Goal: Information Seeking & Learning: Find specific page/section

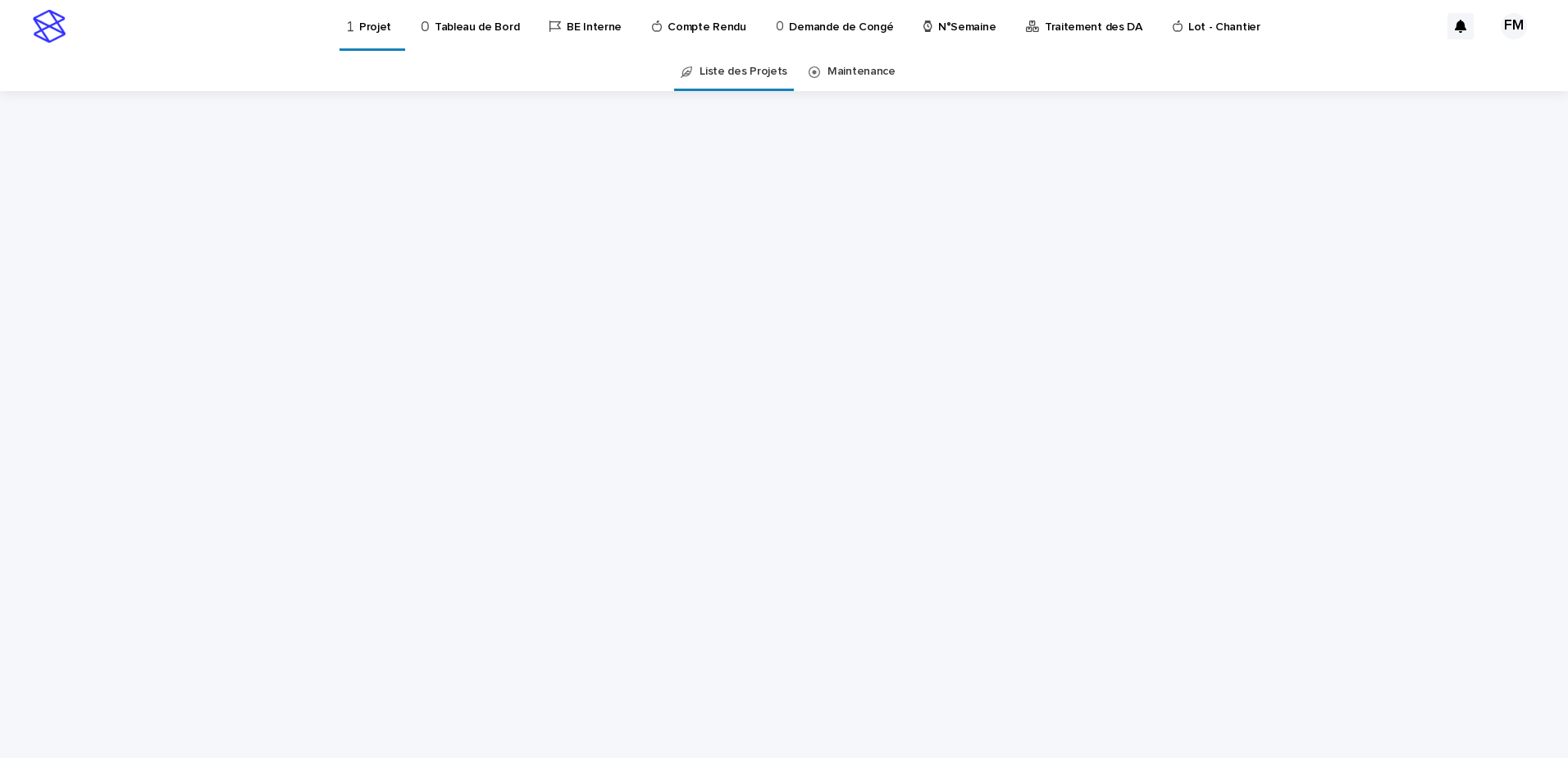
click at [346, 36] on link "Projet" at bounding box center [372, 24] width 53 height 49
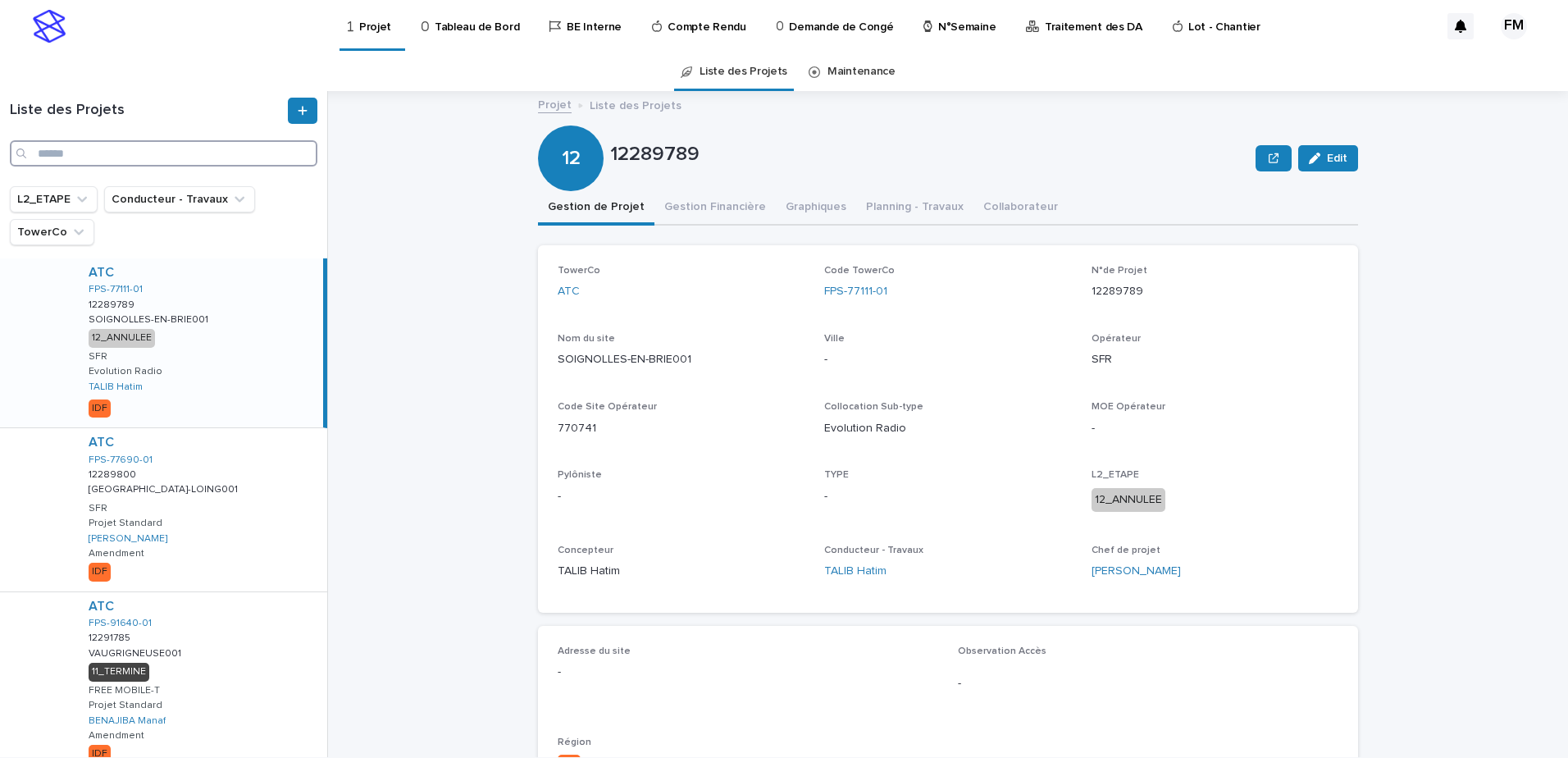
click at [182, 155] on input "Search" at bounding box center [163, 154] width 307 height 26
type input "*******"
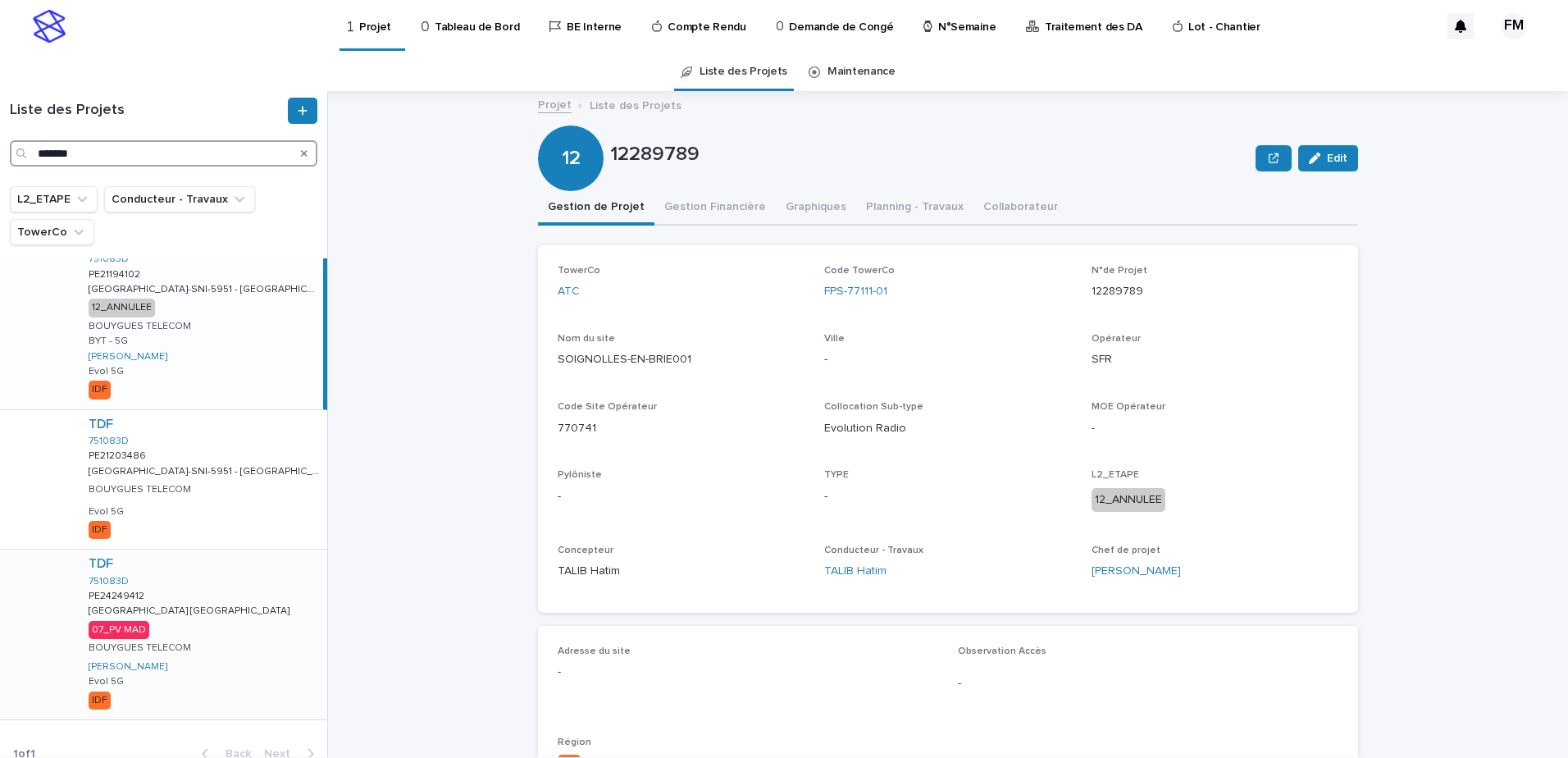
scroll to position [48, 0]
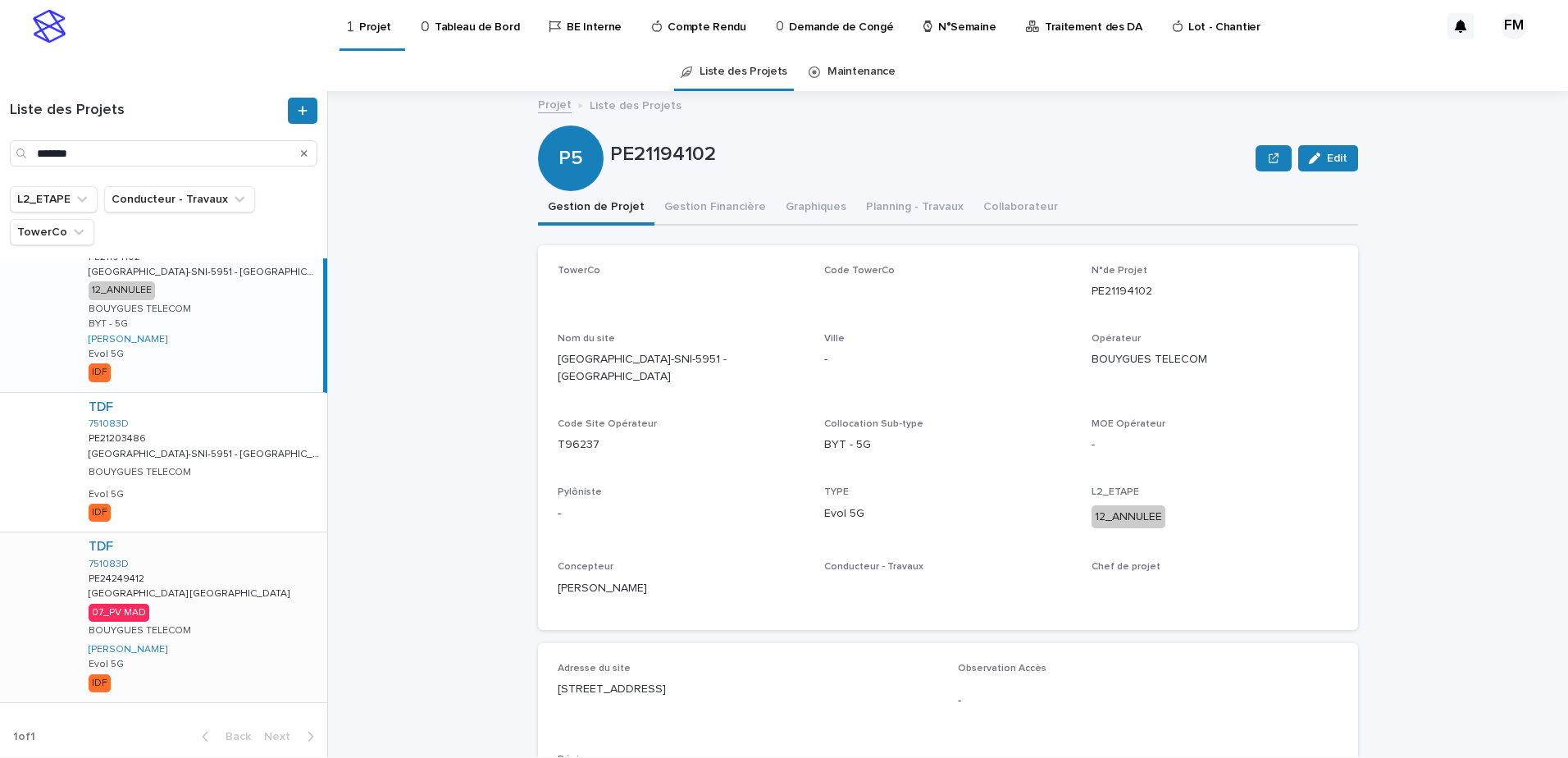
click at [237, 575] on div "TDF 751083D PE24249412 PE24249412 [GEOGRAPHIC_DATA] [GEOGRAPHIC_DATA] [GEOGRAPH…" at bounding box center [201, 616] width 252 height 169
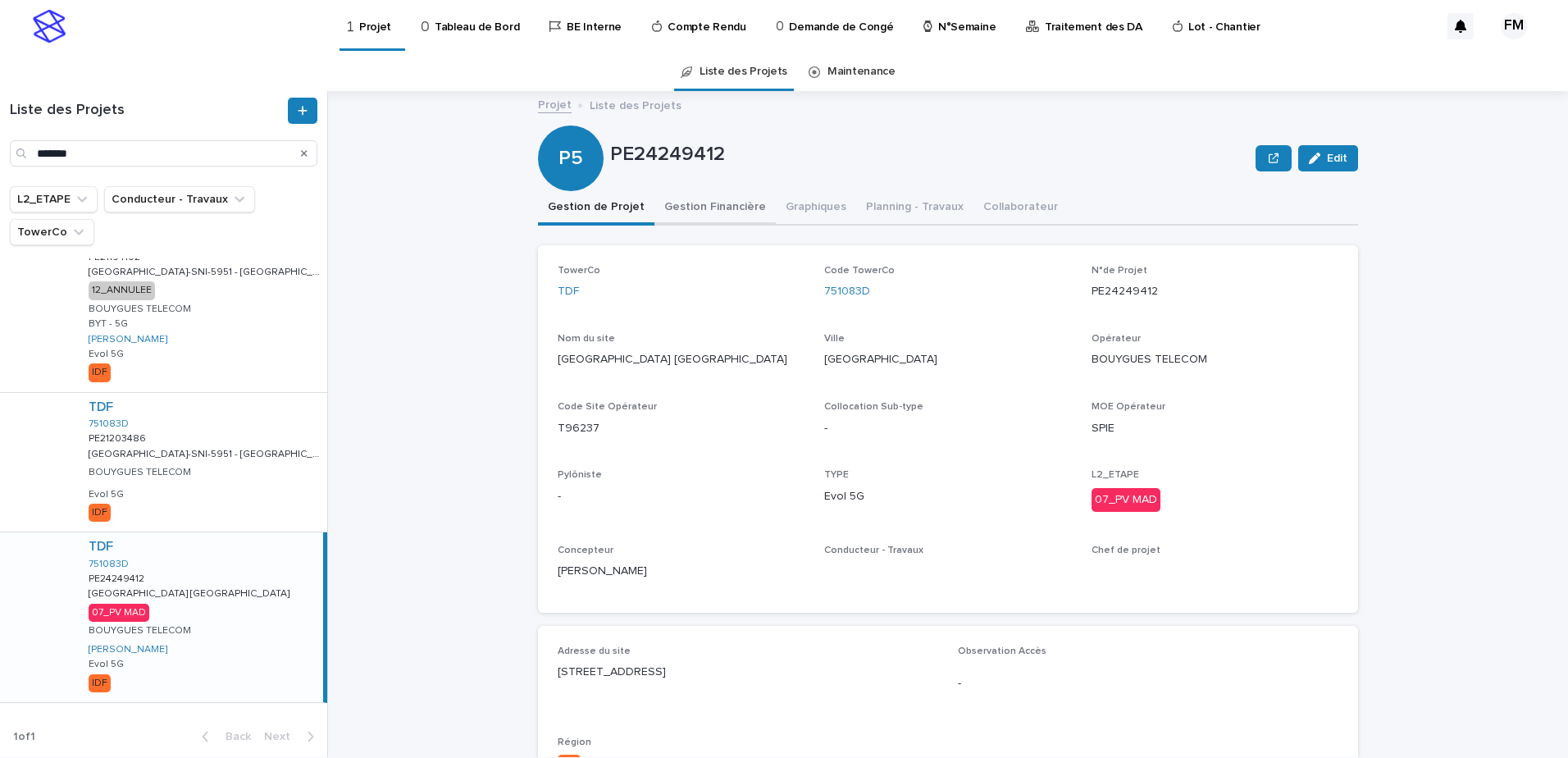
click at [710, 201] on button "Gestion Financière" at bounding box center [715, 208] width 122 height 35
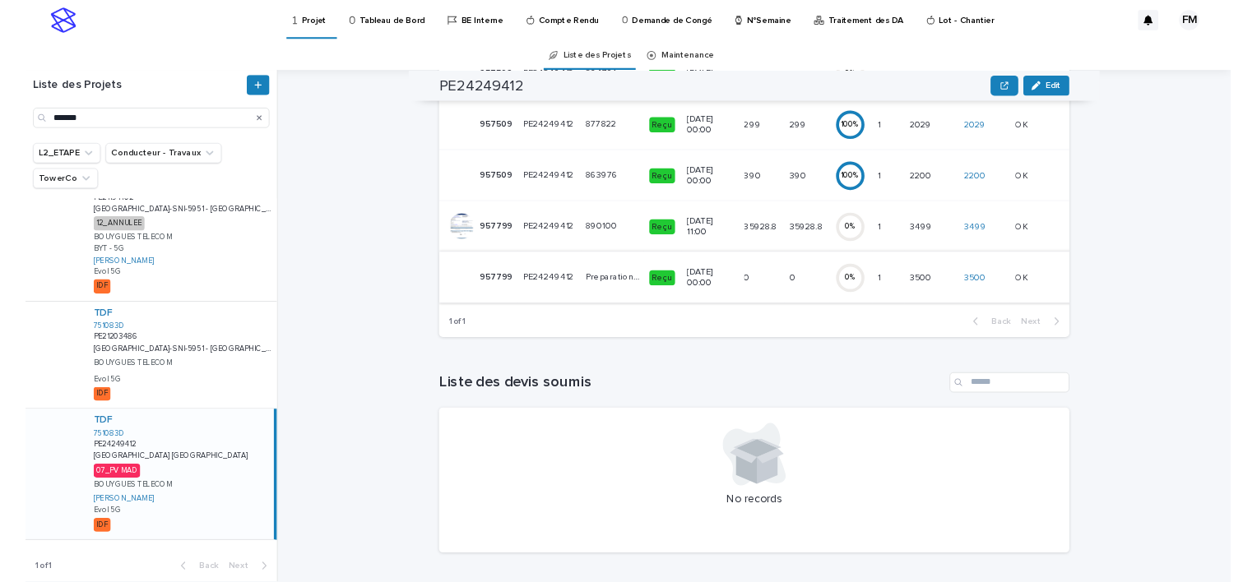
scroll to position [312, 0]
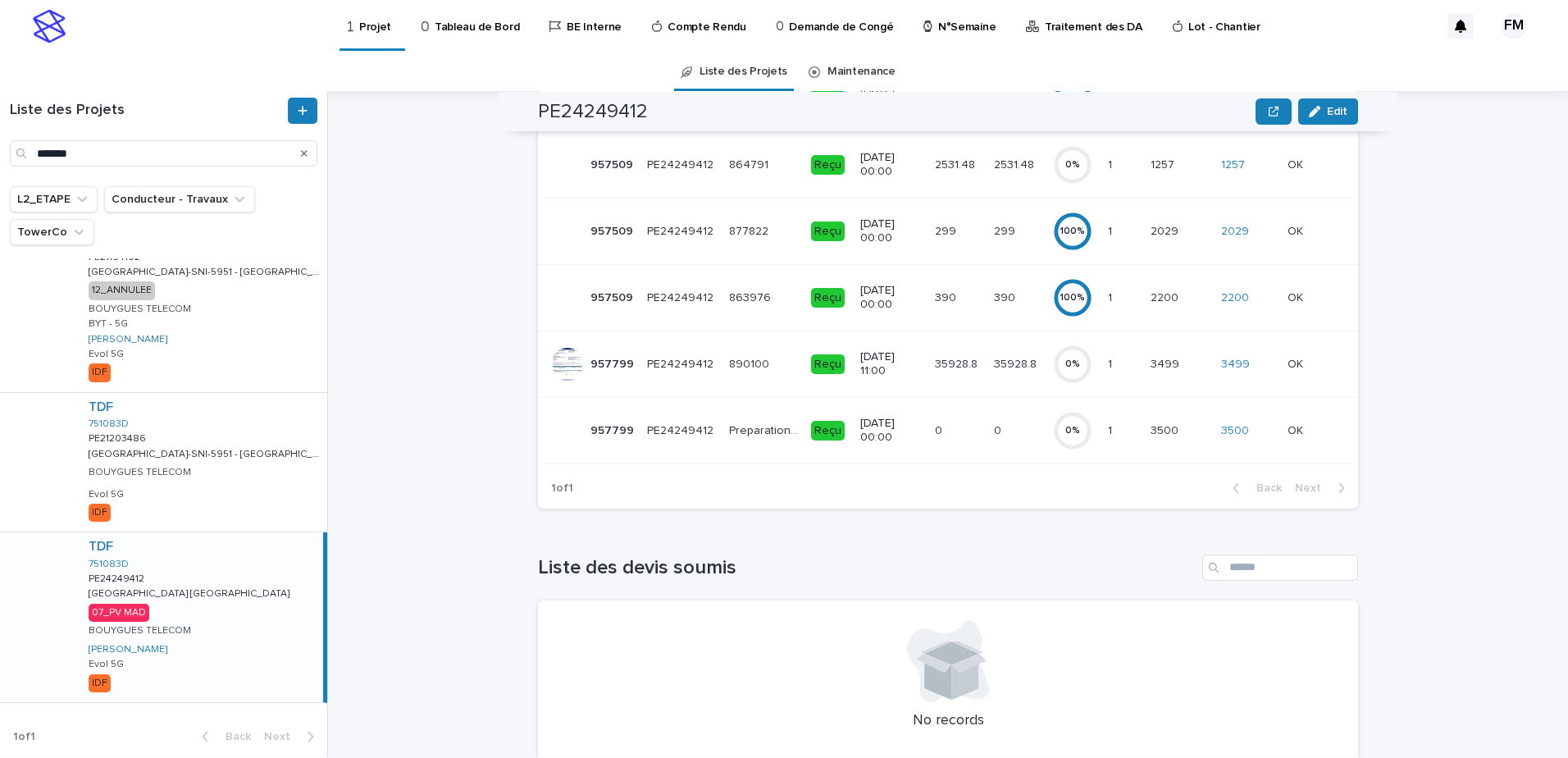
click at [928, 366] on td "35928.8 35928.8" at bounding box center [957, 364] width 59 height 67
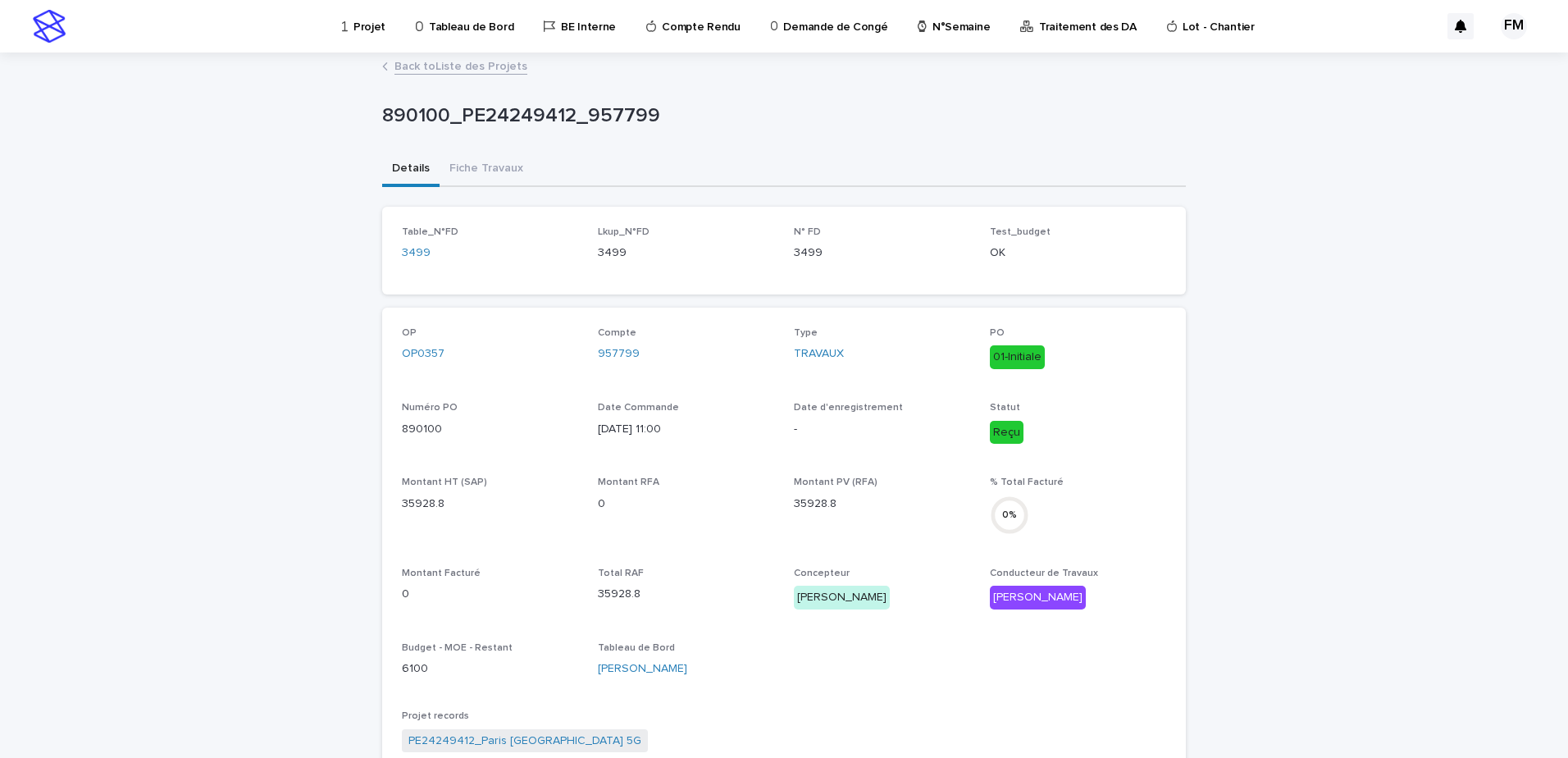
click at [908, 366] on div "Type TRAVAUX" at bounding box center [881, 351] width 176 height 49
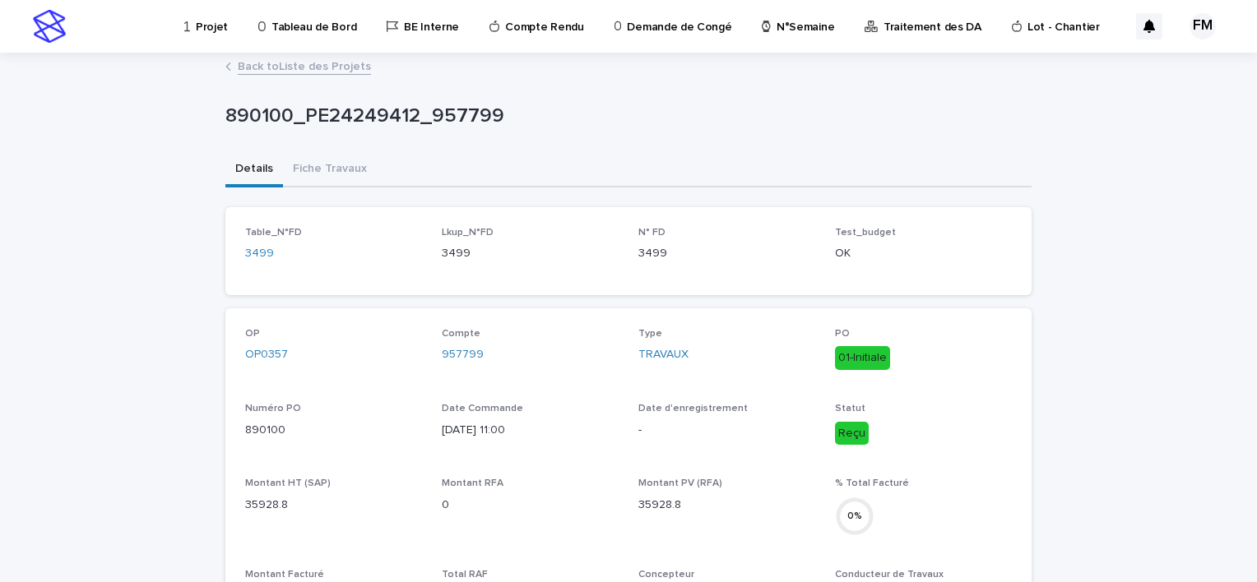
click at [212, 36] on link "Projet" at bounding box center [209, 25] width 53 height 51
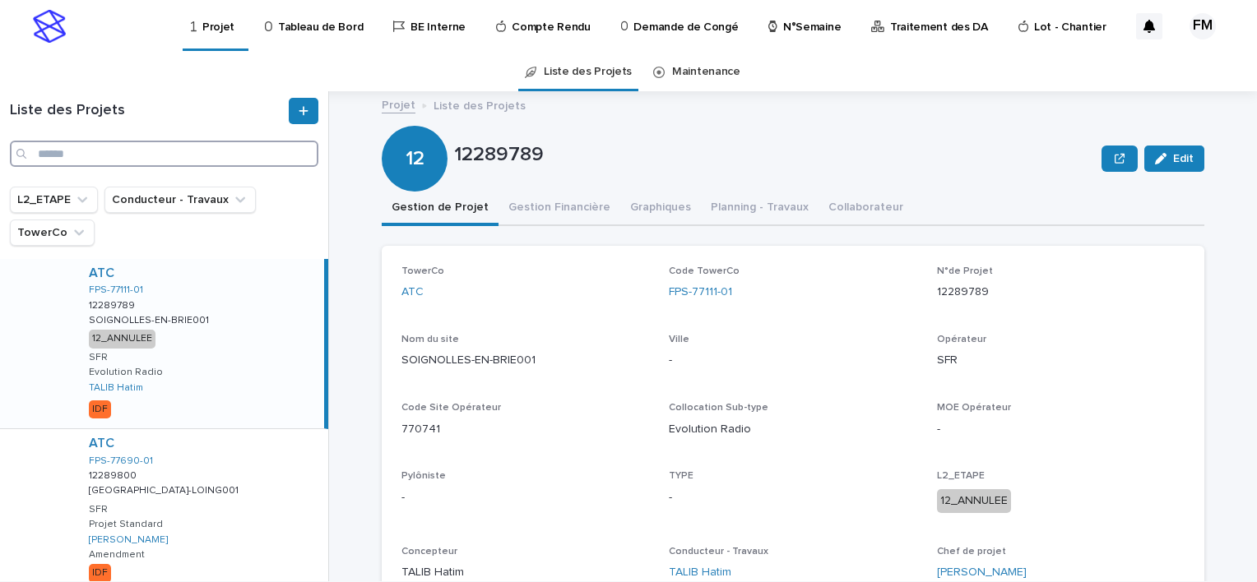
click at [216, 166] on input "Search" at bounding box center [164, 154] width 308 height 26
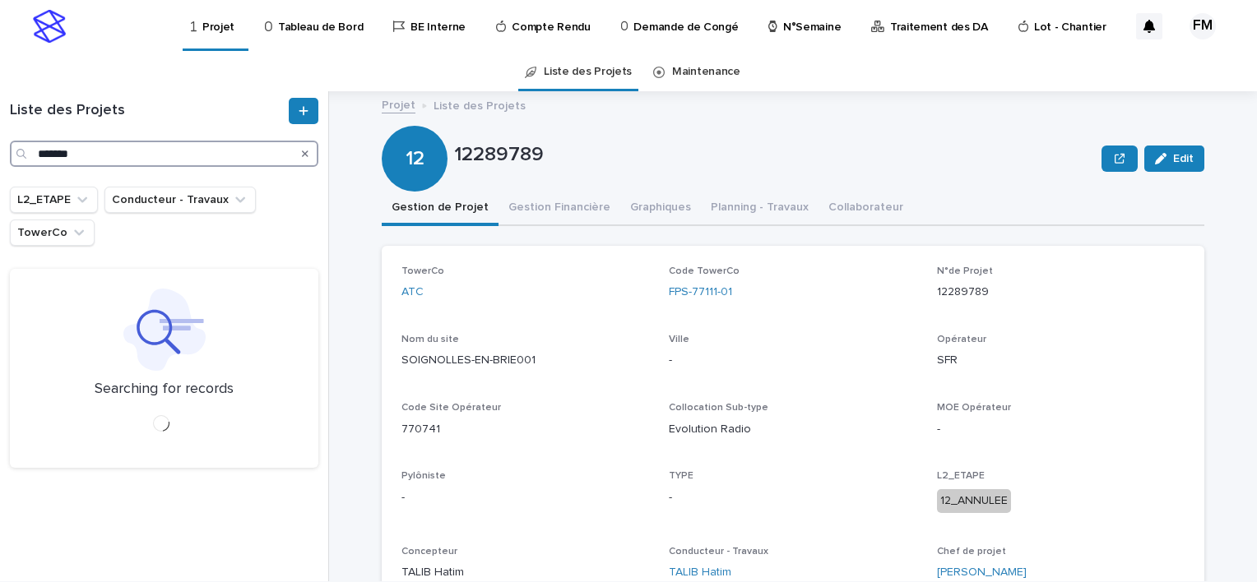
type input "*******"
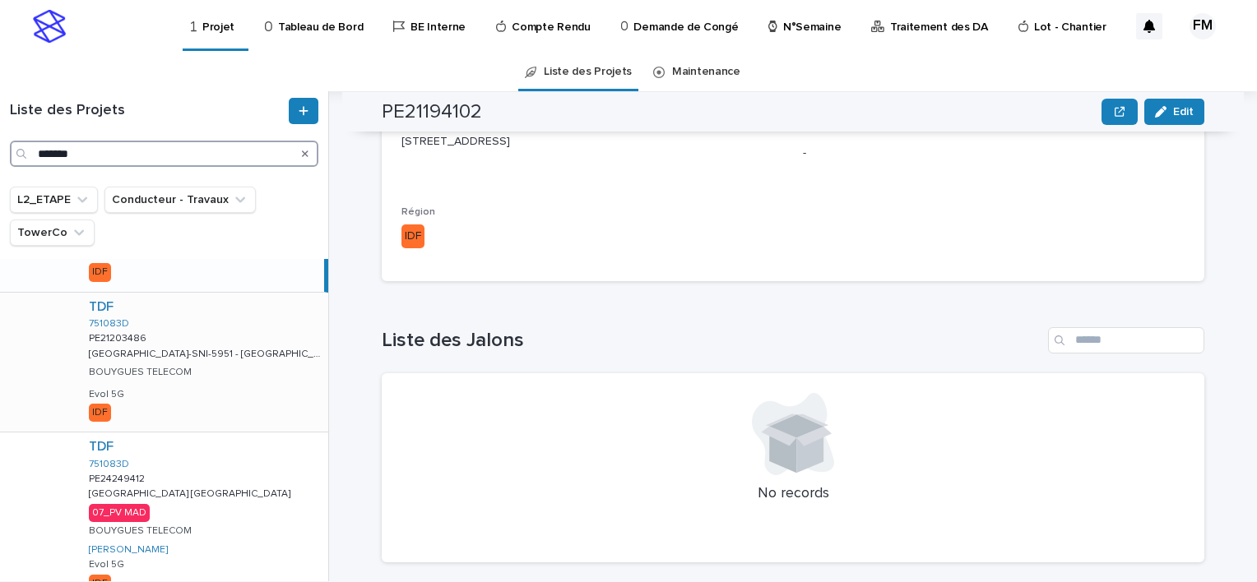
scroll to position [224, 0]
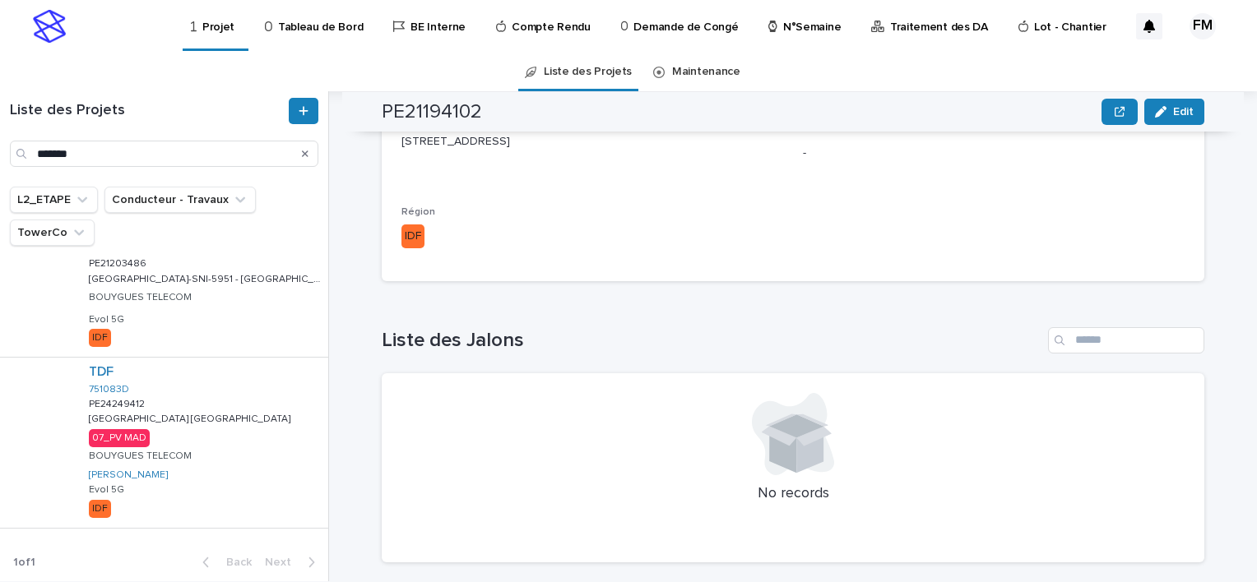
click at [240, 446] on div "TDF 751083D PE24249412 PE24249412 [GEOGRAPHIC_DATA] [GEOGRAPHIC_DATA] [GEOGRAPH…" at bounding box center [202, 442] width 253 height 169
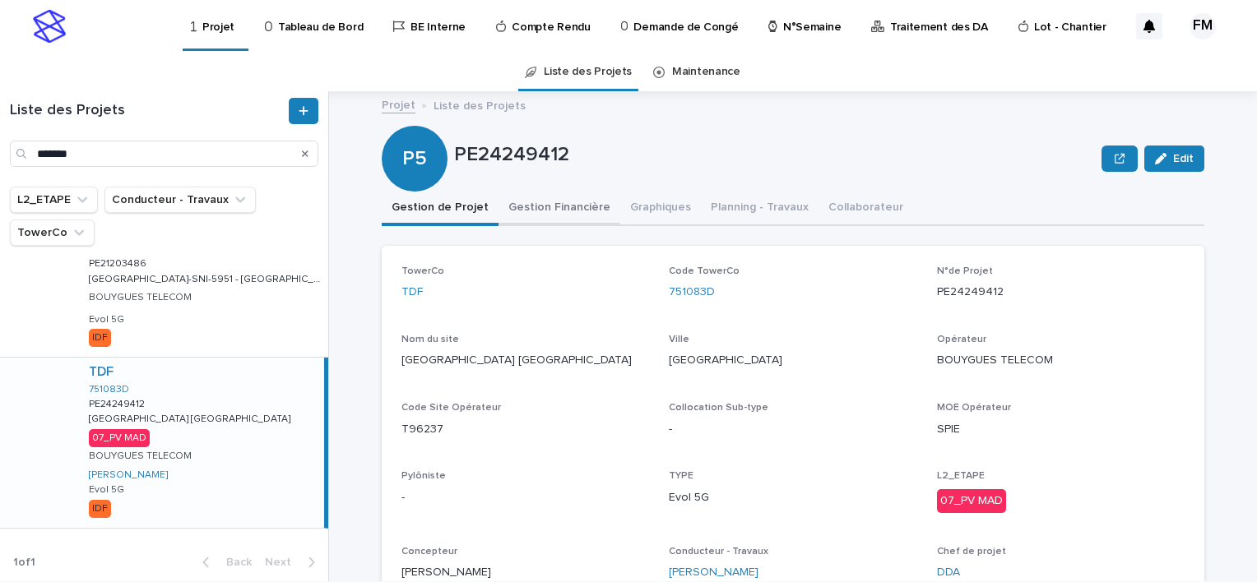
click at [559, 207] on button "Gestion Financière" at bounding box center [559, 209] width 122 height 35
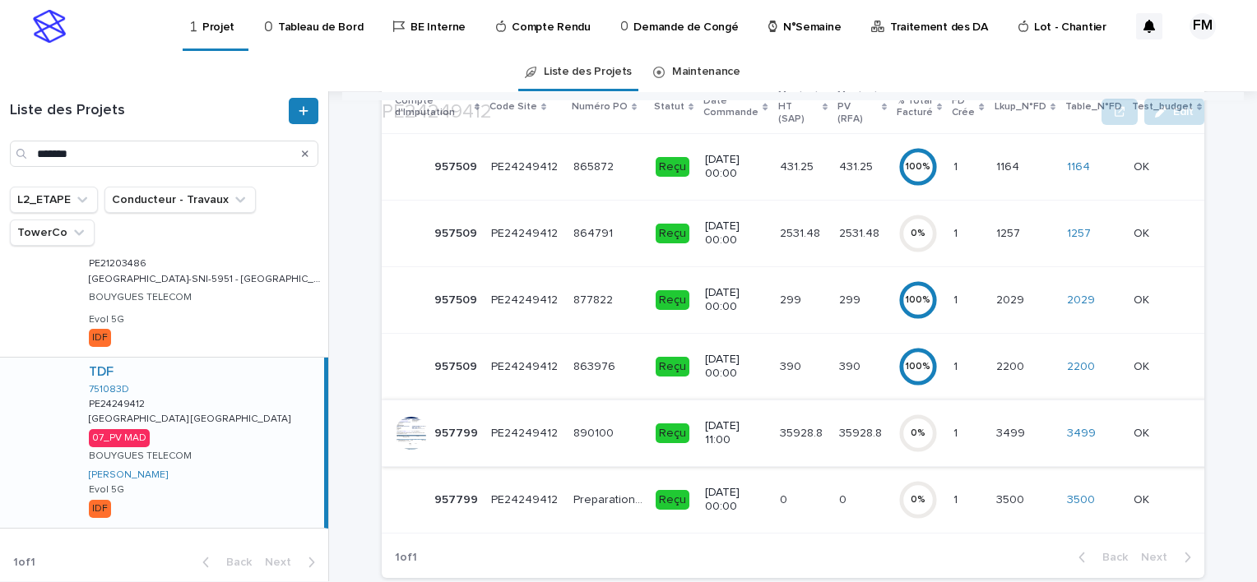
scroll to position [247, 0]
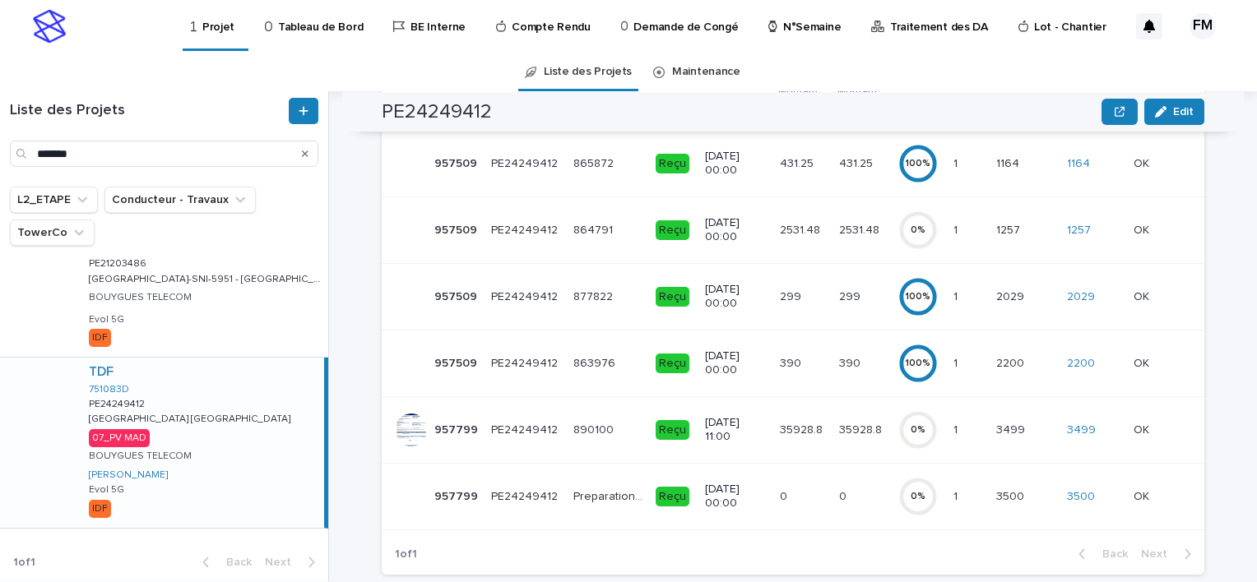
click at [773, 452] on td "35928.8 35928.8" at bounding box center [802, 429] width 59 height 67
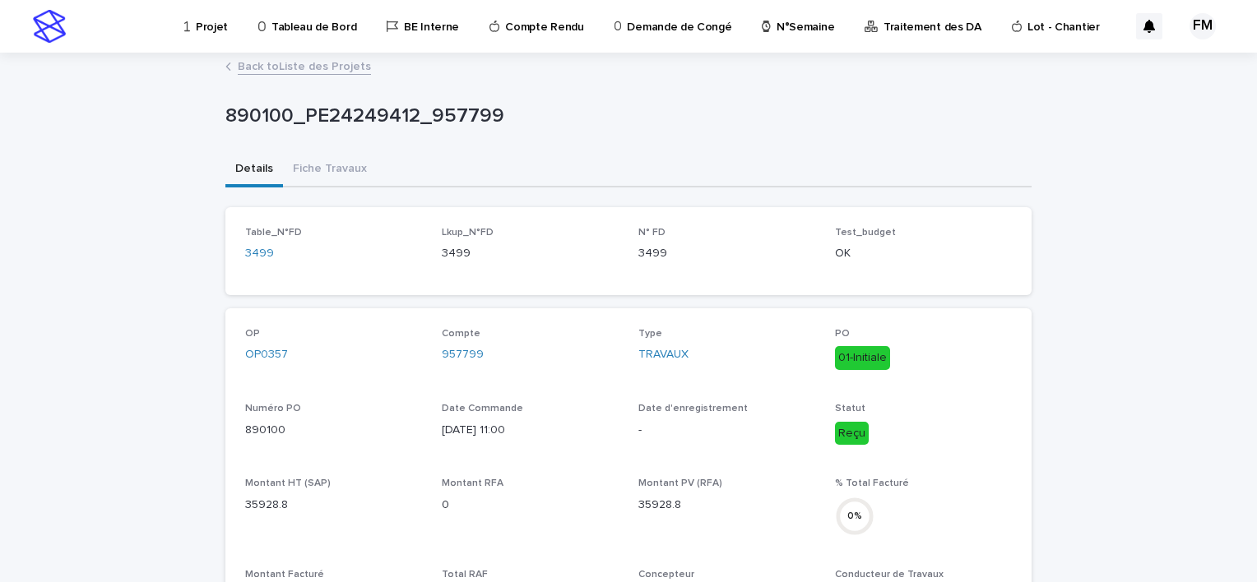
click at [280, 163] on div "Details Fiche Travaux" at bounding box center [628, 170] width 806 height 35
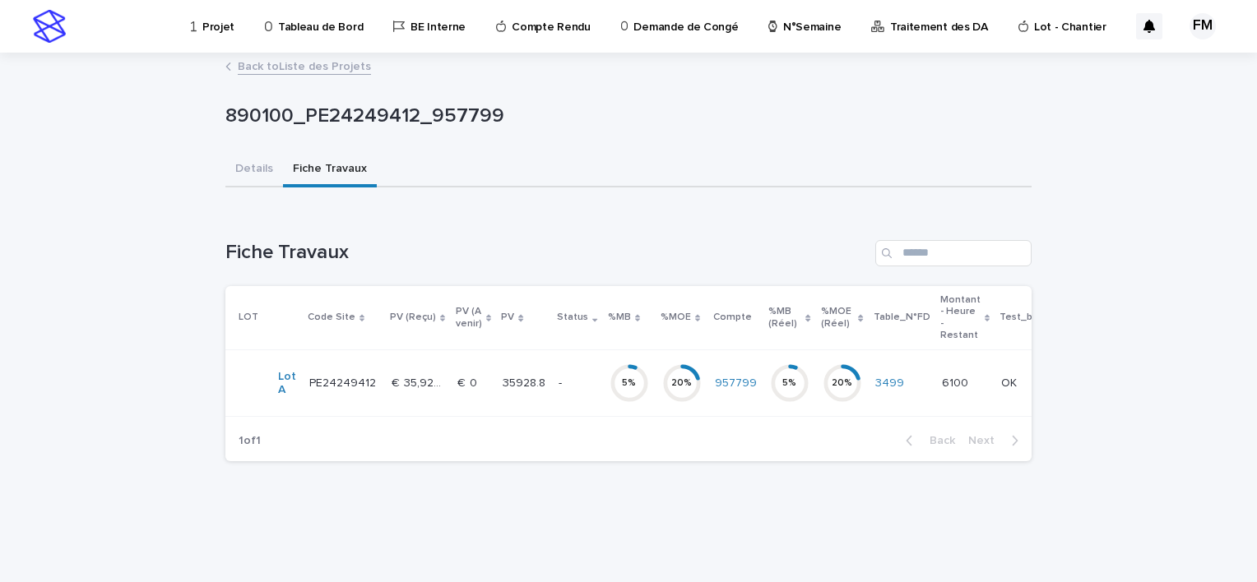
click at [610, 378] on div "5 %" at bounding box center [629, 384] width 39 height 12
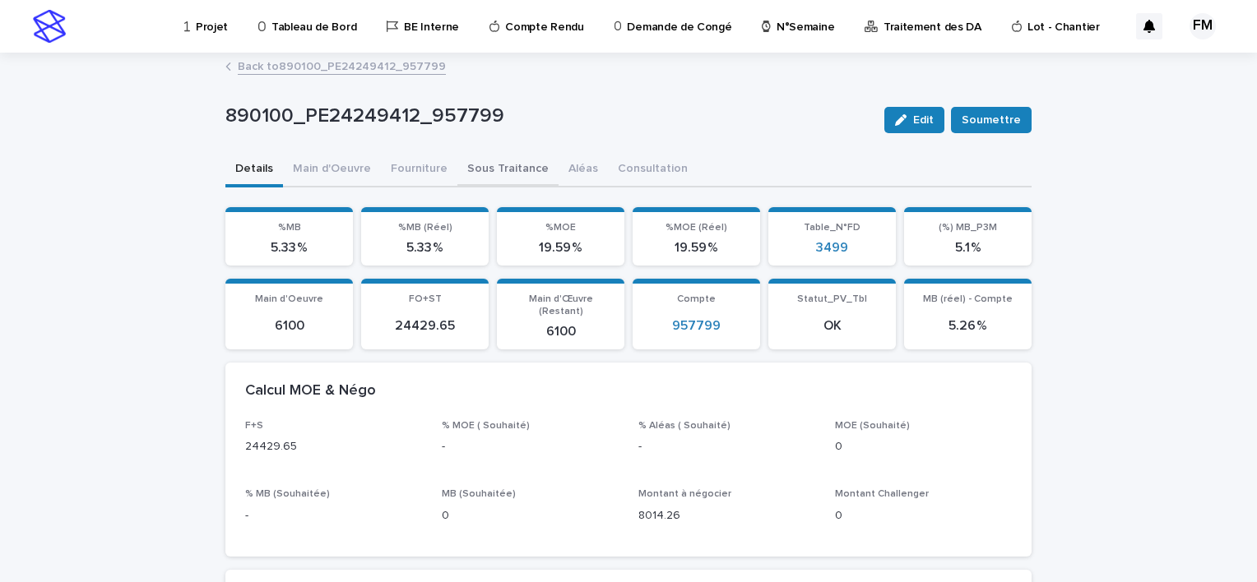
click at [474, 166] on button "Sous Traitance" at bounding box center [507, 170] width 101 height 35
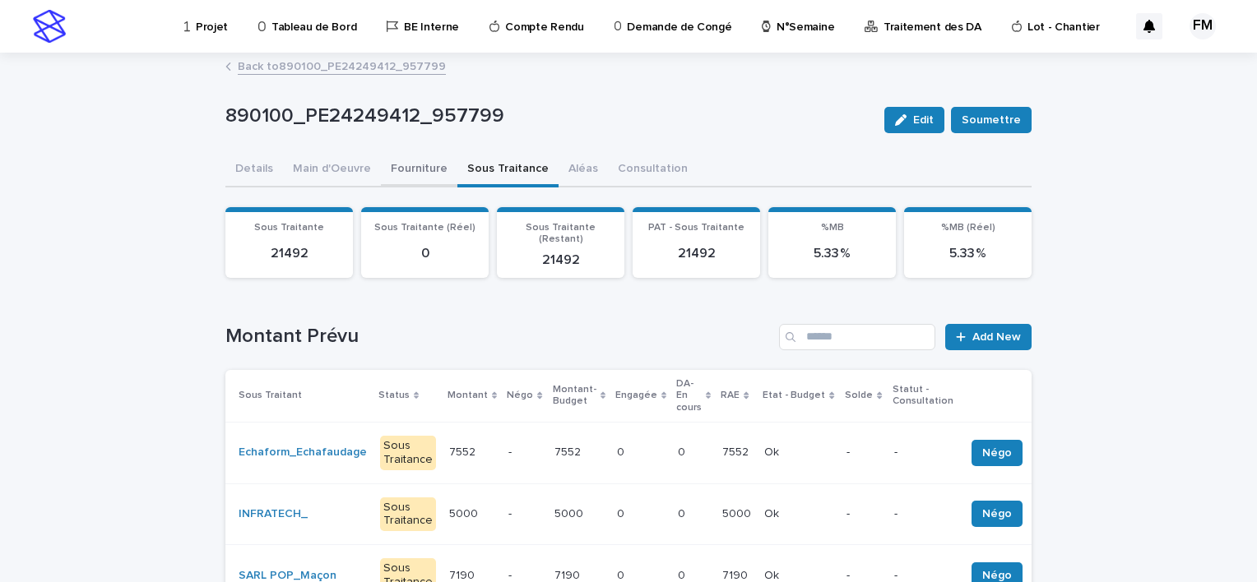
click at [406, 172] on button "Fourniture" at bounding box center [419, 170] width 77 height 35
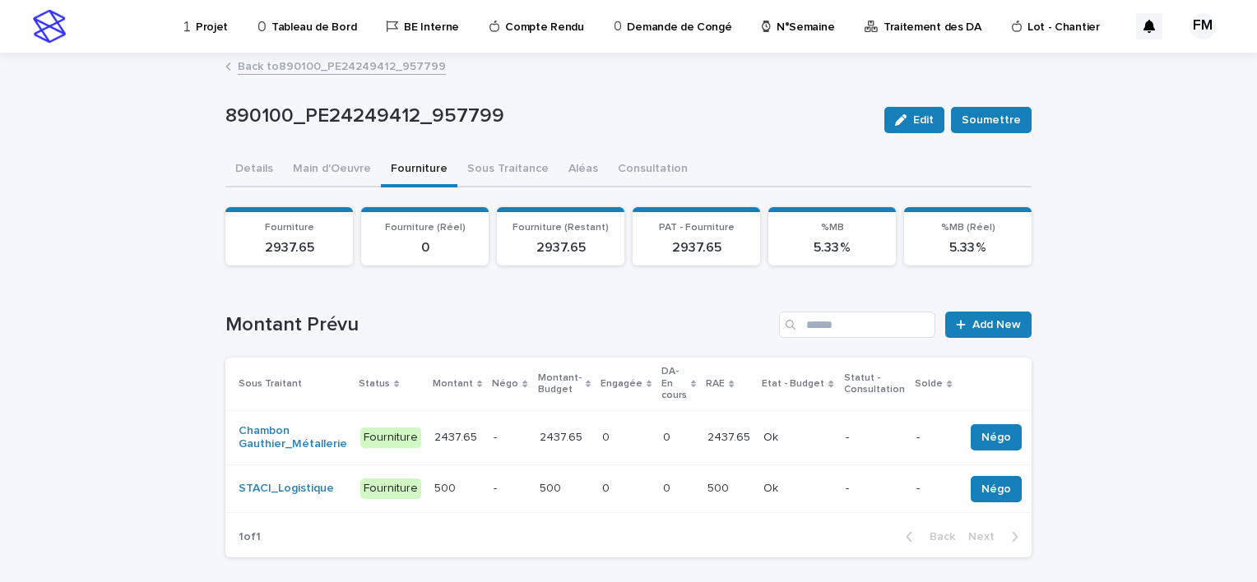
scroll to position [82, 0]
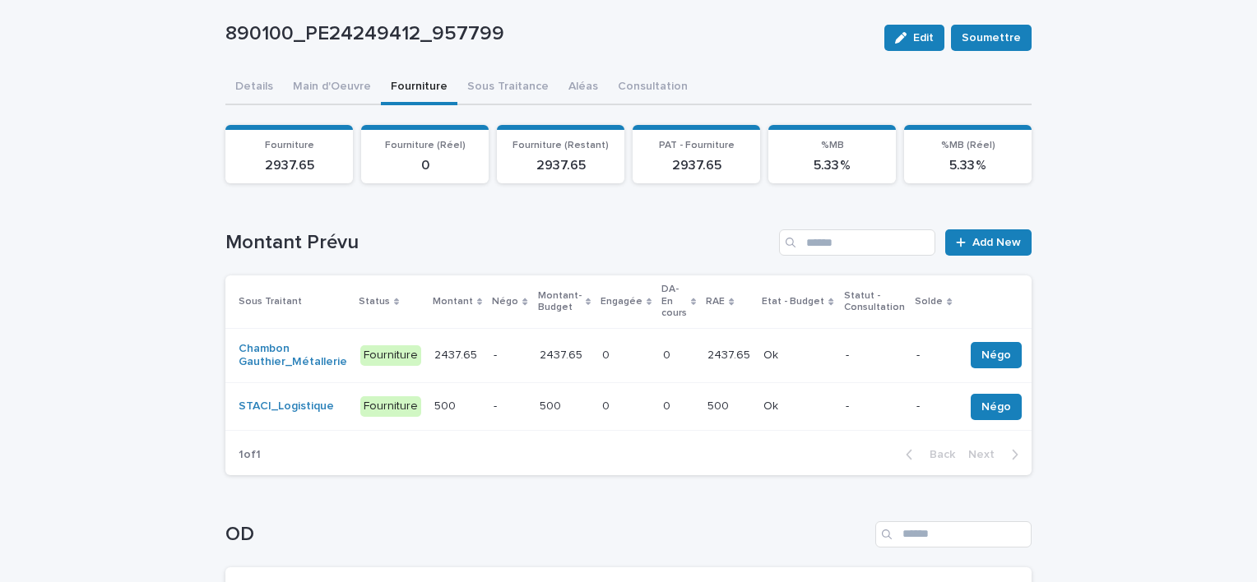
click at [619, 358] on td "0 0" at bounding box center [626, 355] width 61 height 55
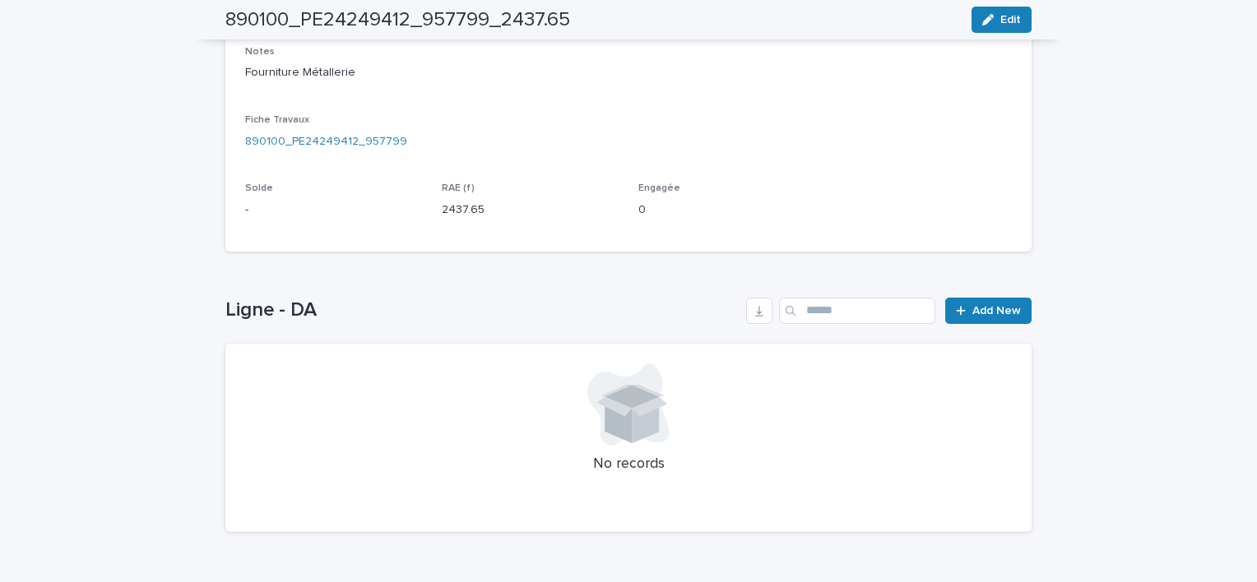
scroll to position [230, 0]
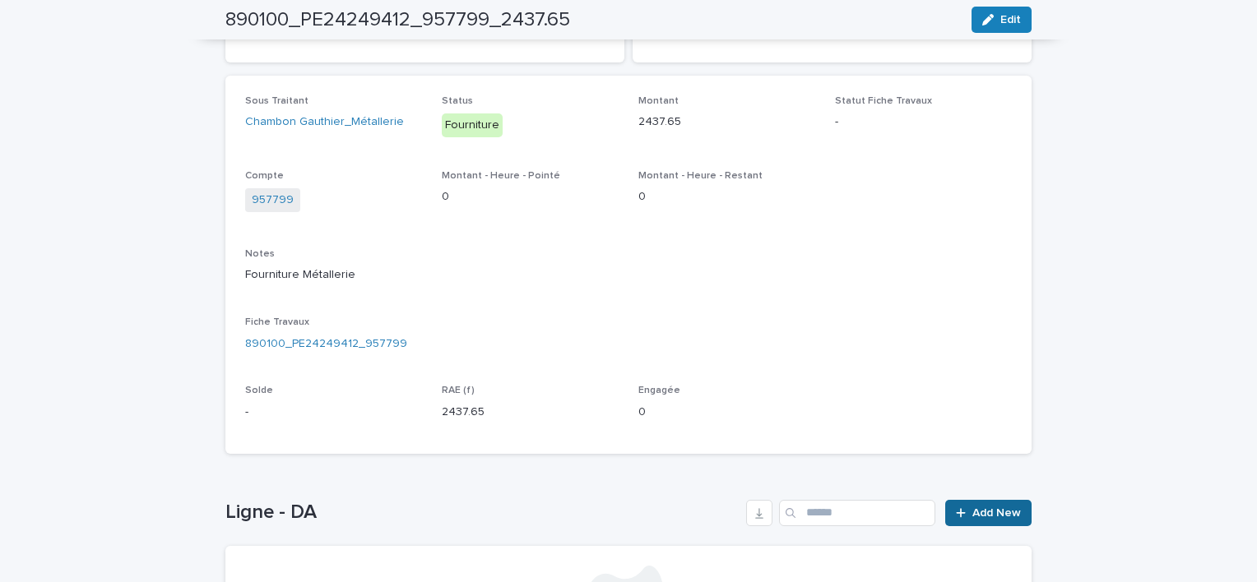
click at [986, 509] on span "Add New" at bounding box center [996, 514] width 49 height 12
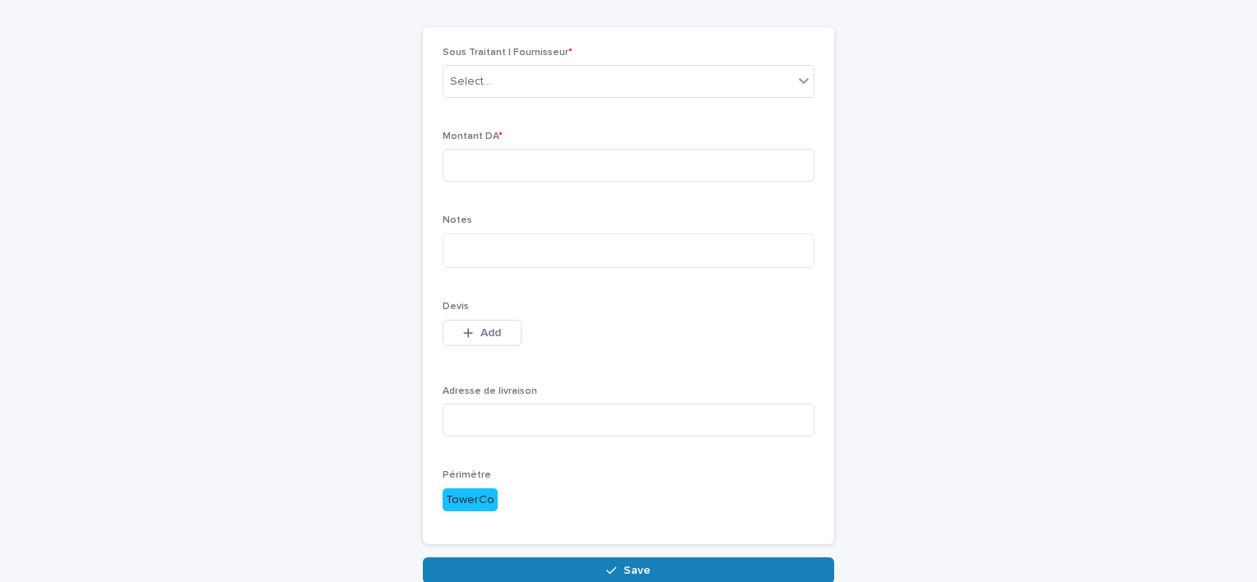
scroll to position [23, 0]
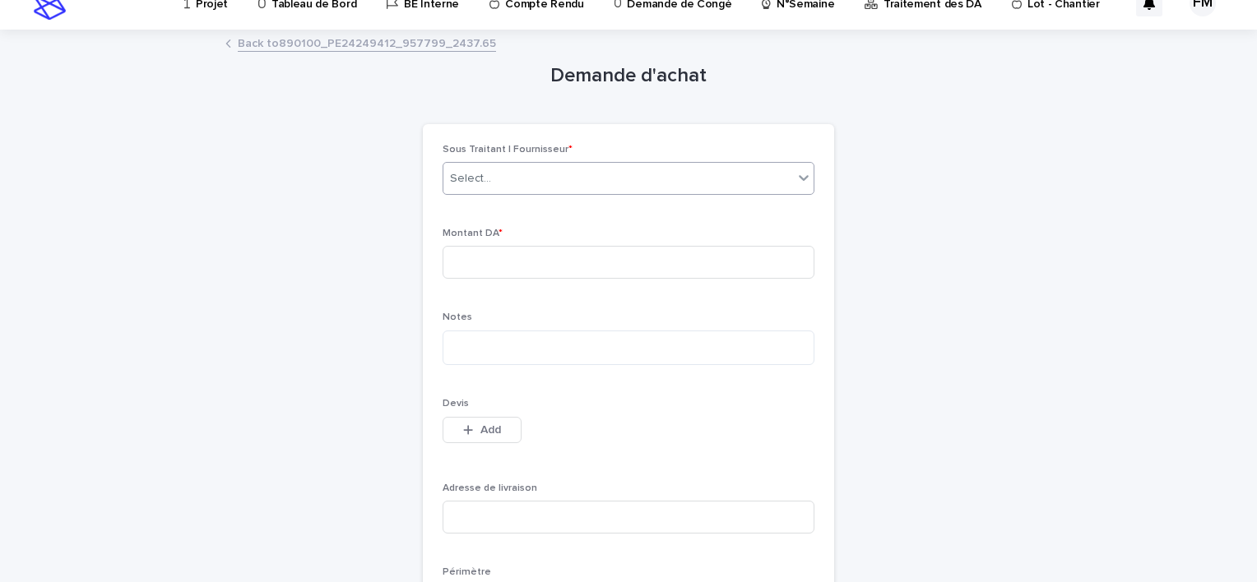
click at [503, 171] on div "Select..." at bounding box center [618, 178] width 350 height 27
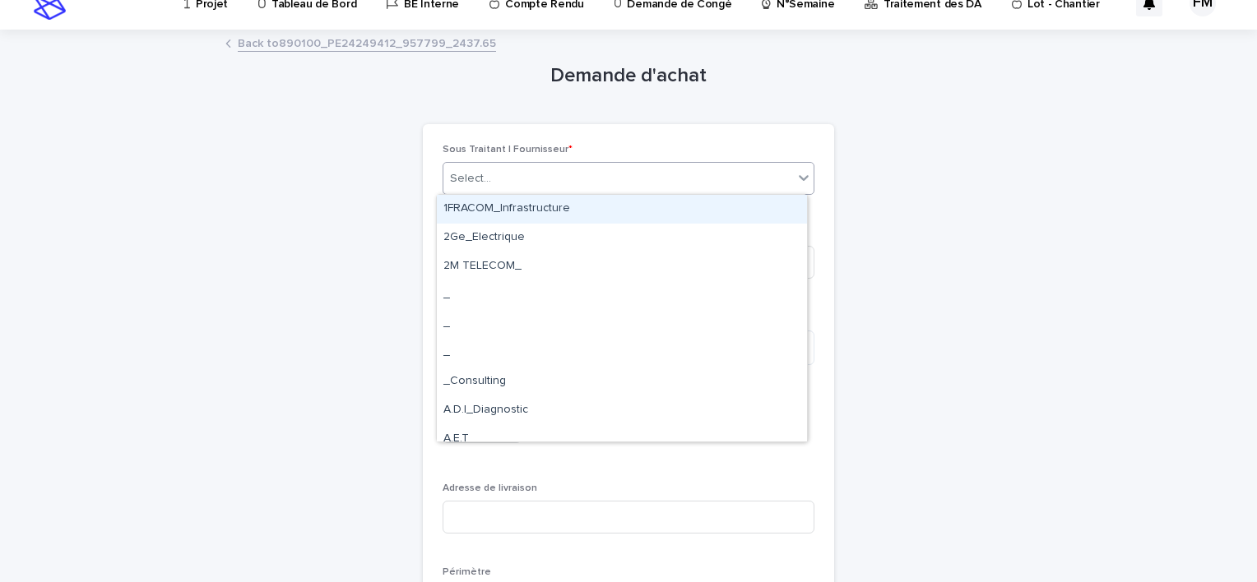
type input "*"
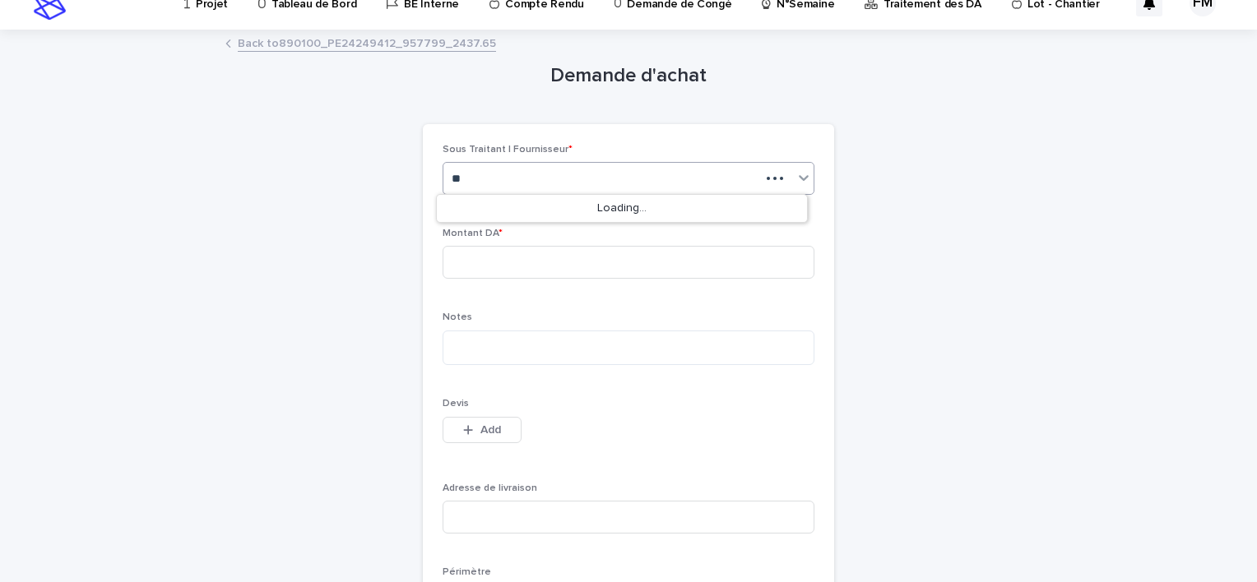
type input "***"
click at [540, 247] on input at bounding box center [629, 262] width 372 height 33
click at [571, 262] on input at bounding box center [629, 262] width 372 height 33
type input "****"
click at [559, 332] on textarea at bounding box center [629, 348] width 372 height 35
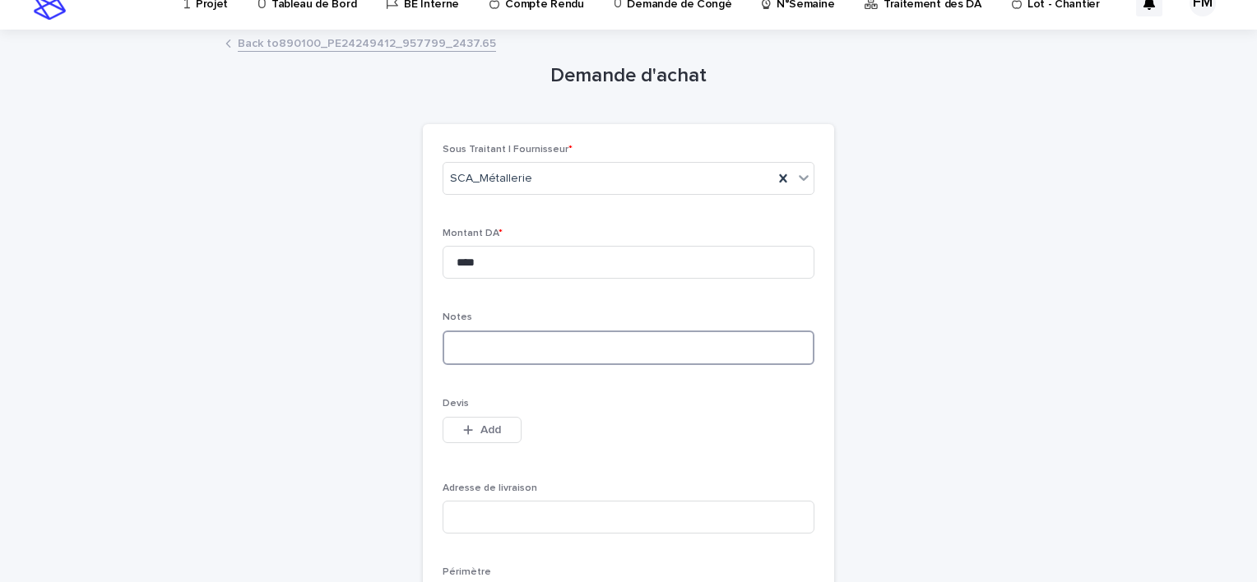
type textarea "*"
drag, startPoint x: 593, startPoint y: 354, endPoint x: 597, endPoint y: 372, distance: 18.6
click at [597, 372] on div "**********" at bounding box center [629, 345] width 372 height 67
click at [624, 343] on textarea "**********" at bounding box center [629, 348] width 372 height 35
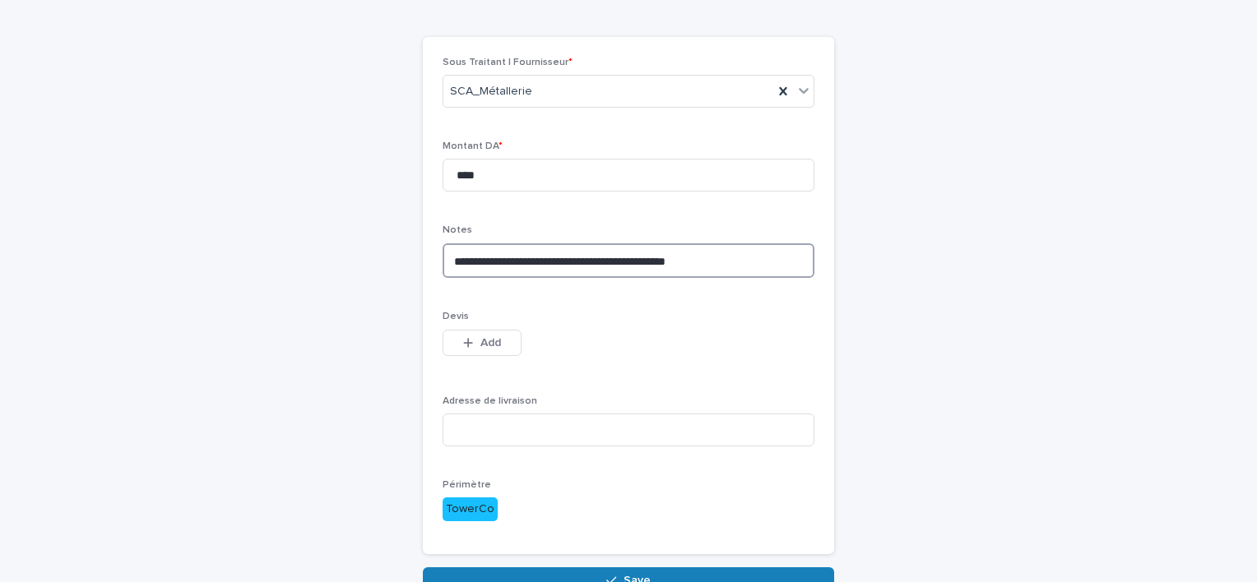
scroll to position [204, 0]
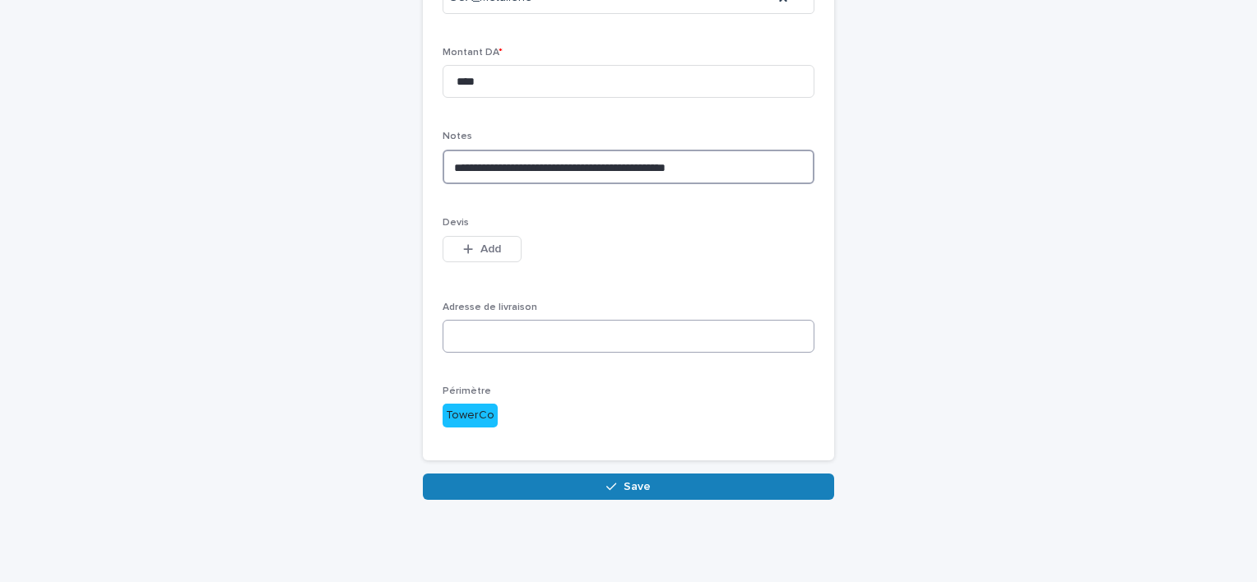
type textarea "**********"
click at [513, 345] on input at bounding box center [629, 336] width 372 height 33
type input "*"
type input "**********"
drag, startPoint x: 524, startPoint y: 256, endPoint x: 490, endPoint y: 253, distance: 33.9
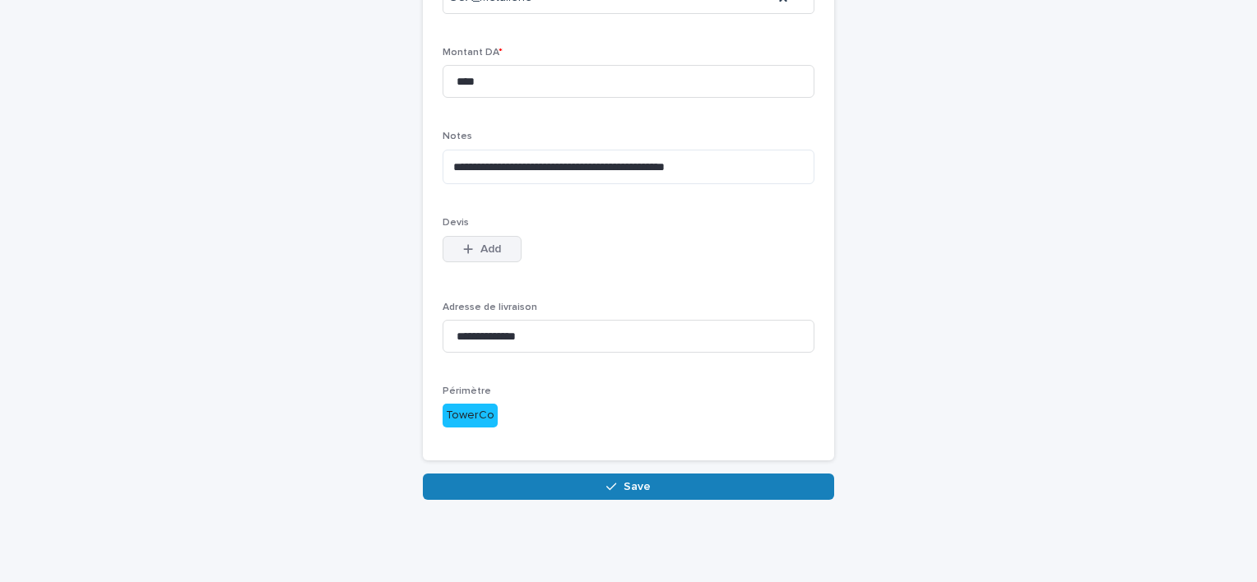
click at [526, 253] on div "This file cannot be opened Download File Add" at bounding box center [629, 252] width 372 height 33
click at [485, 253] on span "Add" at bounding box center [490, 249] width 21 height 12
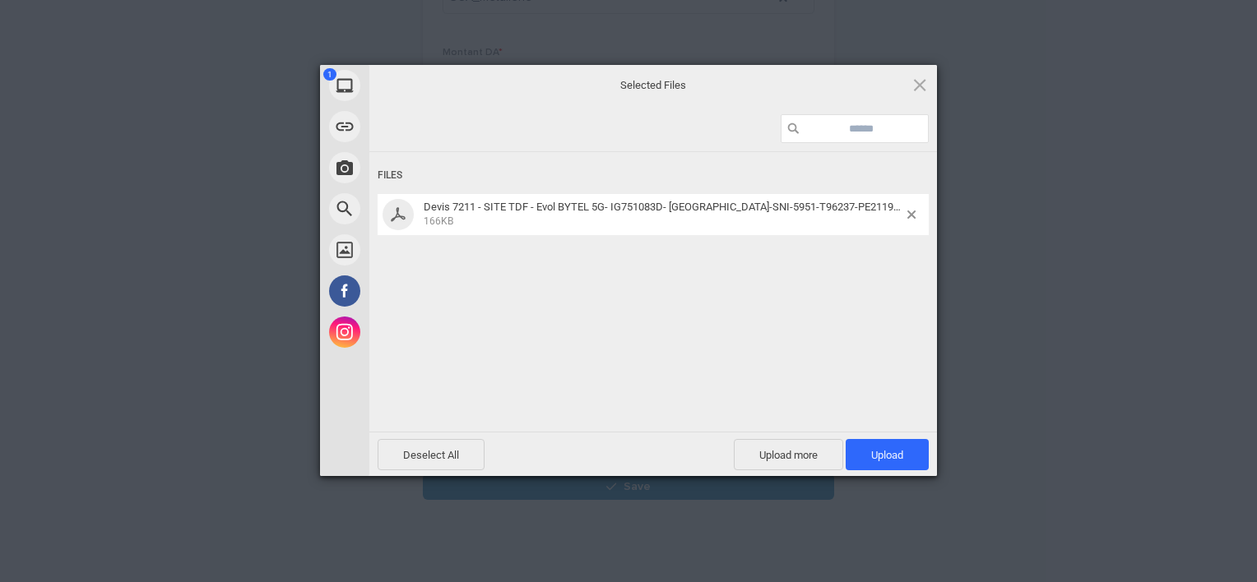
click at [885, 476] on div "Powered by Filestack" at bounding box center [628, 496] width 1257 height 41
click at [885, 465] on span "Upload 1" at bounding box center [887, 454] width 83 height 31
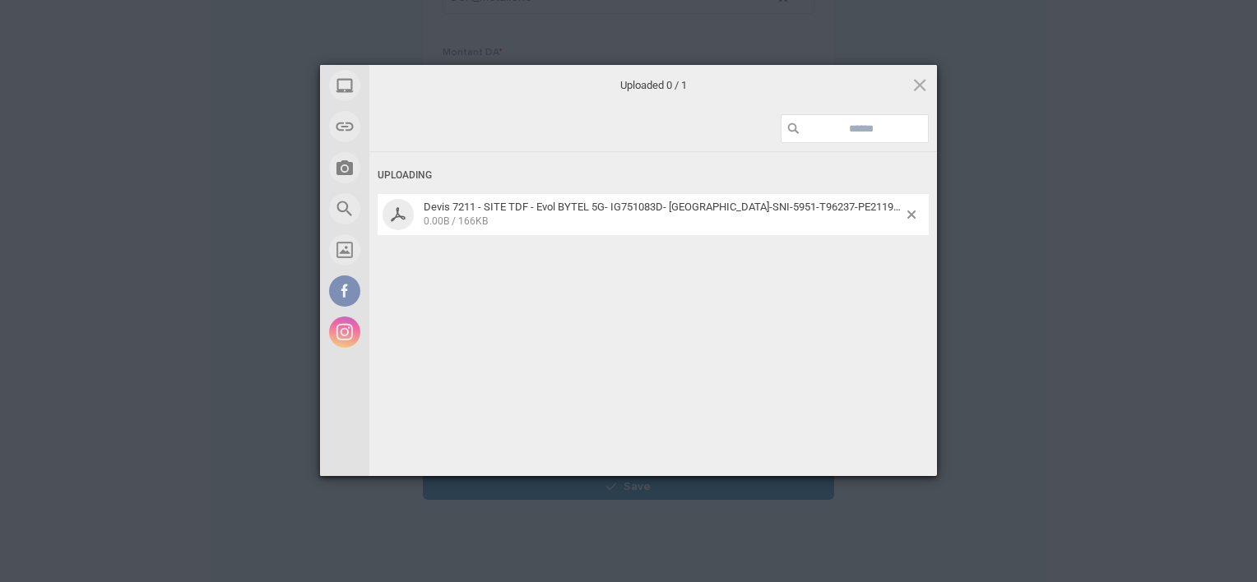
click at [948, 313] on div "My Device Link (URL) Take Photo Web Search Unsplash Facebook Instagram Uploaded…" at bounding box center [628, 291] width 1257 height 582
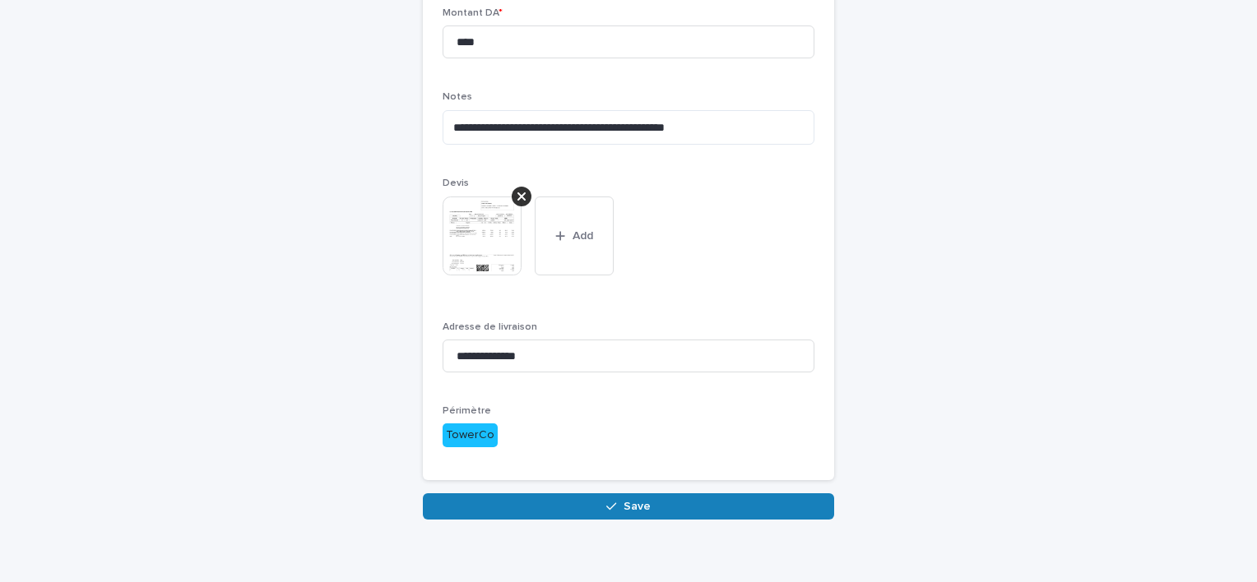
scroll to position [263, 0]
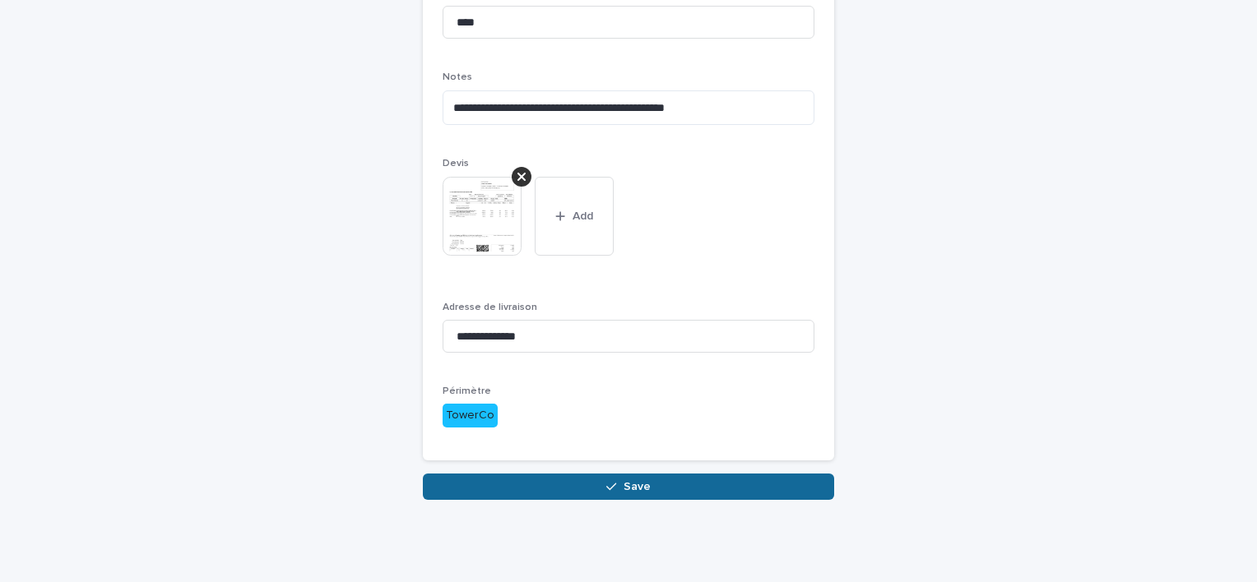
click at [533, 485] on button "Save" at bounding box center [628, 487] width 411 height 26
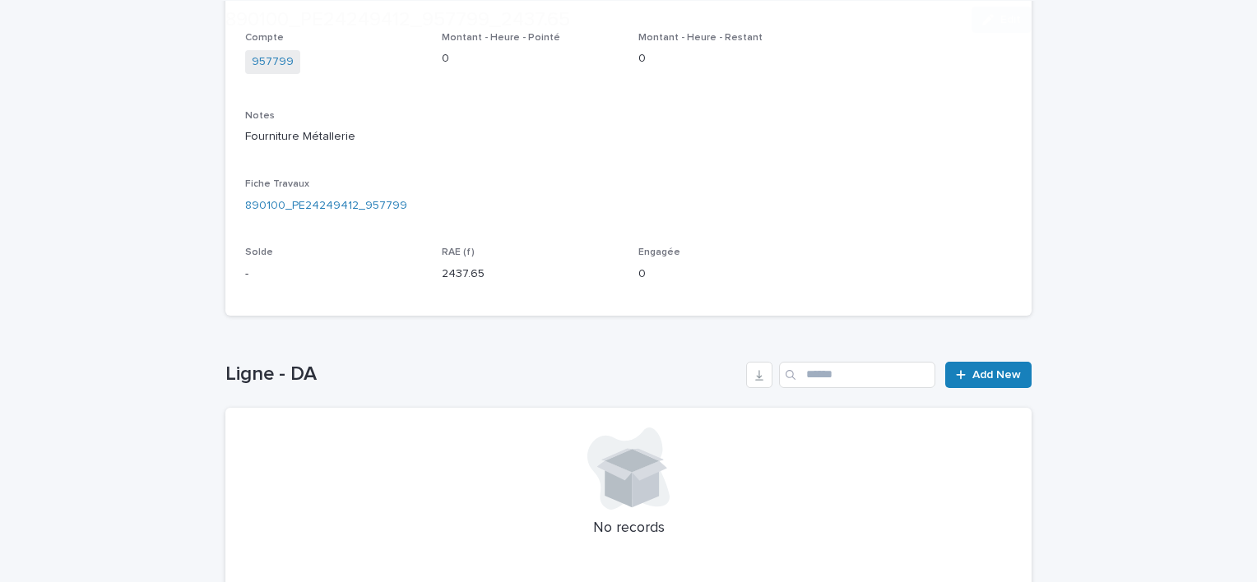
scroll to position [436, 0]
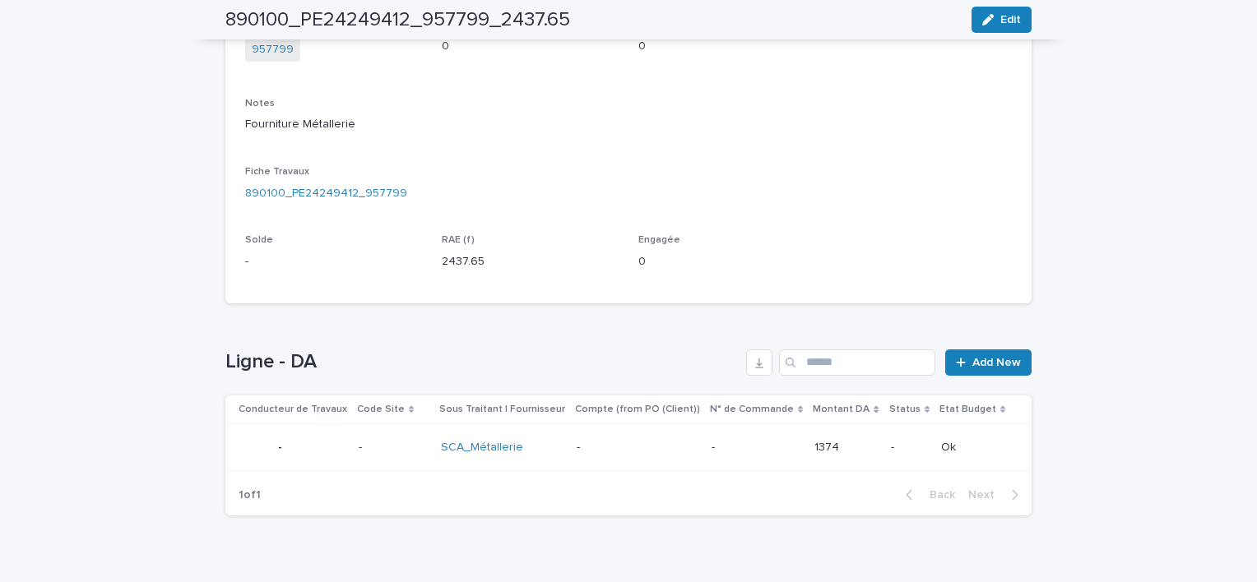
scroll to position [407, 0]
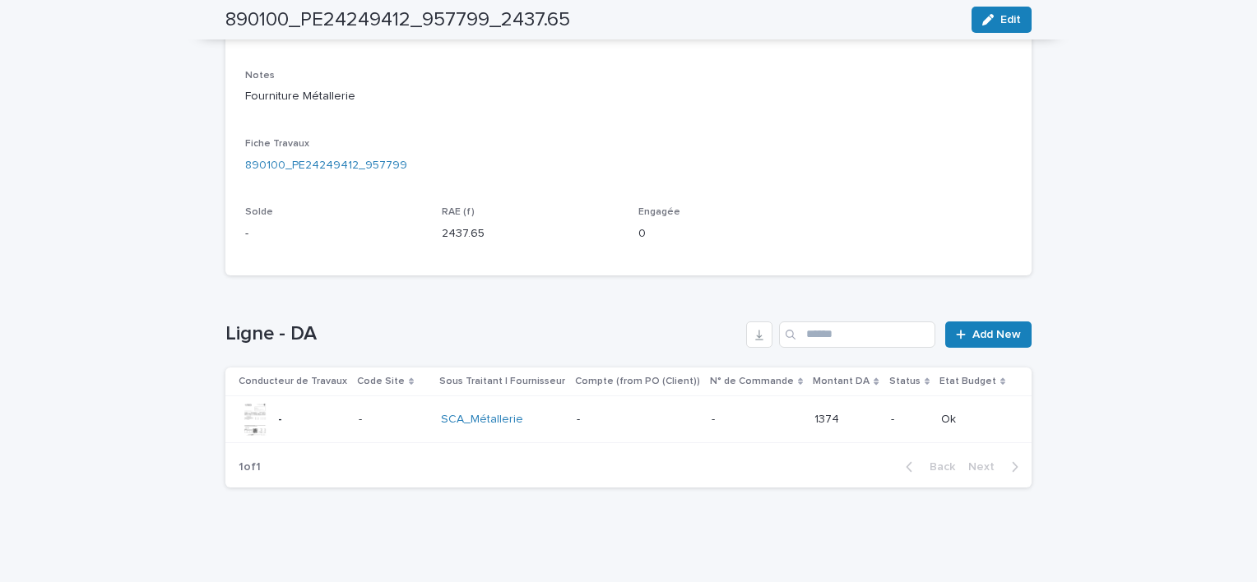
click at [683, 410] on div "-" at bounding box center [638, 418] width 122 height 17
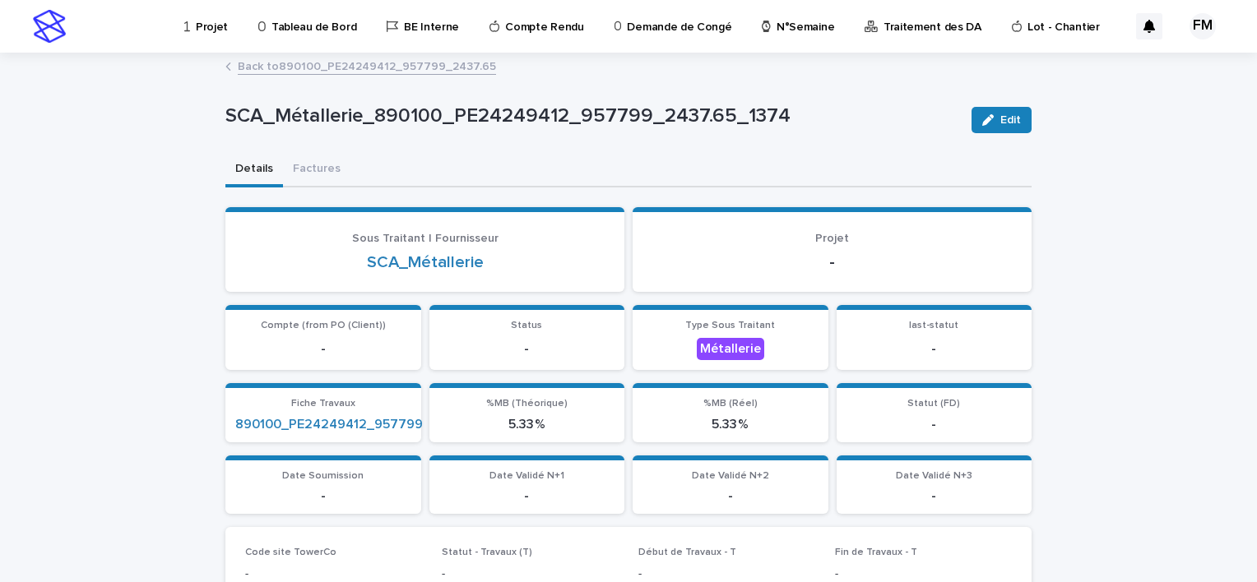
click at [330, 72] on link "Back to 890100_PE24249412_957799_2437.65" at bounding box center [367, 65] width 258 height 19
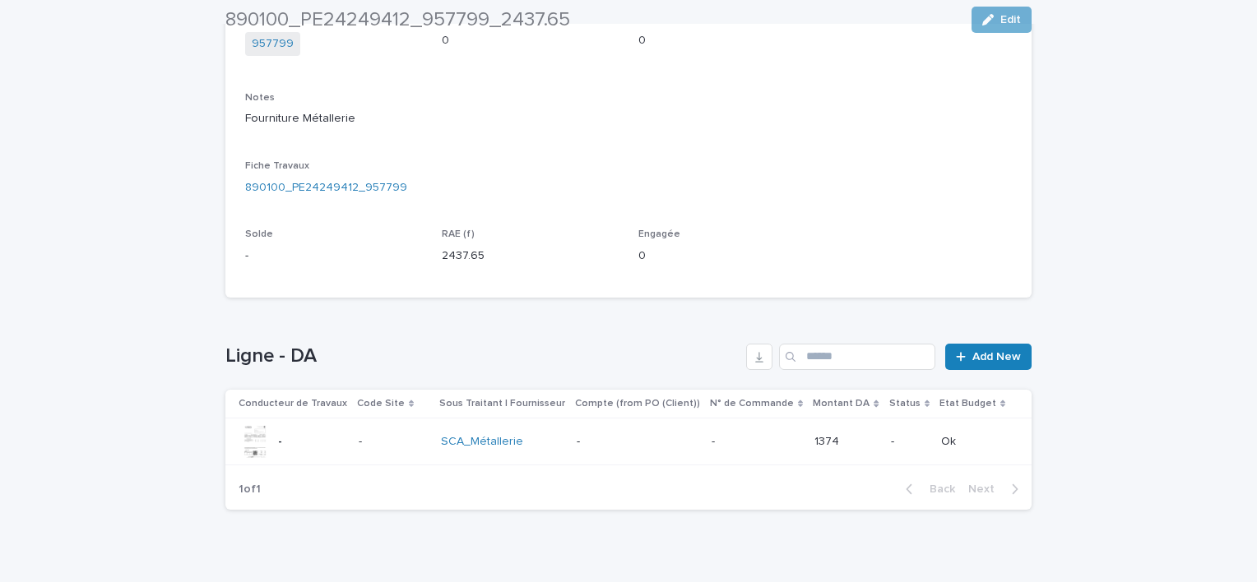
scroll to position [407, 0]
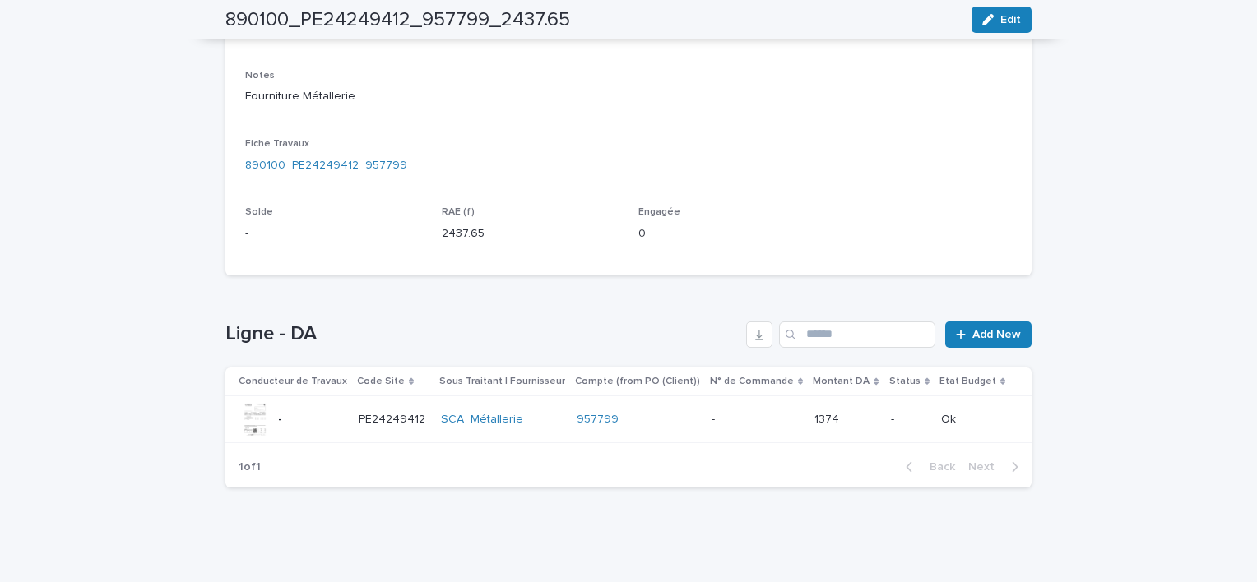
click at [698, 428] on td "957799" at bounding box center [637, 419] width 135 height 47
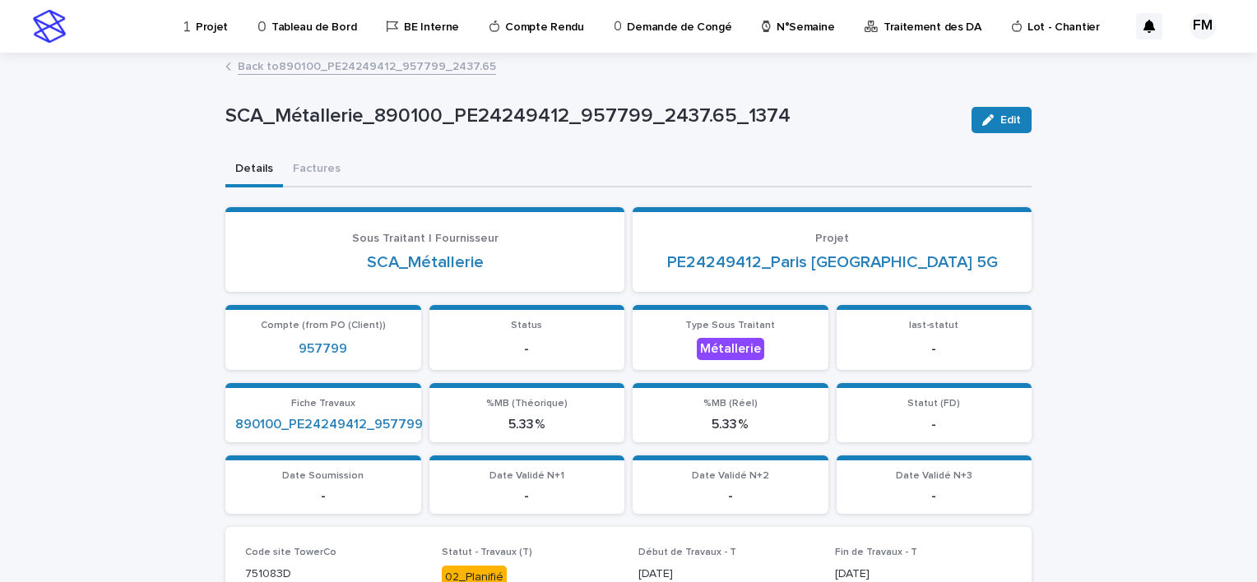
click at [302, 62] on link "Back to 890100_PE24249412_957799_2437.65" at bounding box center [367, 65] width 258 height 19
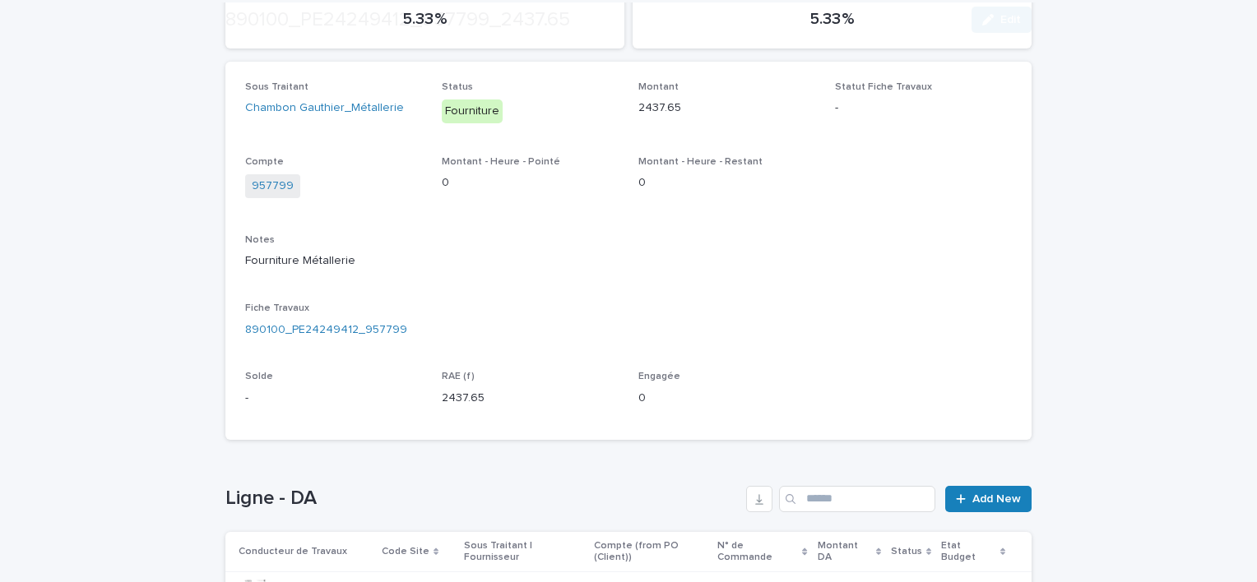
scroll to position [407, 0]
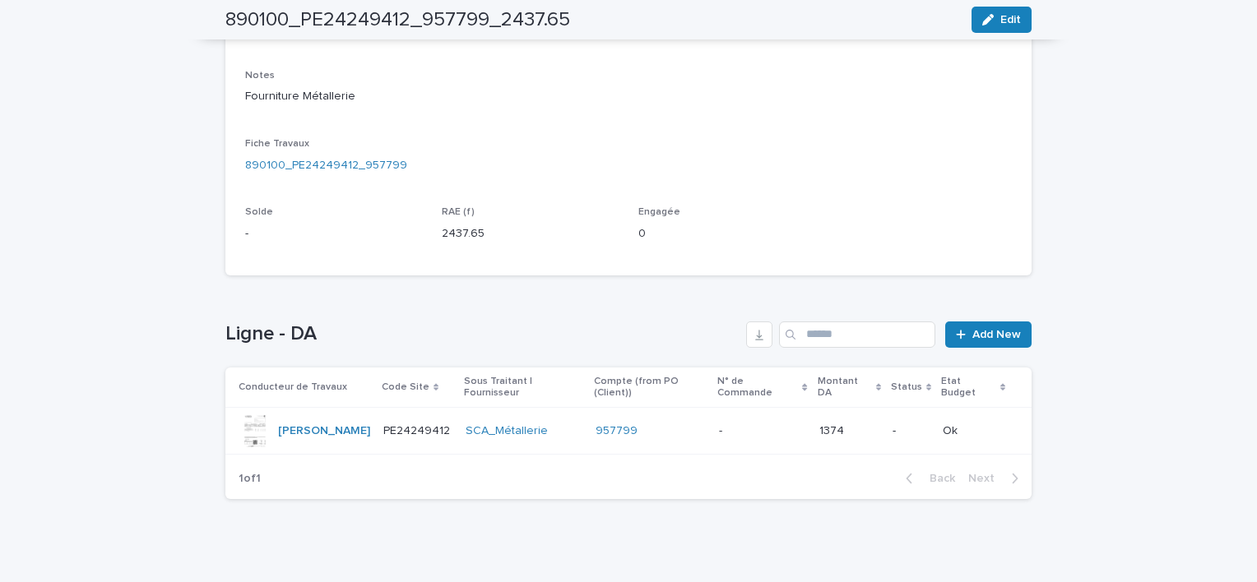
click at [704, 408] on td "957799" at bounding box center [650, 431] width 123 height 47
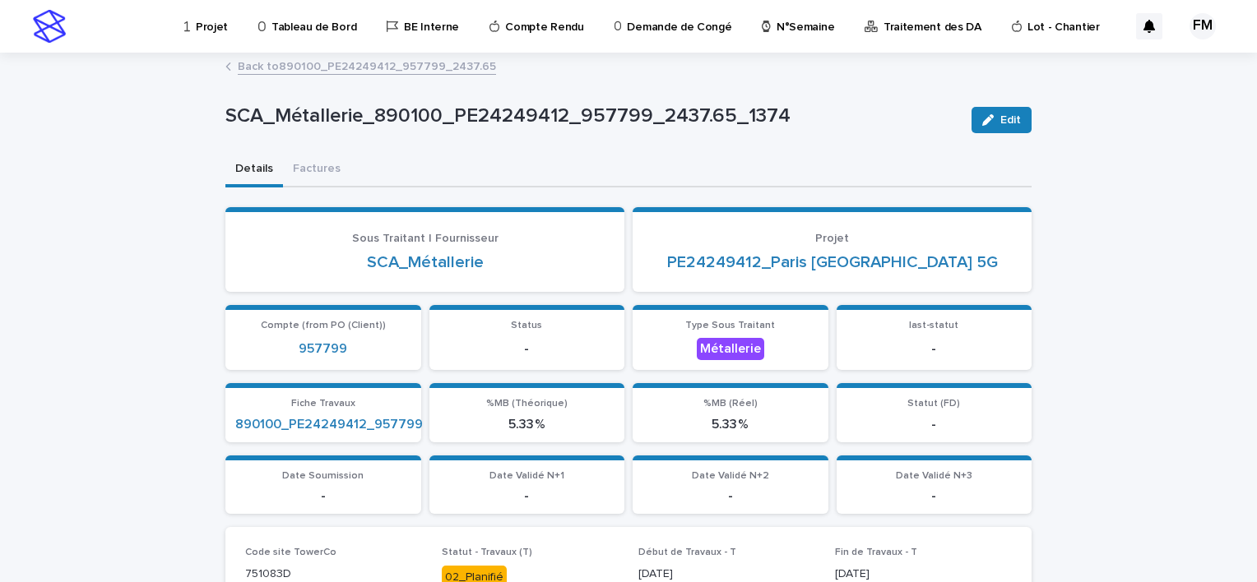
click at [304, 72] on link "Back to 890100_PE24249412_957799_2437.65" at bounding box center [367, 65] width 258 height 19
click at [318, 68] on link "Back to 890100_PE24249412_957799_2437.65" at bounding box center [367, 65] width 258 height 19
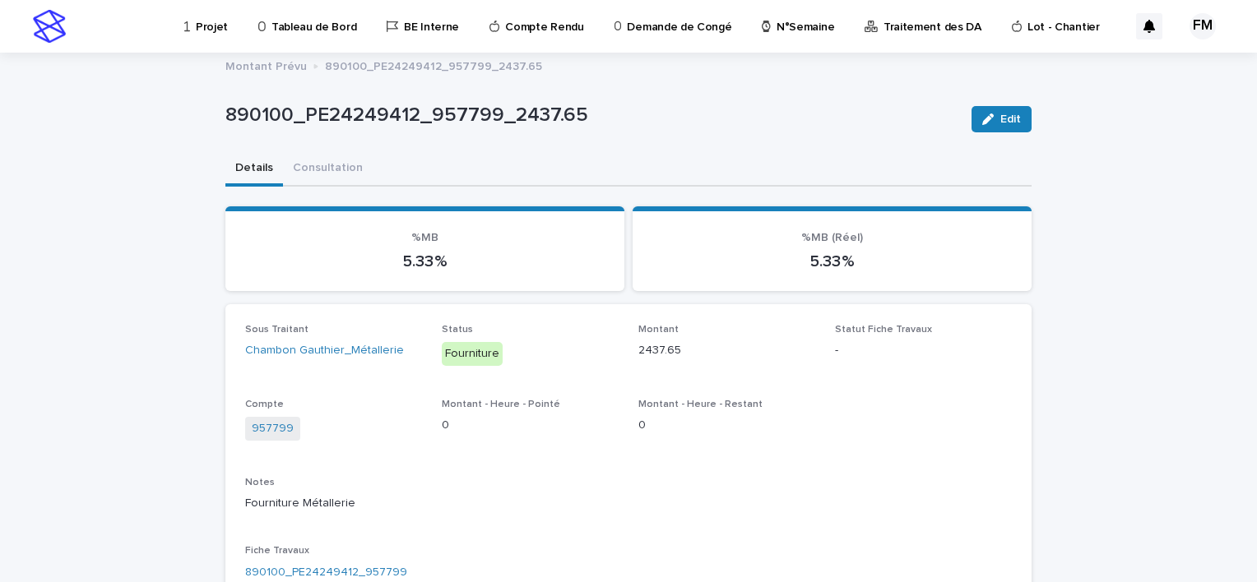
click at [325, 68] on p "890100_PE24249412_957799_2437.65" at bounding box center [433, 65] width 217 height 18
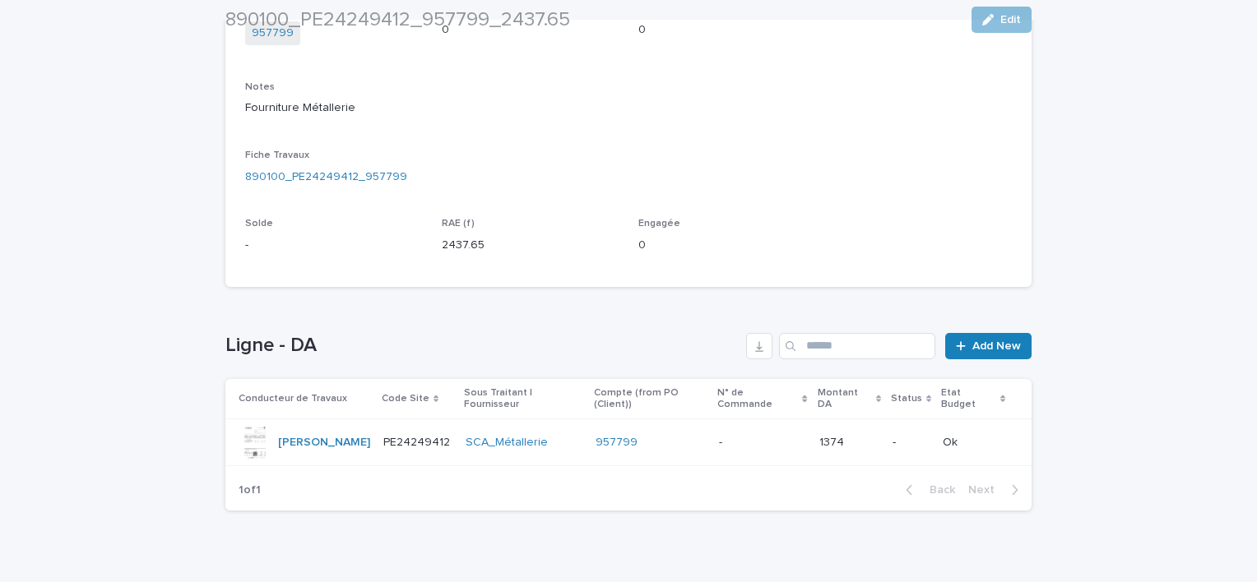
scroll to position [407, 0]
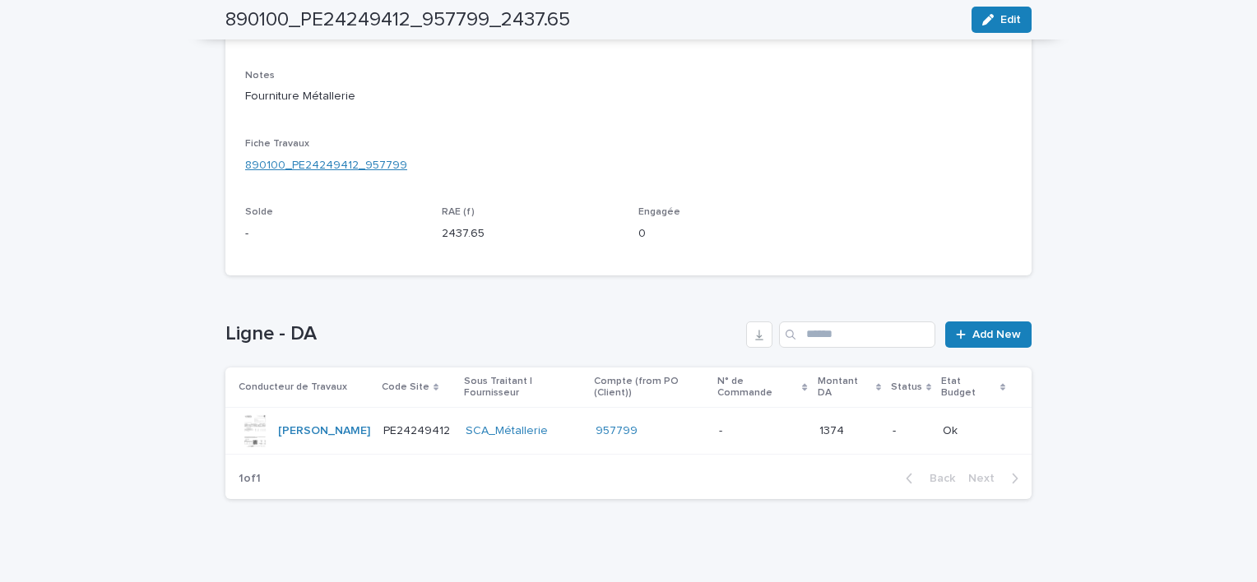
click at [308, 159] on link "890100_PE24249412_957799" at bounding box center [326, 165] width 162 height 17
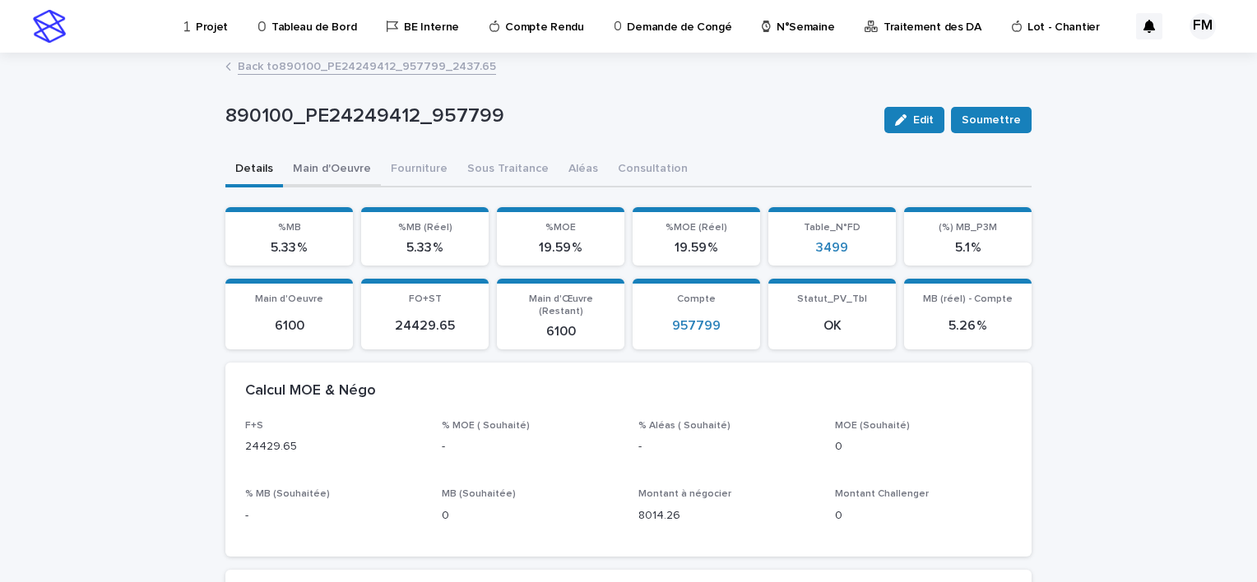
click at [363, 169] on button "Main d'Oeuvre" at bounding box center [332, 170] width 98 height 35
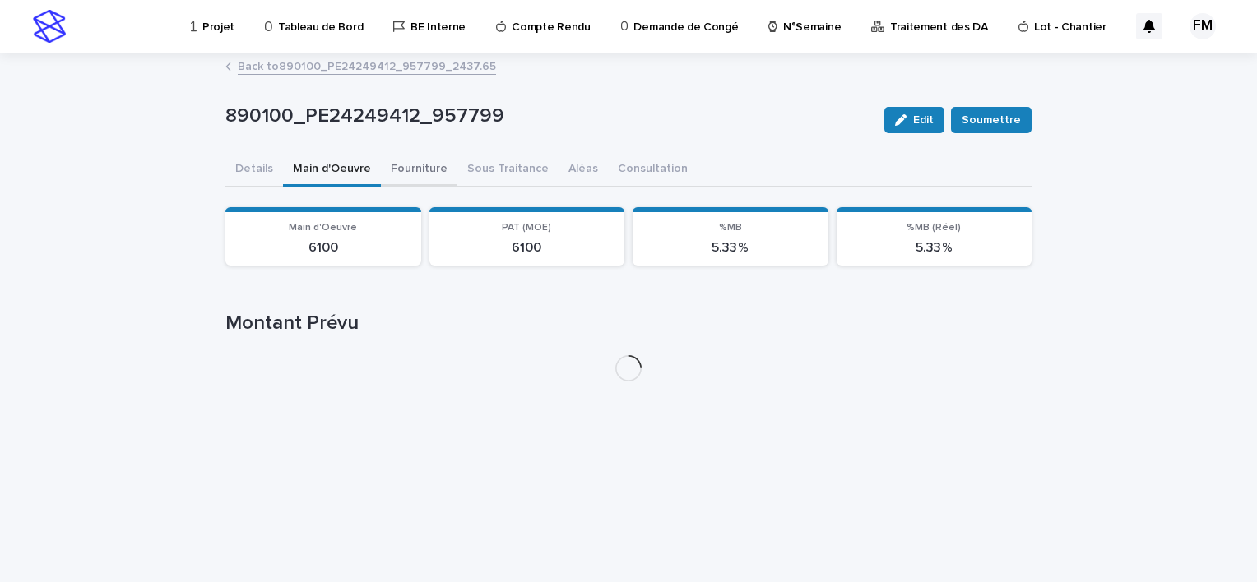
click at [391, 170] on button "Fourniture" at bounding box center [419, 170] width 77 height 35
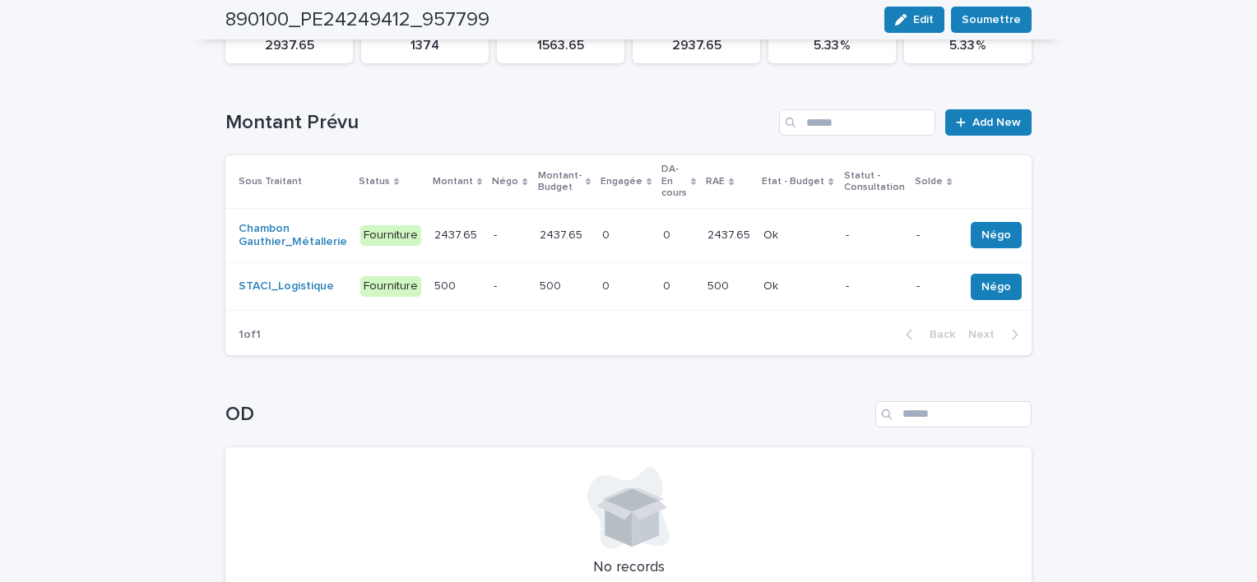
scroll to position [174, 0]
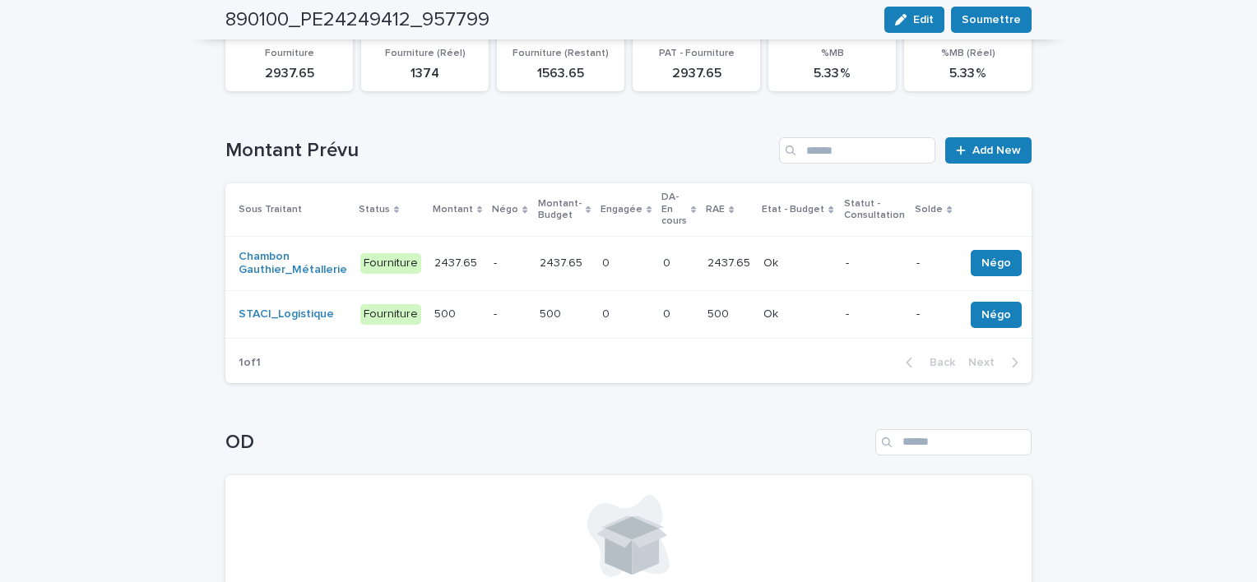
click at [701, 269] on td "2437.65 2437.65" at bounding box center [729, 263] width 56 height 55
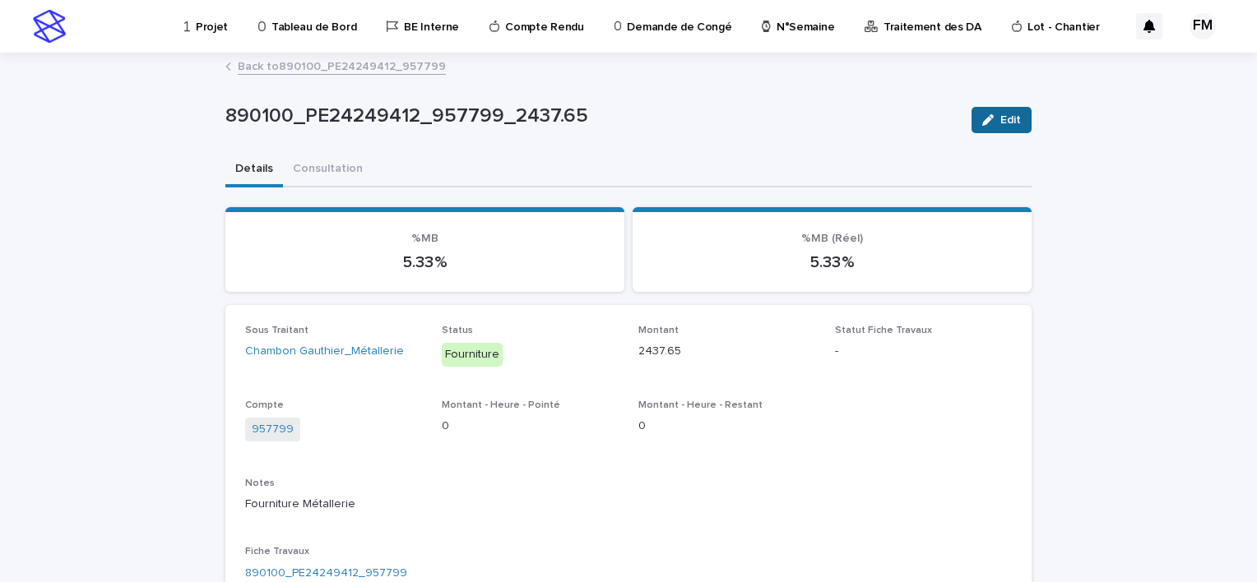
click at [1003, 120] on span "Edit" at bounding box center [1010, 120] width 21 height 12
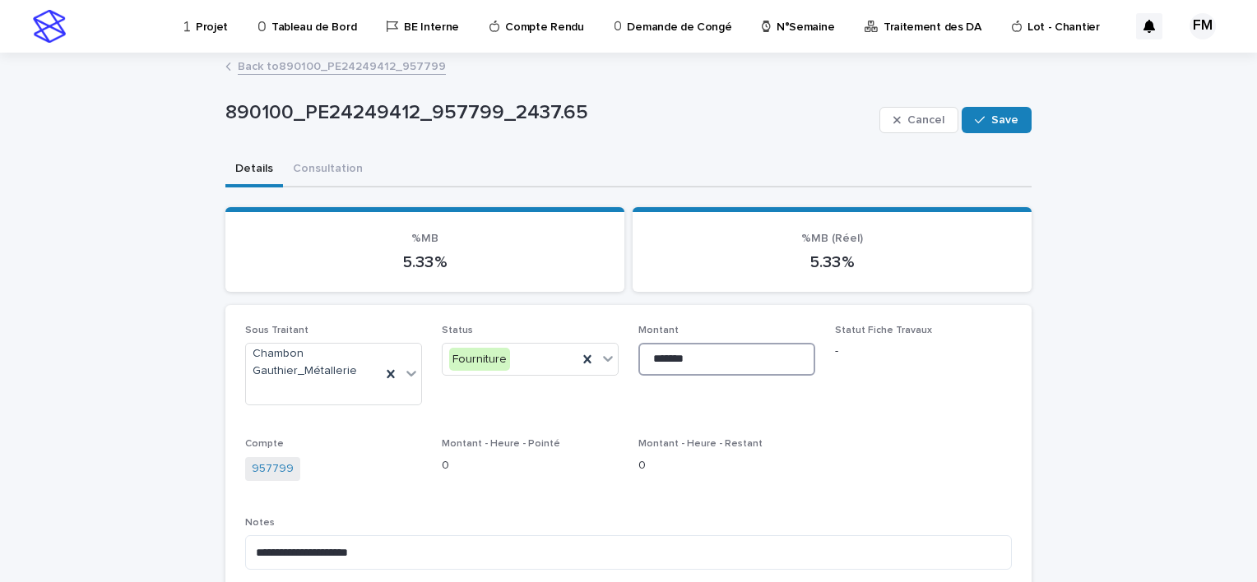
click at [704, 355] on input "*******" at bounding box center [726, 359] width 177 height 33
type input "*"
type input "****"
click at [987, 127] on button "Save" at bounding box center [997, 120] width 70 height 26
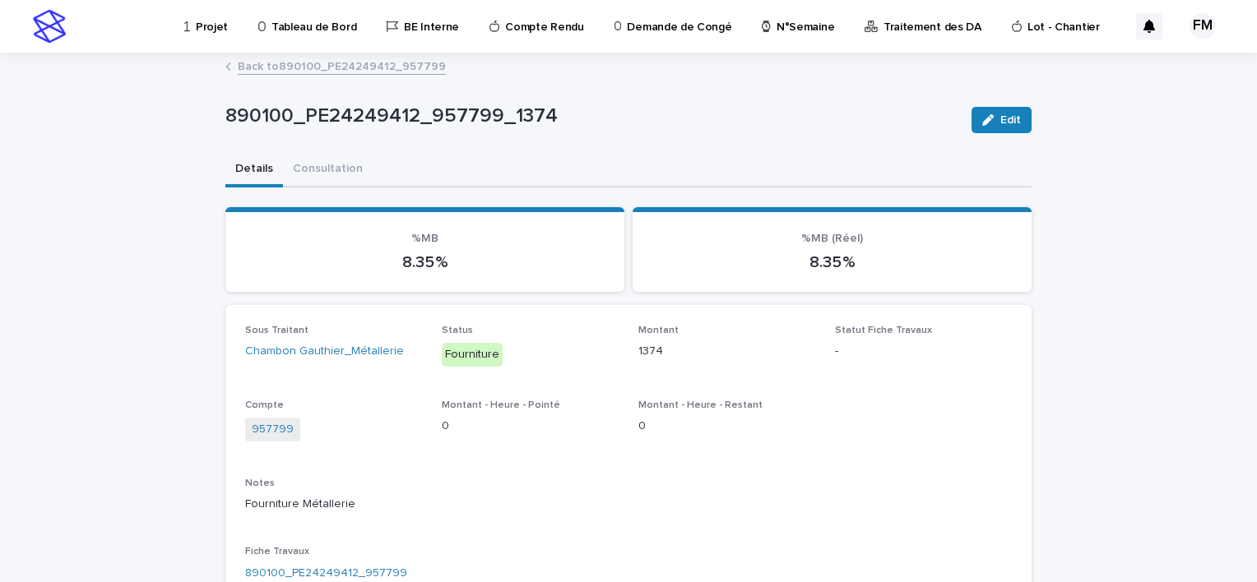
click at [345, 67] on link "Back to 890100_PE24249412_957799" at bounding box center [342, 65] width 208 height 19
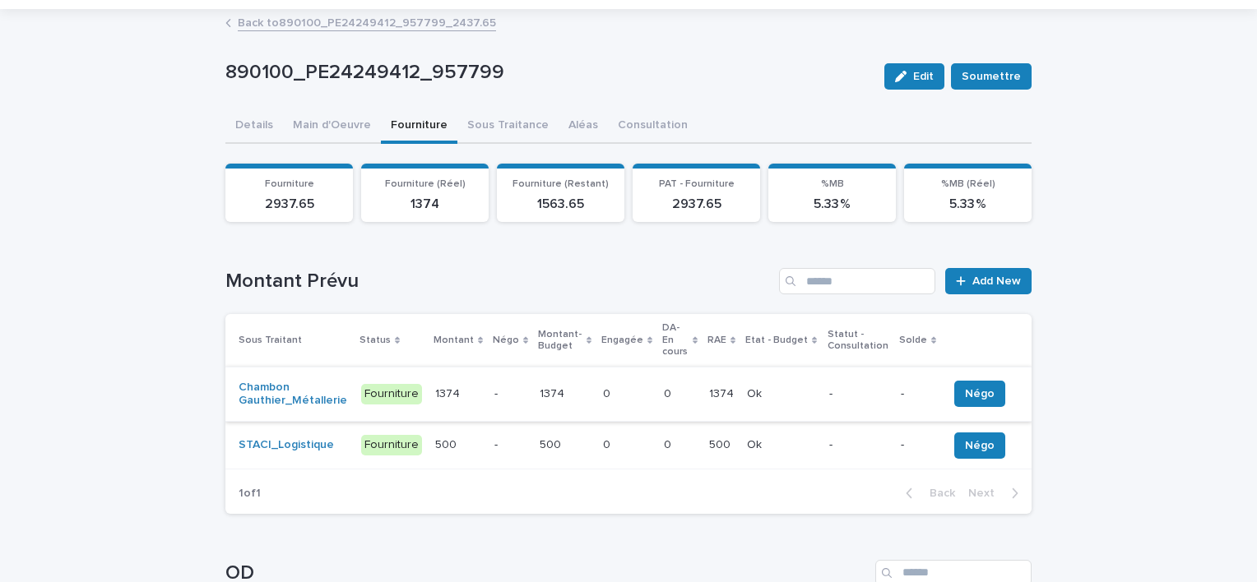
scroll to position [82, 0]
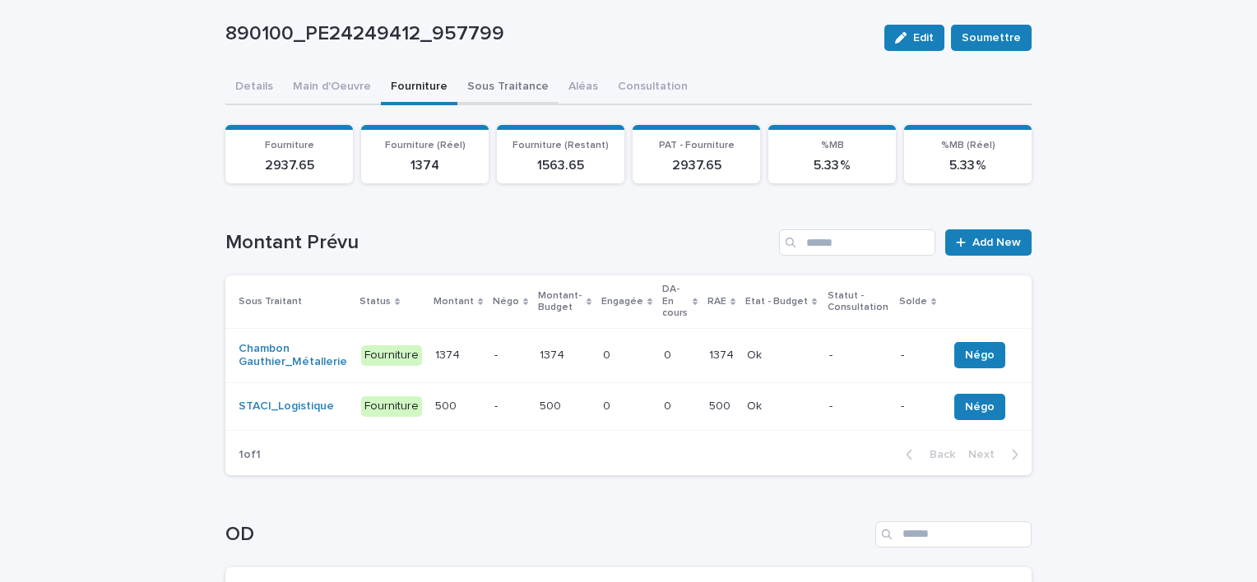
click at [517, 88] on div "890100_PE24249412_957799 Edit Soumettre 890100_PE24249412_957799 Edit Soumettre…" at bounding box center [628, 371] width 806 height 798
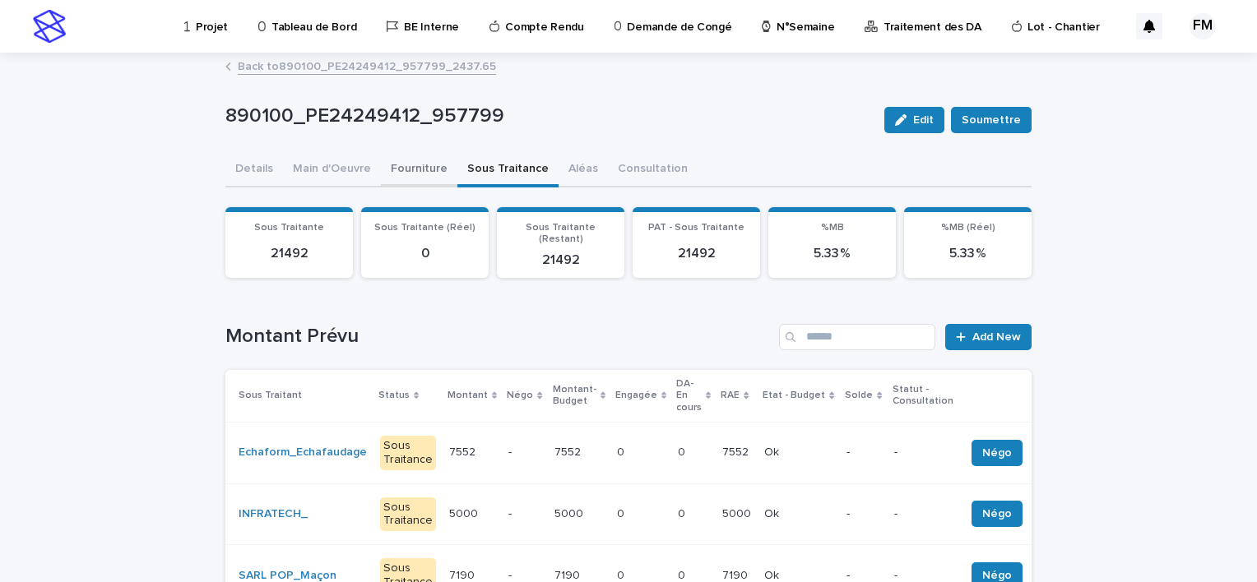
click at [425, 168] on button "Fourniture" at bounding box center [419, 170] width 77 height 35
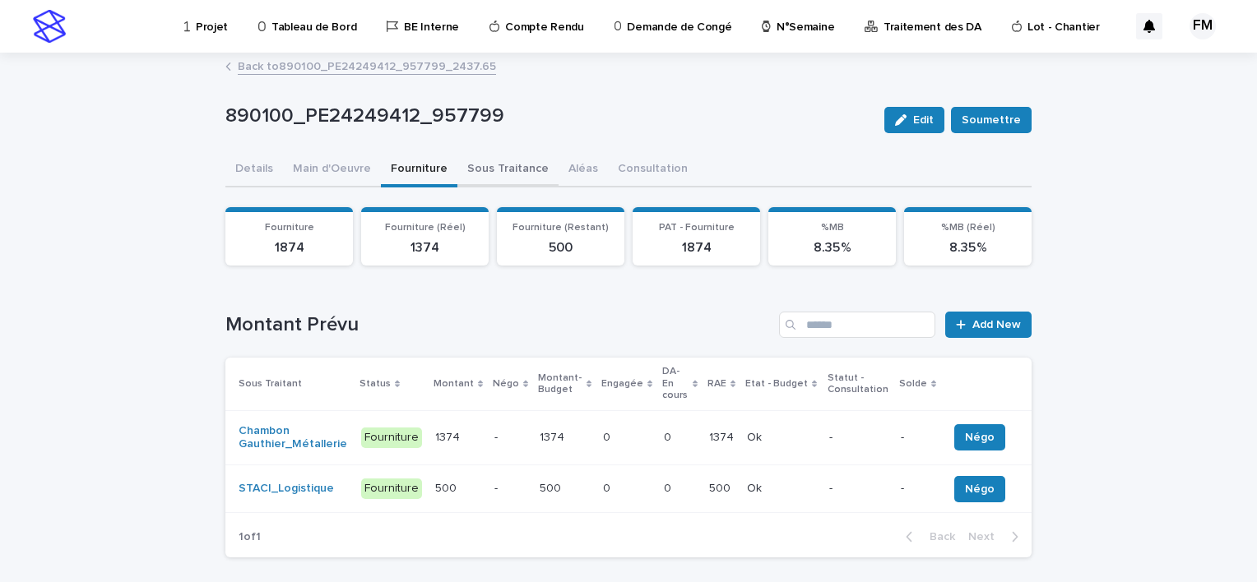
click at [472, 168] on button "Sous Traitance" at bounding box center [507, 170] width 101 height 35
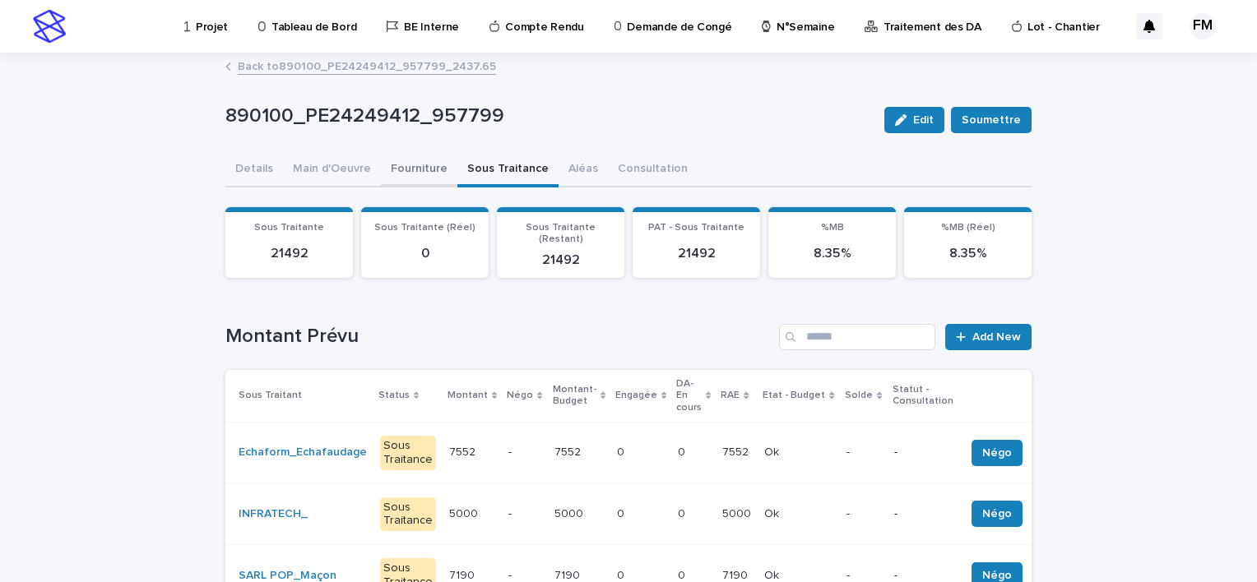
click at [418, 170] on button "Fourniture" at bounding box center [419, 170] width 77 height 35
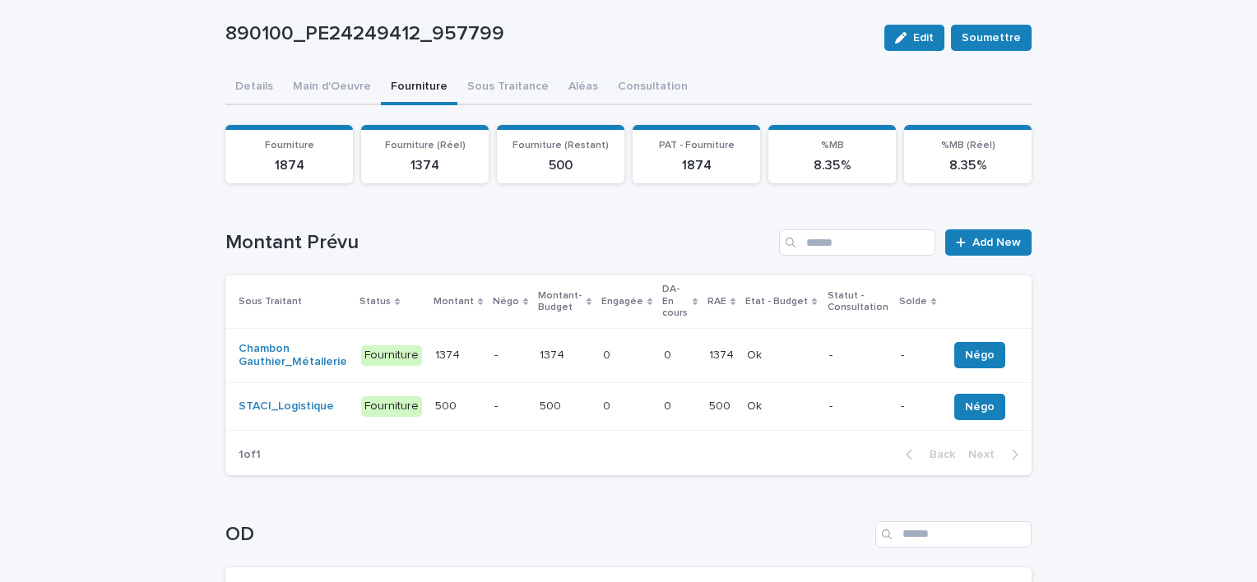
click at [627, 355] on div "0 0" at bounding box center [627, 355] width 48 height 27
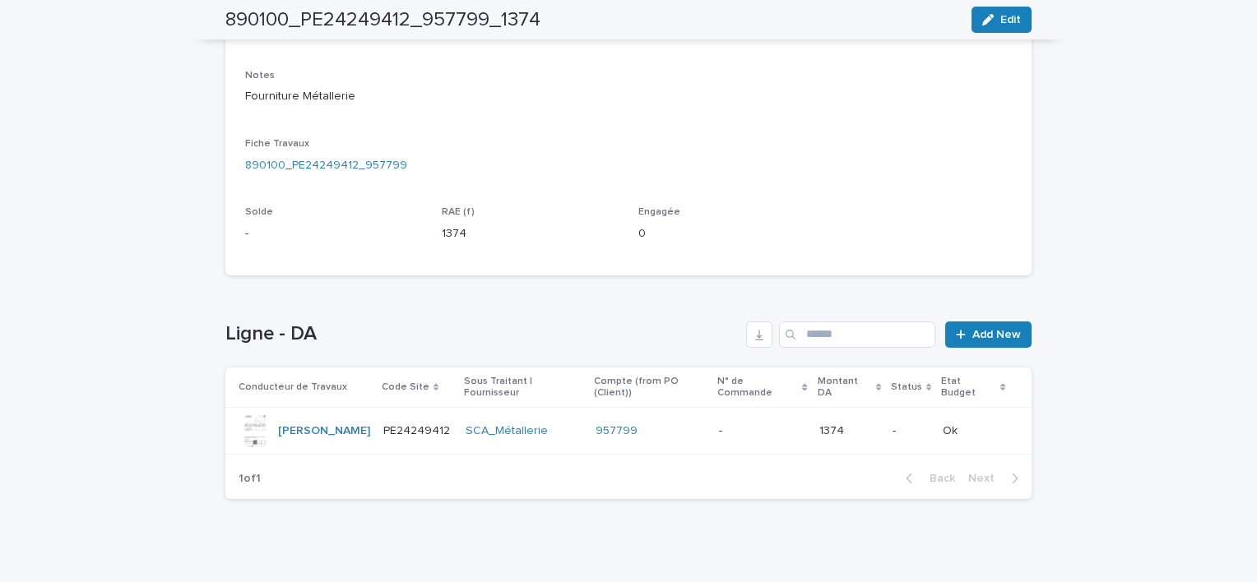
click at [694, 424] on div "957799" at bounding box center [651, 431] width 110 height 14
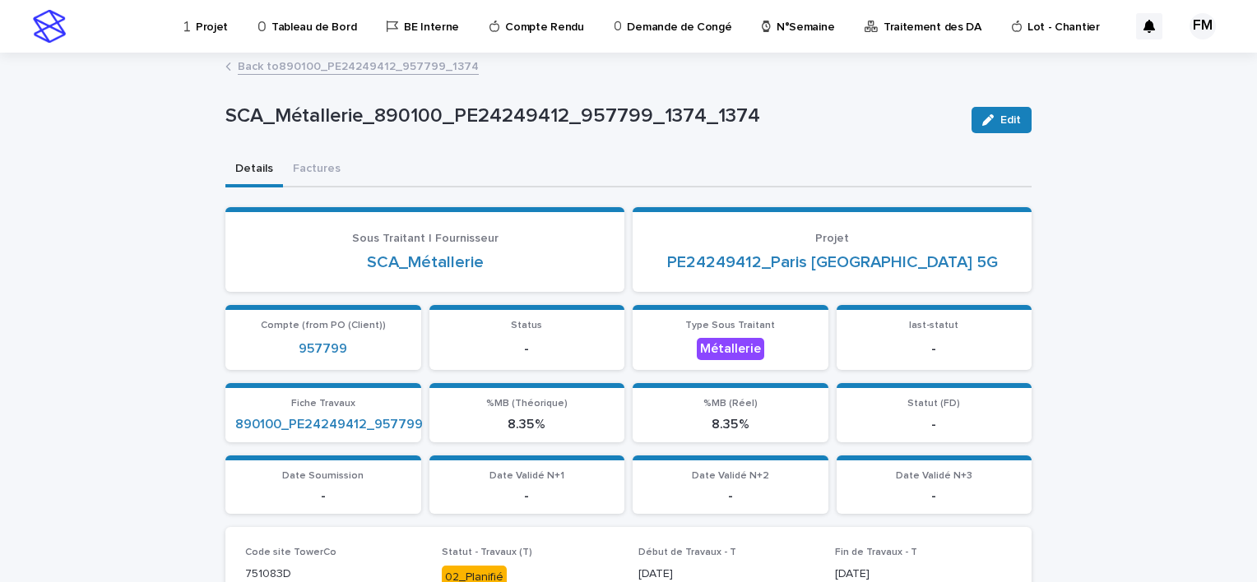
click at [339, 69] on link "Back to 890100_PE24249412_957799_1374" at bounding box center [358, 65] width 241 height 19
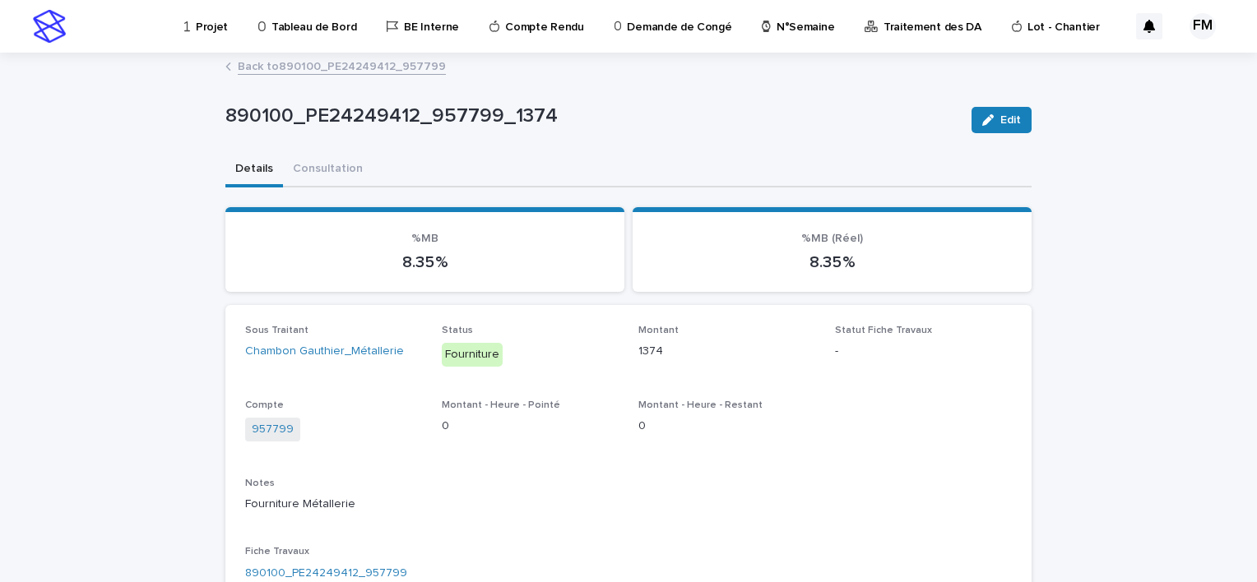
click at [365, 67] on link "Back to 890100_PE24249412_957799" at bounding box center [342, 65] width 208 height 19
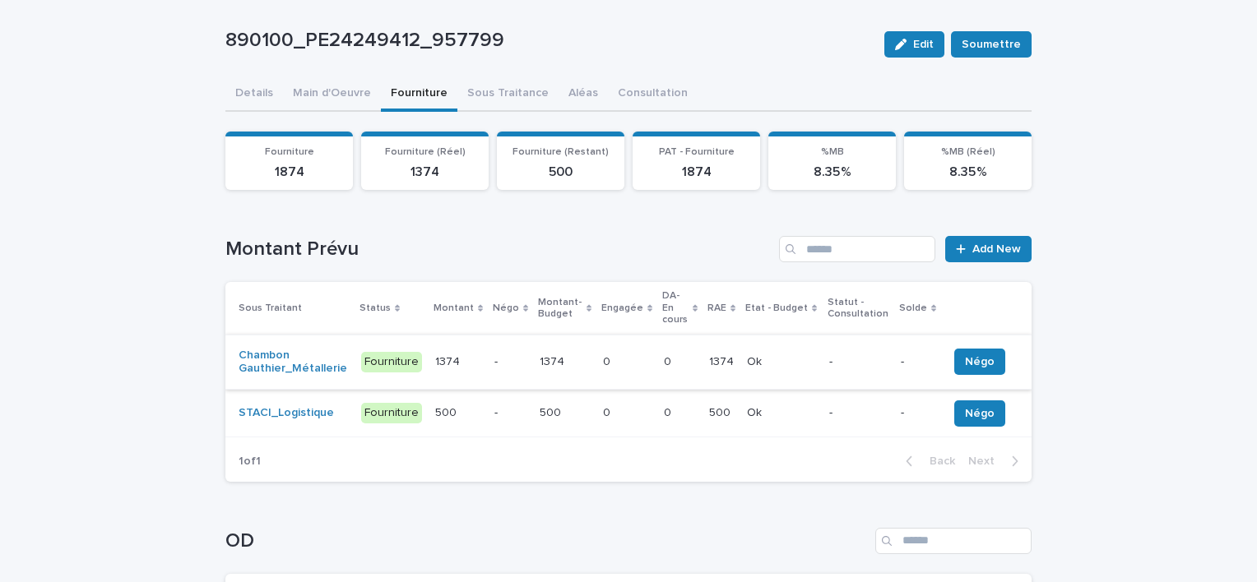
scroll to position [165, 0]
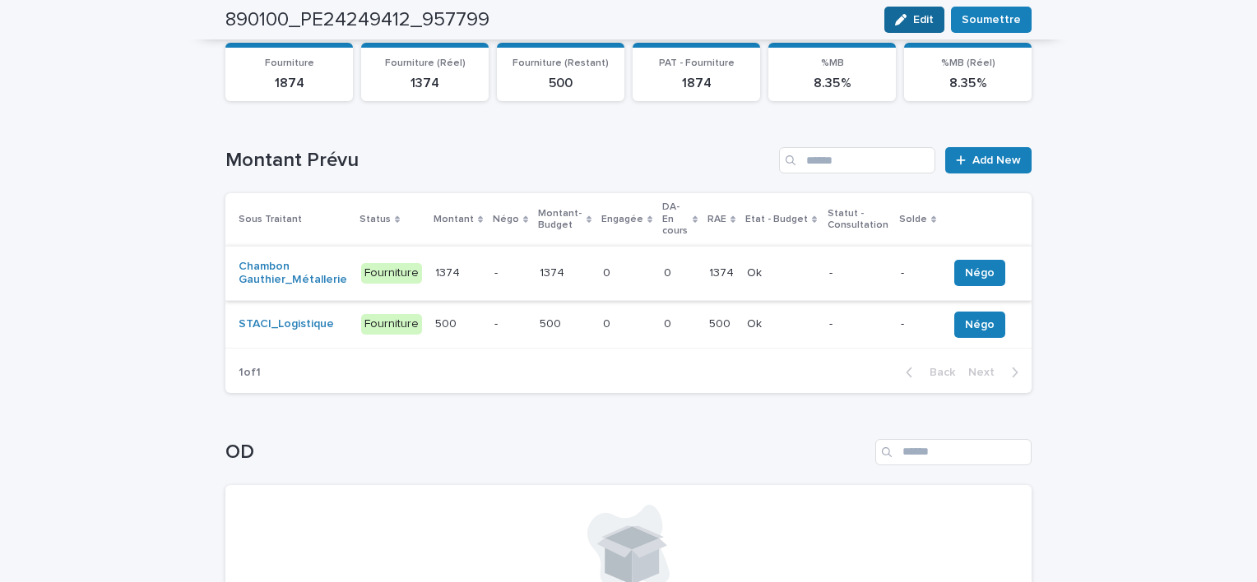
click at [916, 22] on span "Edit" at bounding box center [923, 20] width 21 height 12
click at [345, 279] on div "Chambon Gauthier_Métallerie" at bounding box center [293, 273] width 109 height 41
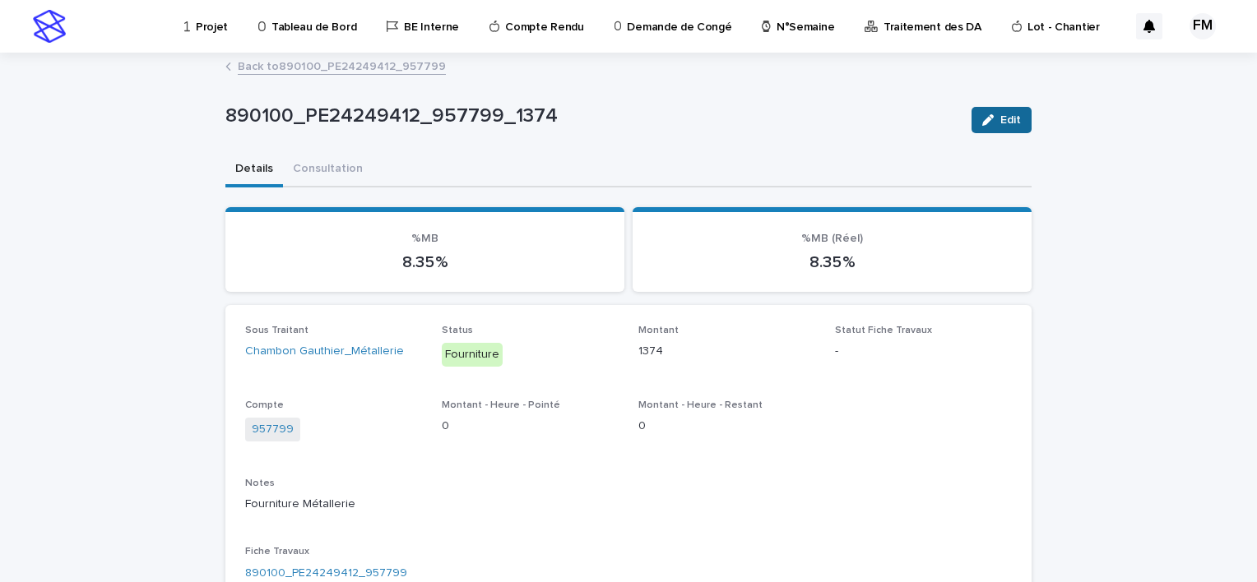
click at [1000, 114] on span "Edit" at bounding box center [1010, 120] width 21 height 12
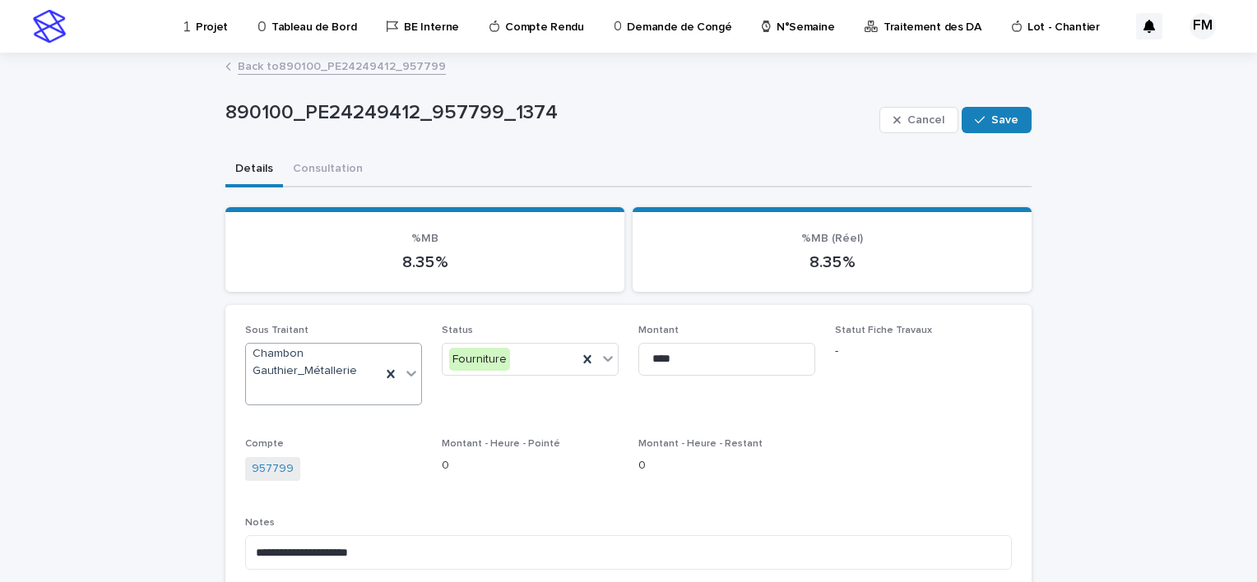
click at [406, 373] on icon at bounding box center [411, 374] width 10 height 6
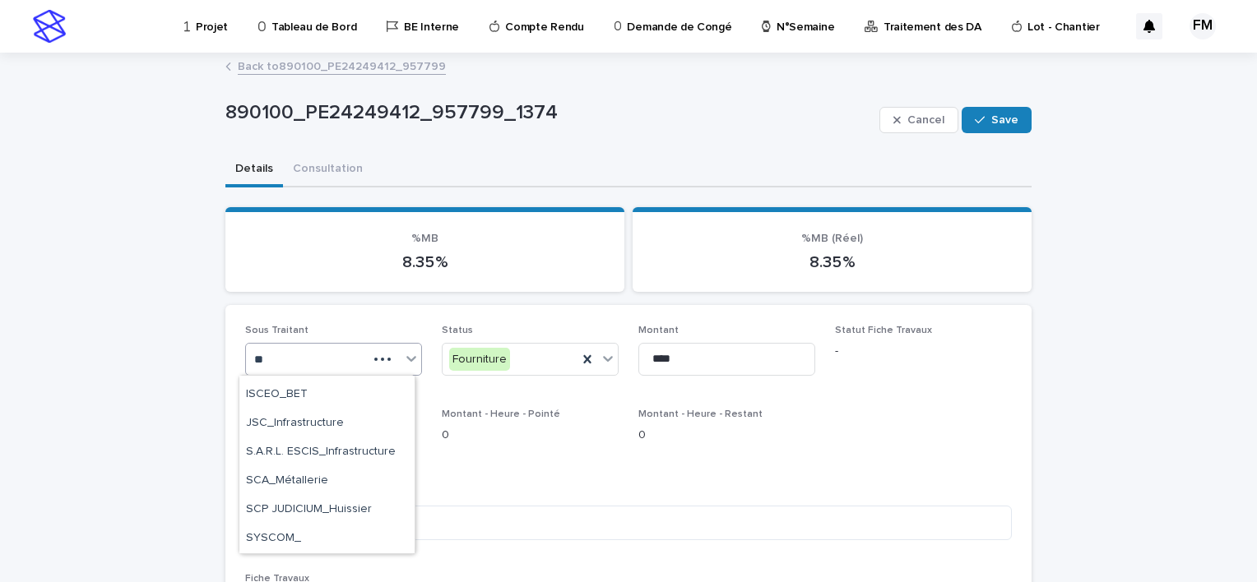
scroll to position [110, 0]
type input "***"
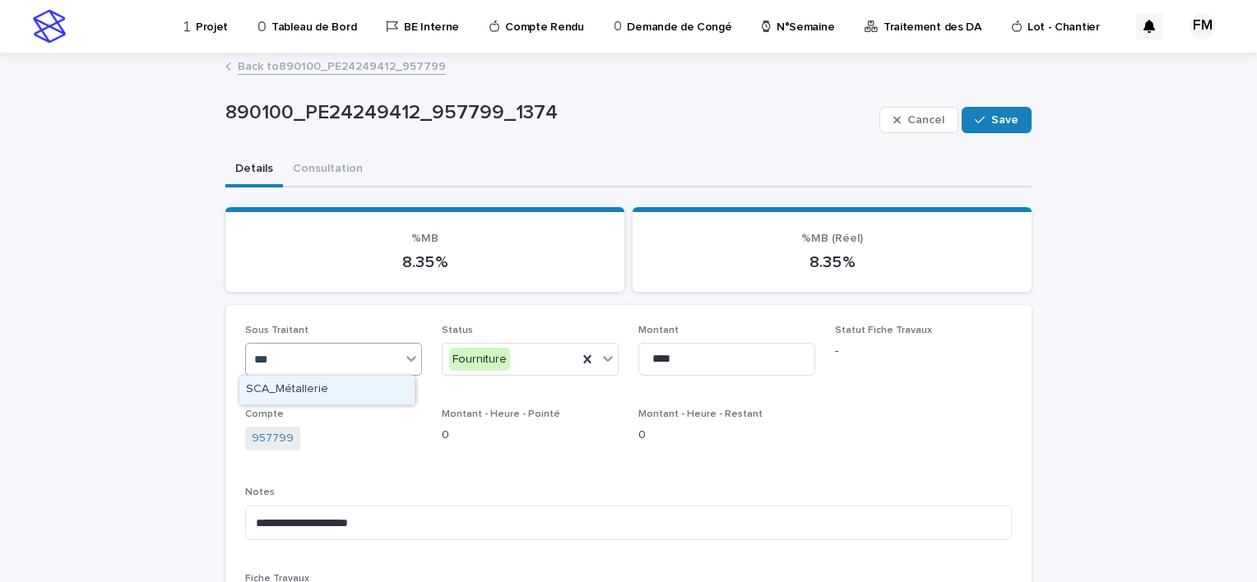
scroll to position [0, 0]
click at [342, 389] on div "SCA_Métallerie" at bounding box center [326, 390] width 175 height 29
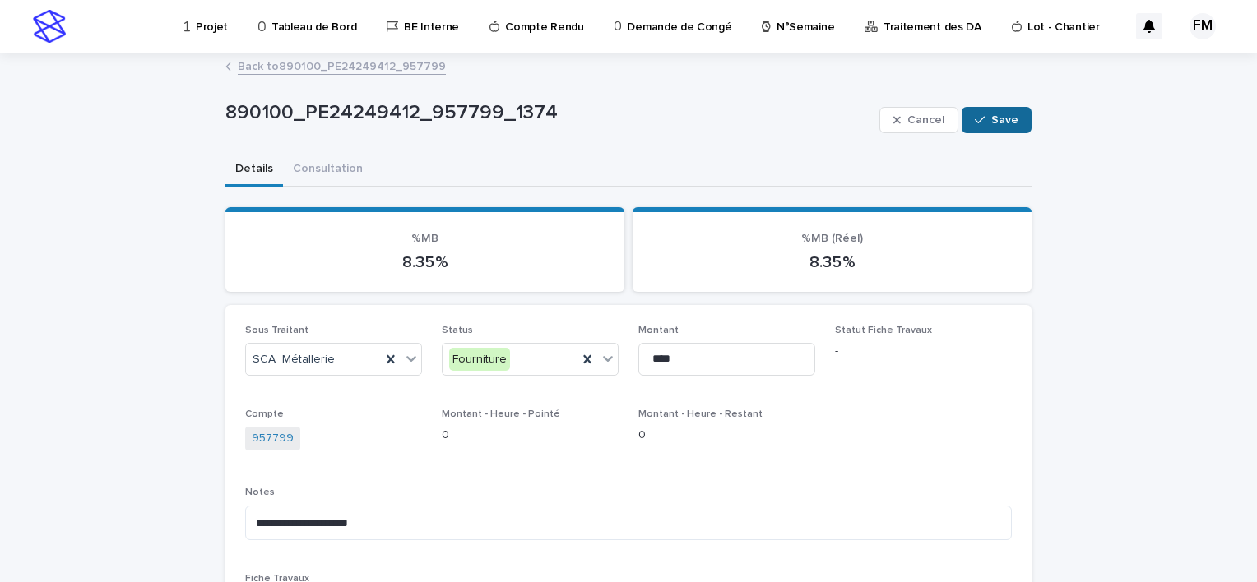
click at [991, 122] on span "Save" at bounding box center [1004, 120] width 27 height 12
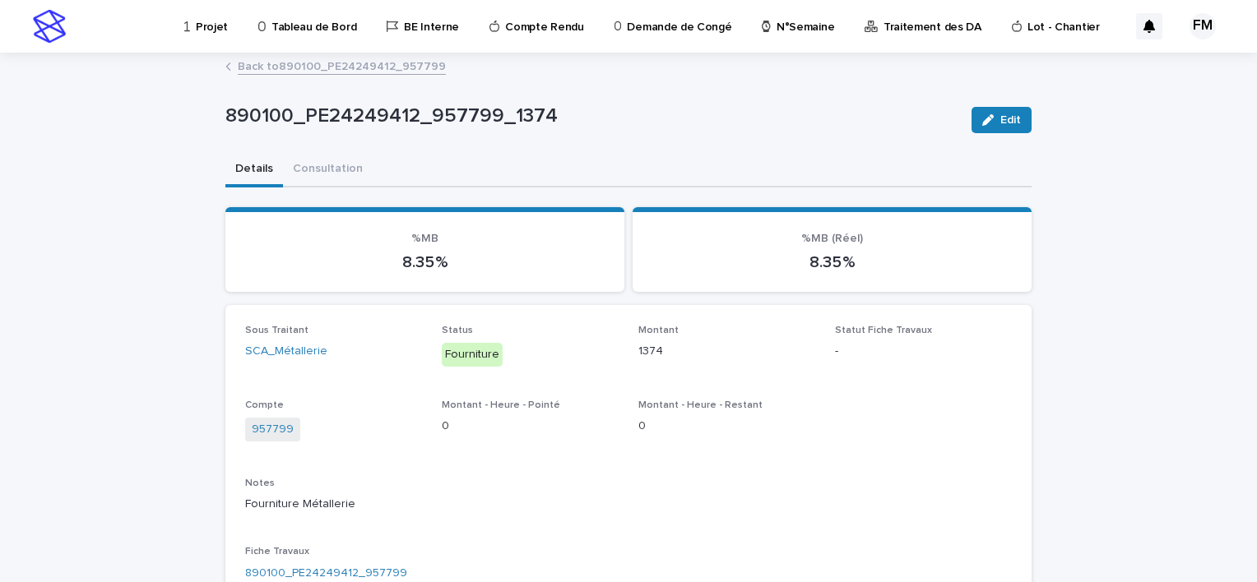
click at [346, 62] on link "Back to 890100_PE24249412_957799" at bounding box center [342, 65] width 208 height 19
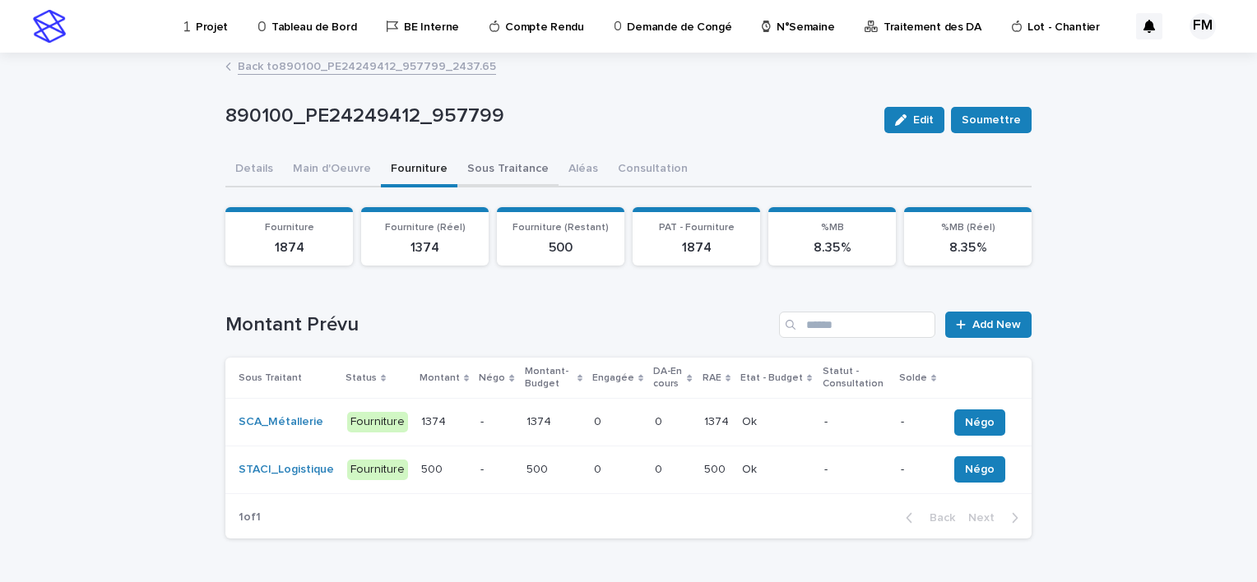
click at [471, 178] on button "Sous Traitance" at bounding box center [507, 170] width 101 height 35
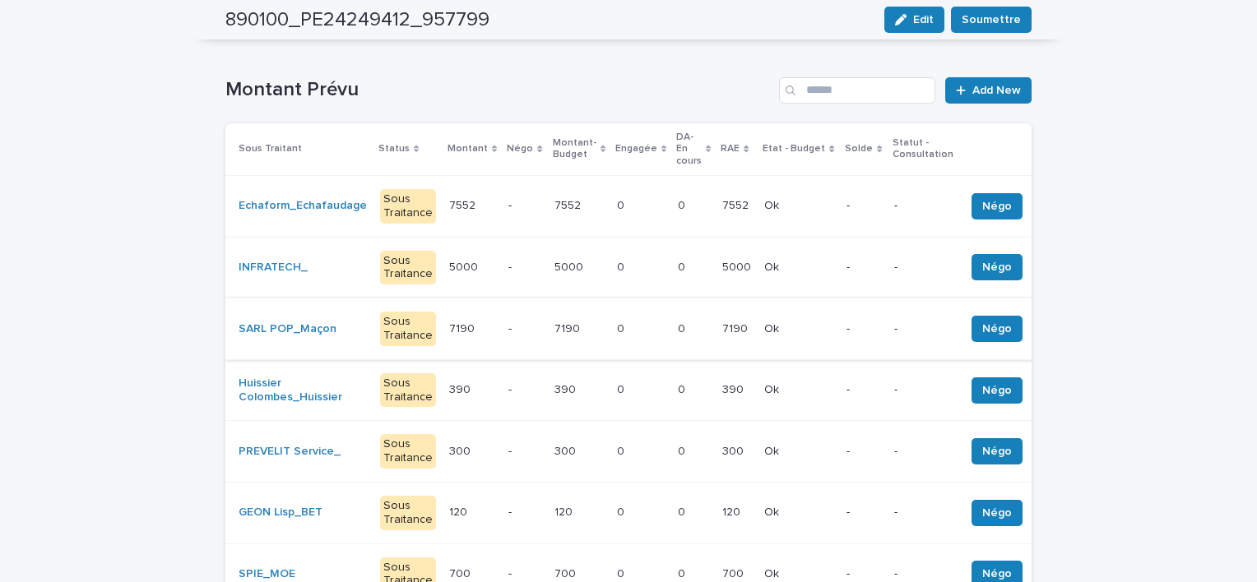
scroll to position [329, 0]
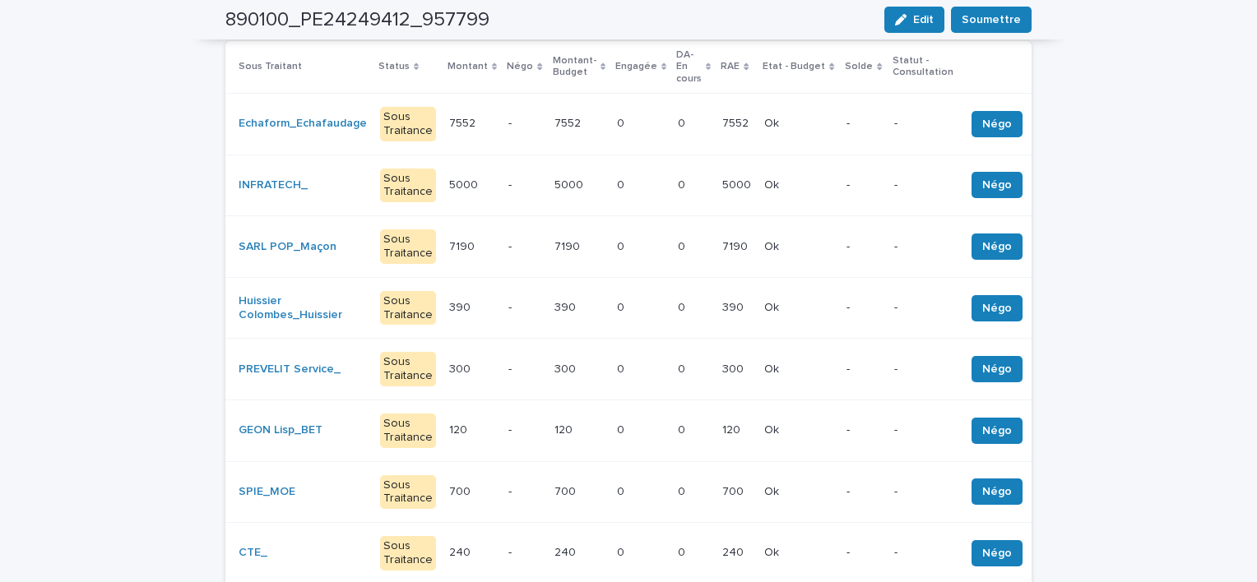
click at [625, 299] on td "0 0" at bounding box center [640, 308] width 61 height 62
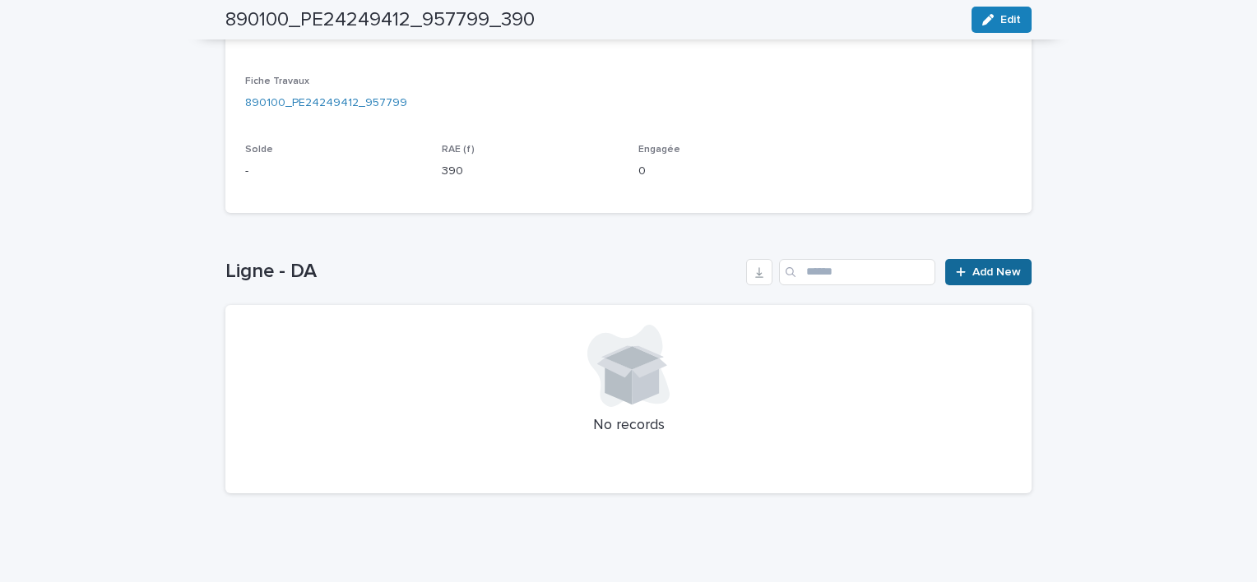
click at [987, 269] on span "Add New" at bounding box center [996, 273] width 49 height 12
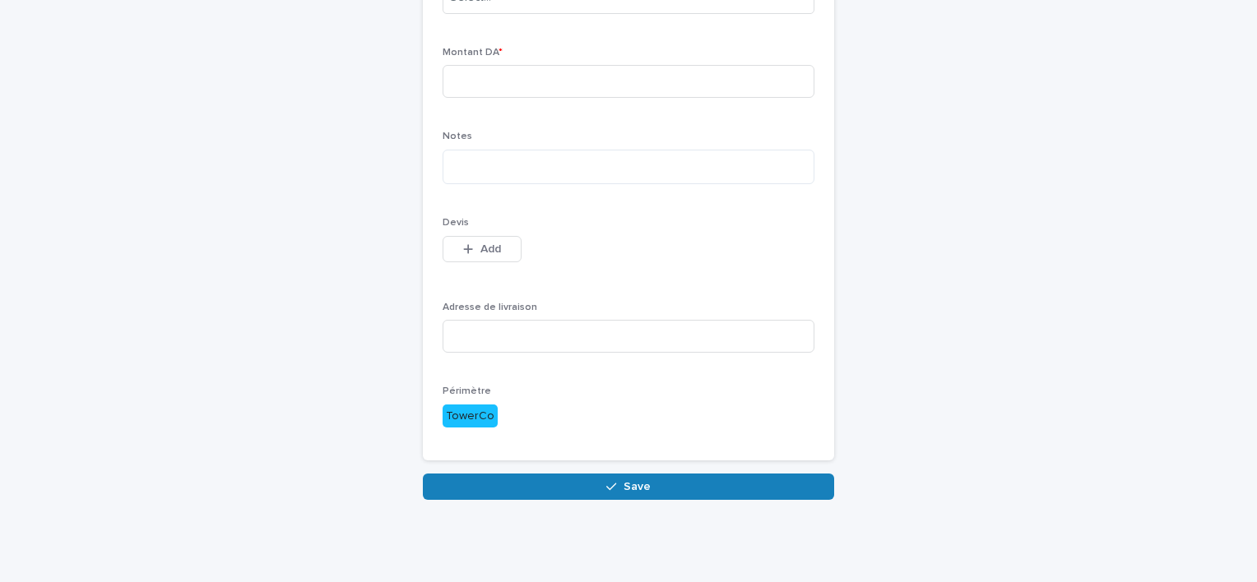
scroll to position [188, 0]
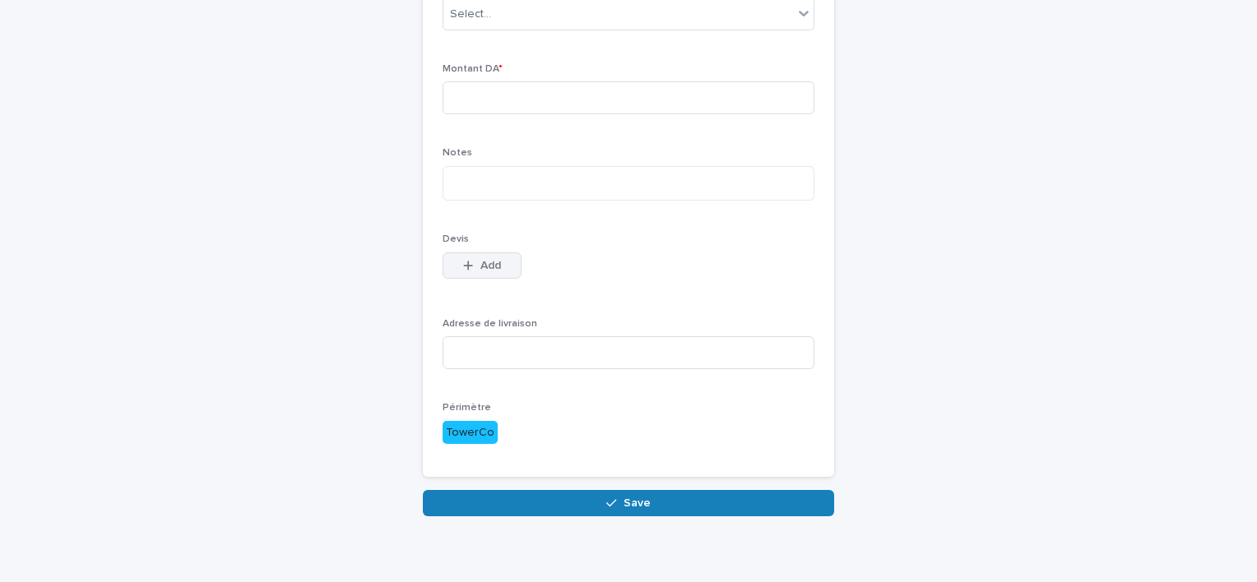
click at [498, 273] on button "Add" at bounding box center [482, 266] width 79 height 26
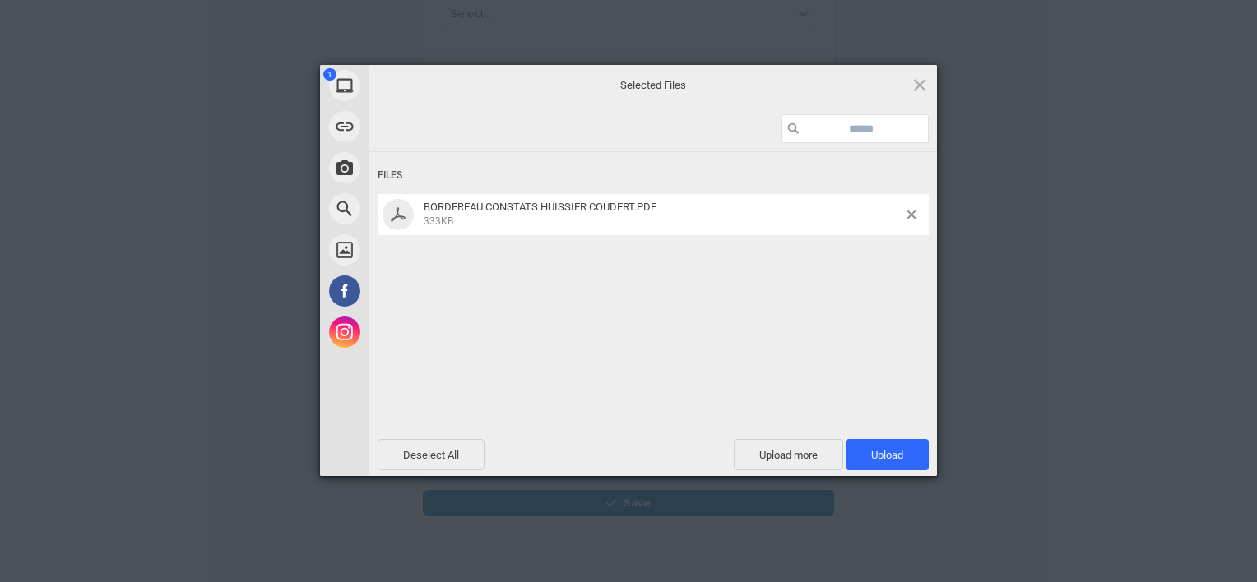
click at [879, 437] on div "Deselect All Upload more Upload 1" at bounding box center [653, 454] width 568 height 44
click at [879, 444] on span "Upload 1" at bounding box center [887, 454] width 83 height 31
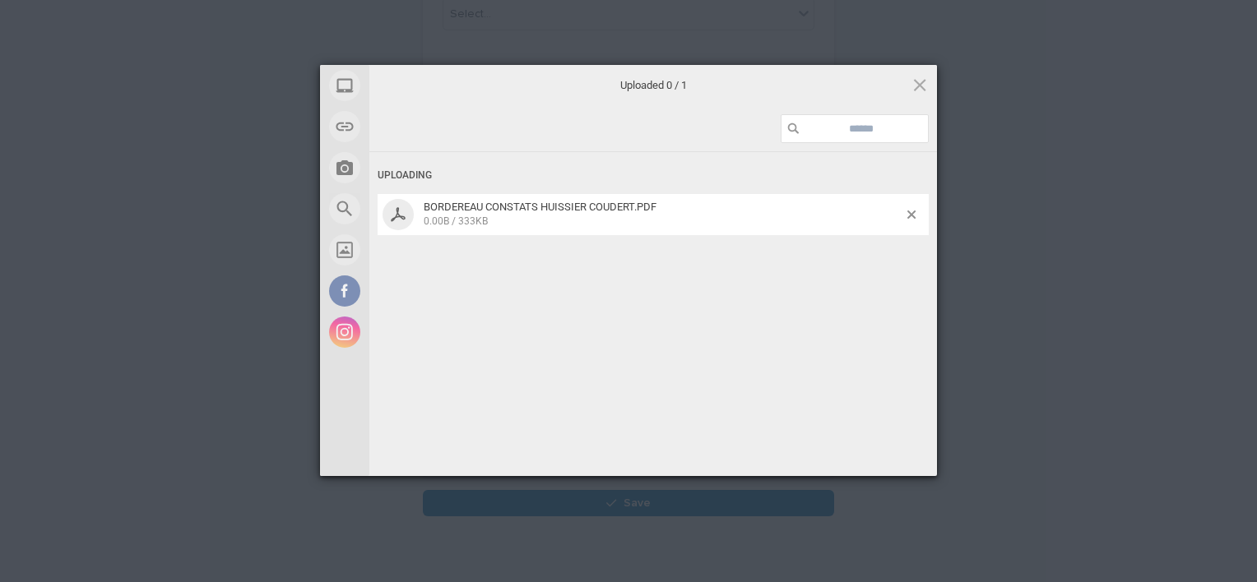
click at [955, 360] on div "My Device Link (URL) Take Photo Web Search Unsplash Facebook Instagram Uploaded…" at bounding box center [628, 291] width 1257 height 582
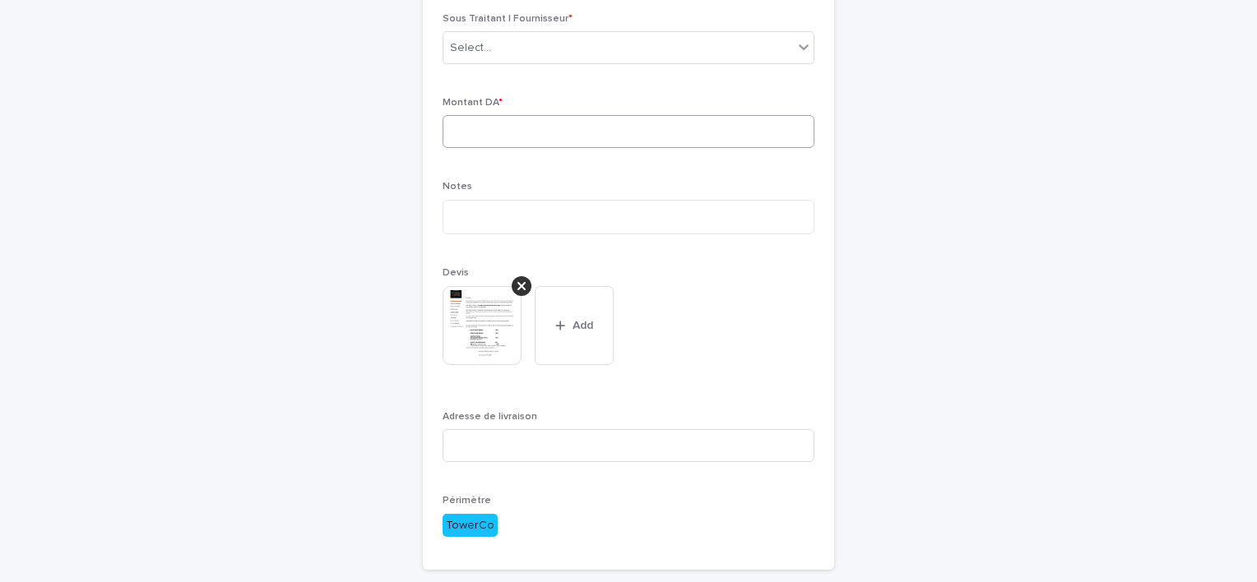
scroll to position [53, 0]
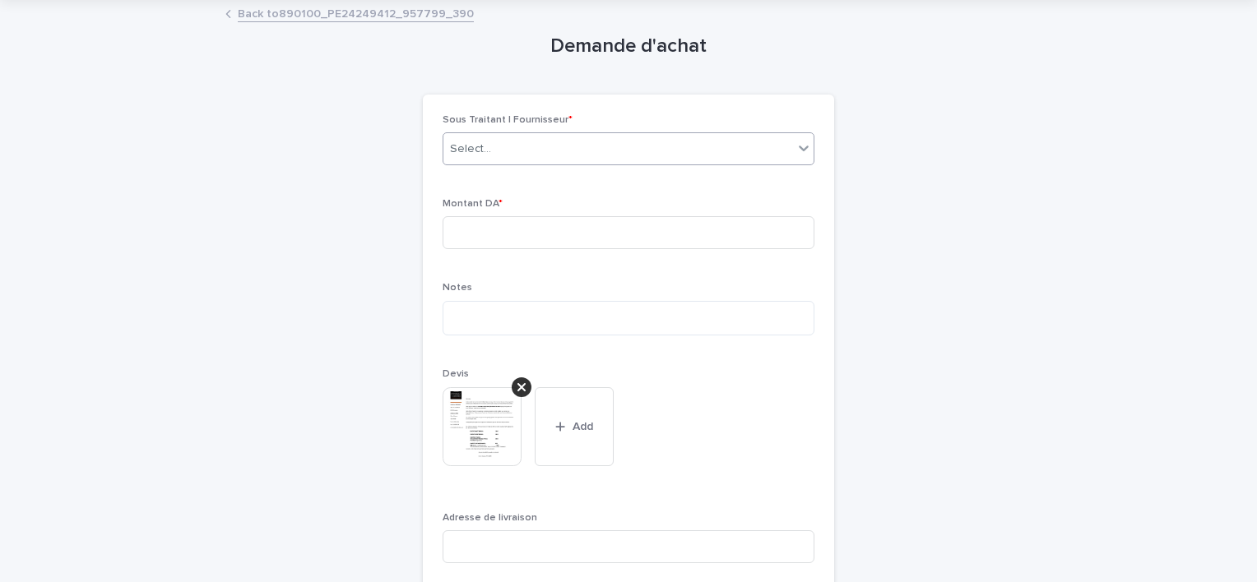
click at [510, 161] on div "Select..." at bounding box center [618, 149] width 350 height 27
type input "*"
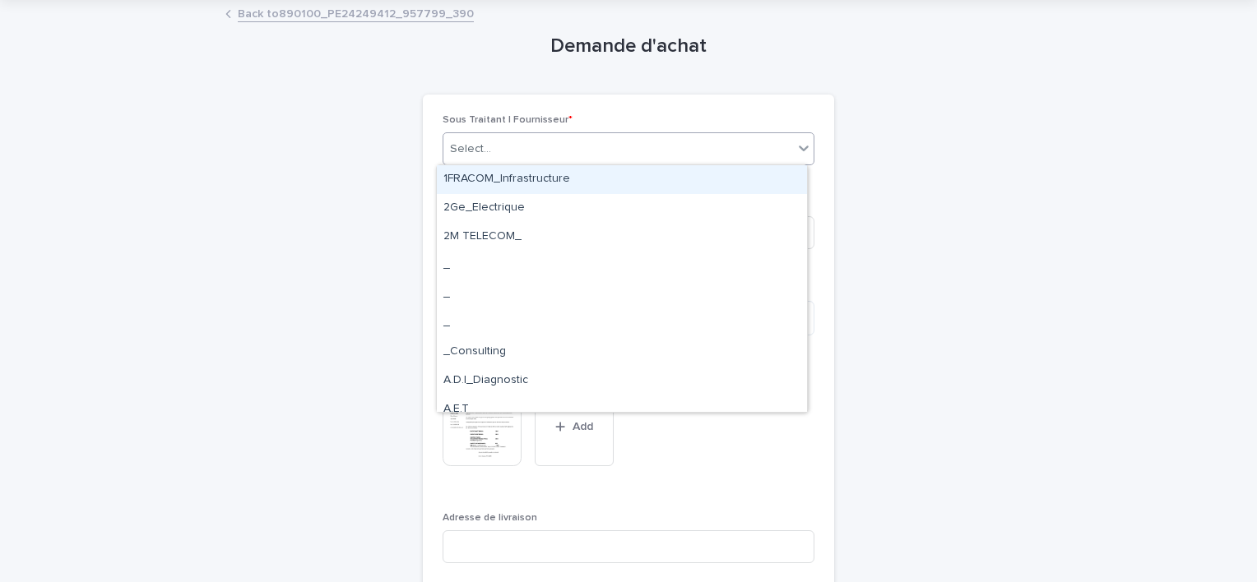
type input "*"
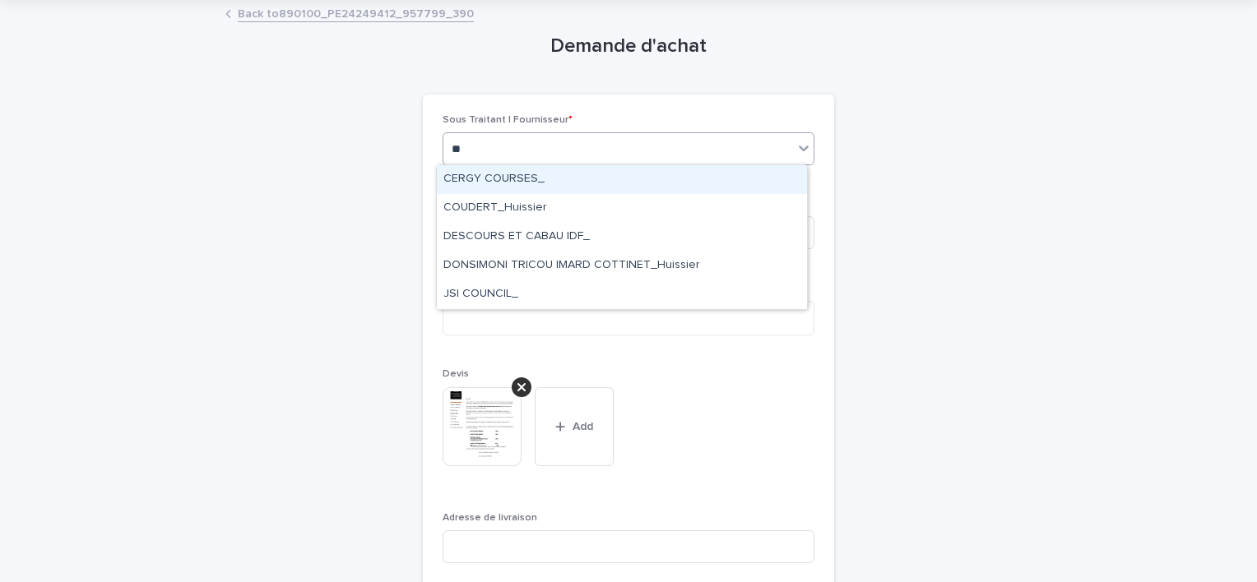
type input "***"
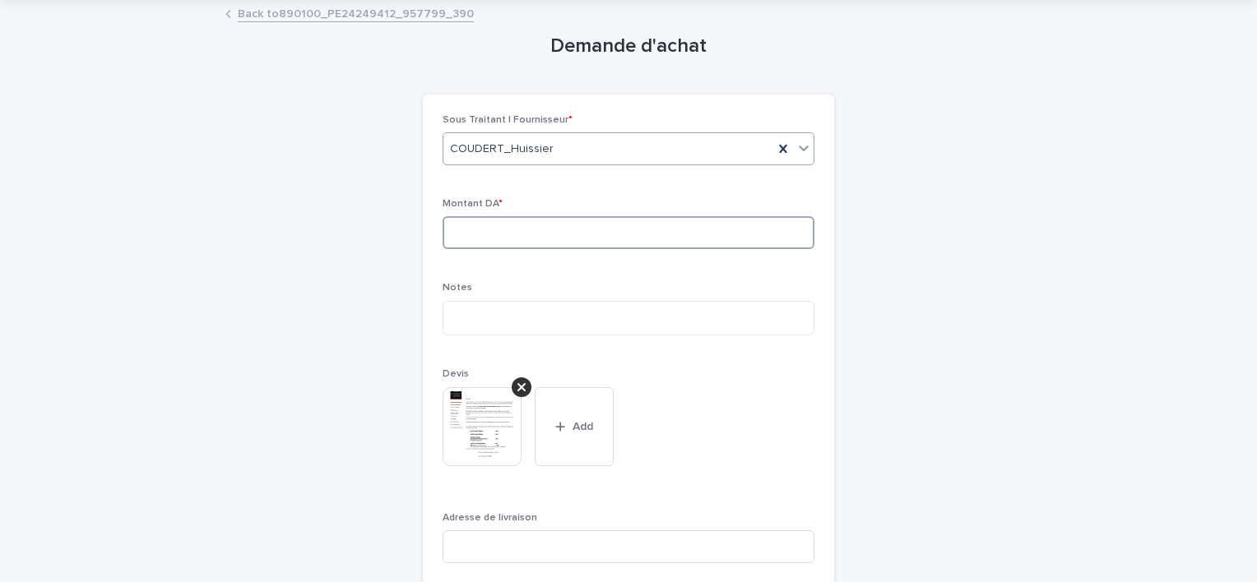
click at [536, 224] on input at bounding box center [629, 232] width 372 height 33
click at [470, 440] on img at bounding box center [482, 426] width 79 height 79
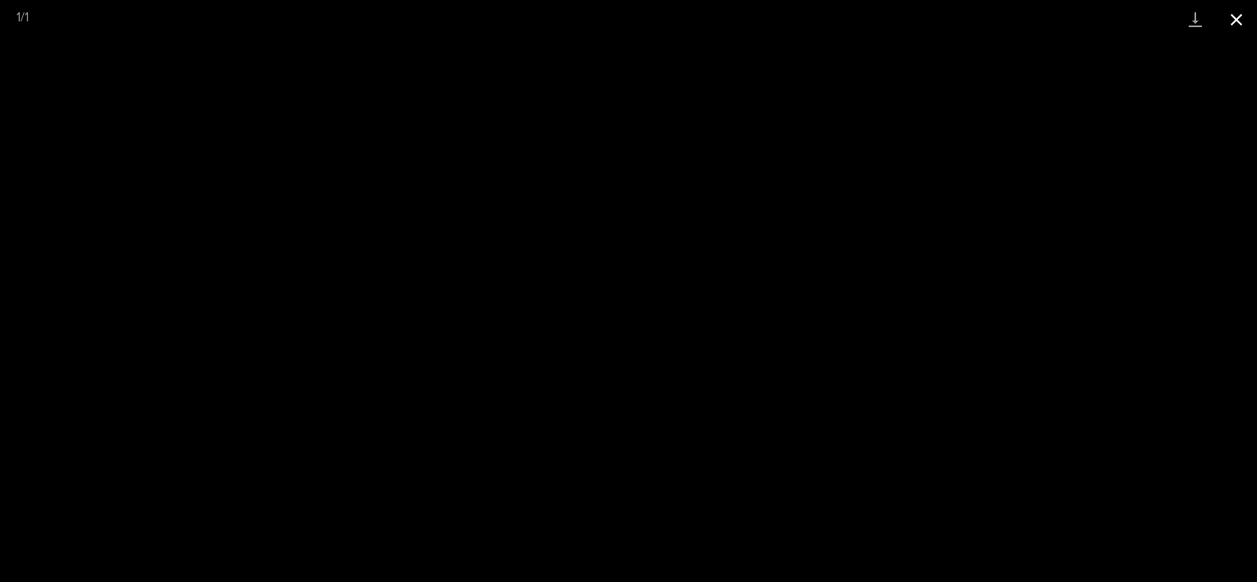
click at [1254, 21] on button "Close gallery" at bounding box center [1236, 19] width 41 height 39
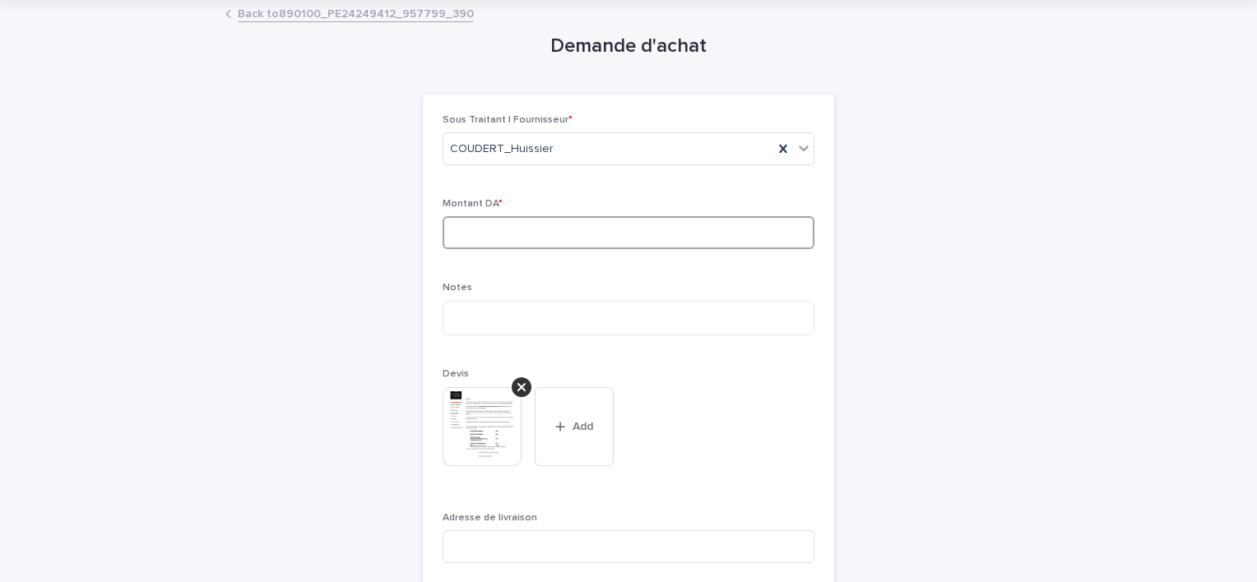
click at [505, 222] on input at bounding box center [629, 232] width 372 height 33
type input "******"
click at [606, 332] on textarea at bounding box center [629, 318] width 372 height 35
type textarea "*"
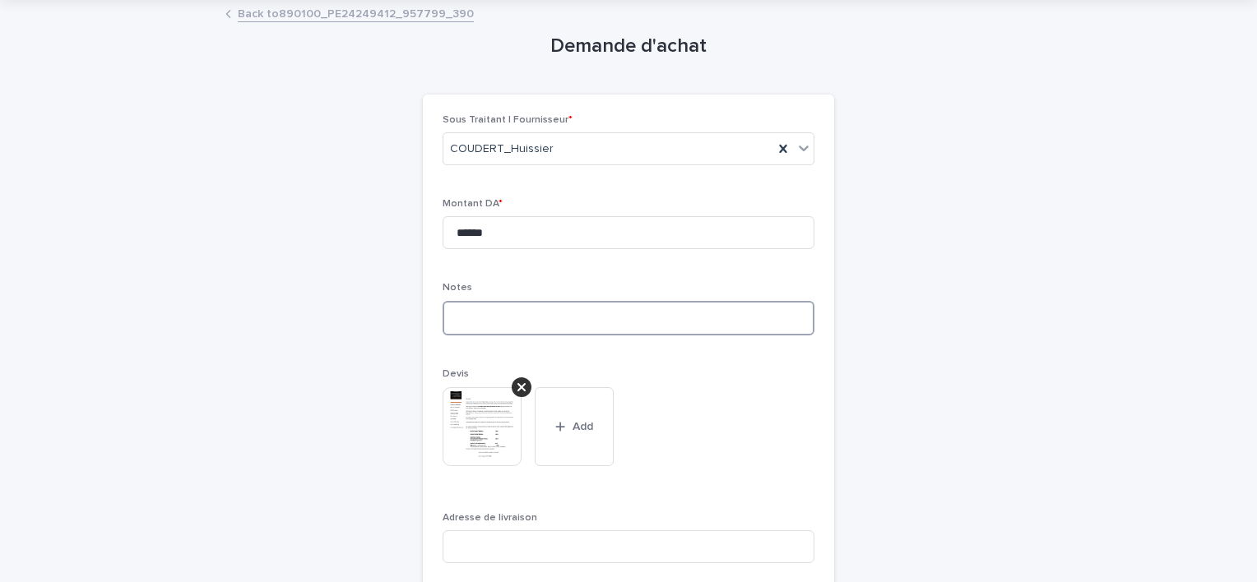
type textarea "*"
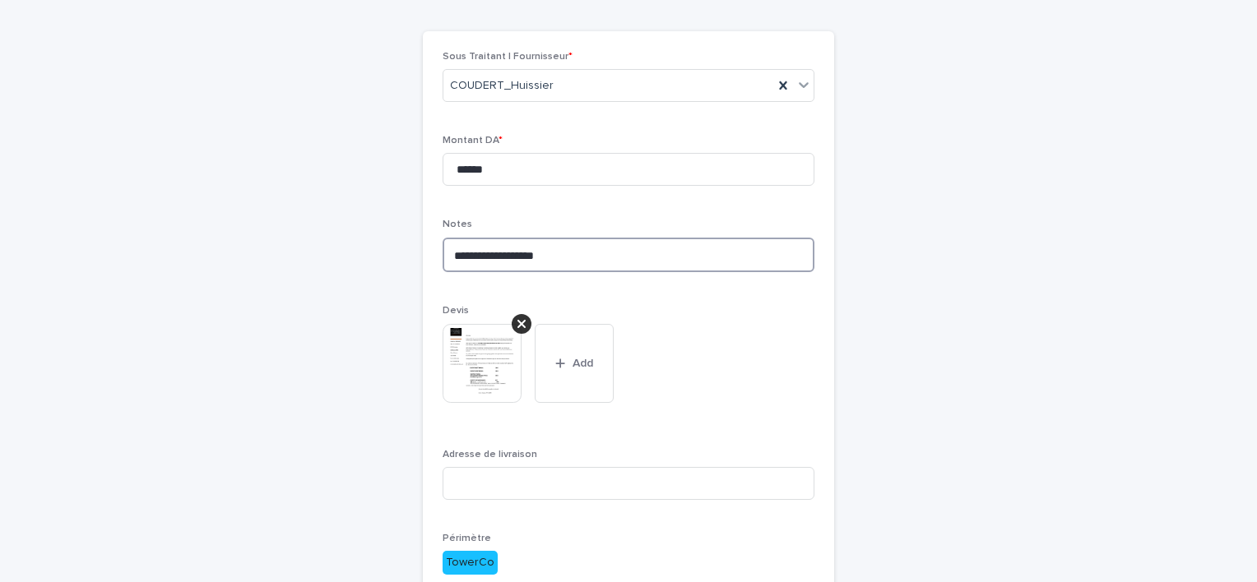
scroll to position [217, 0]
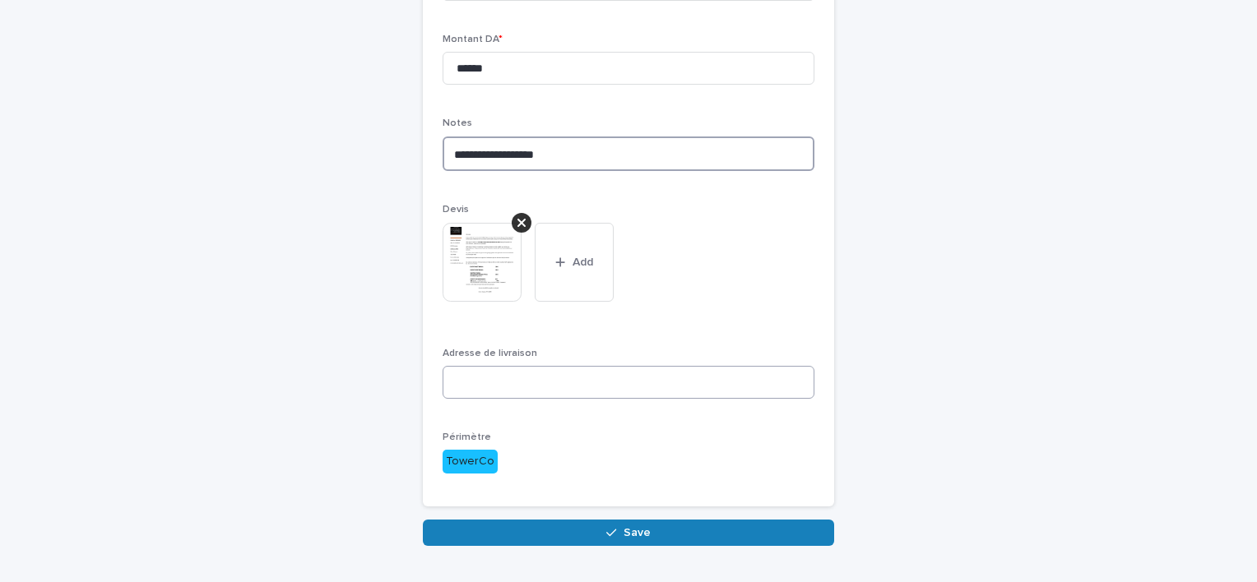
type textarea "**********"
click at [560, 392] on input at bounding box center [629, 382] width 372 height 33
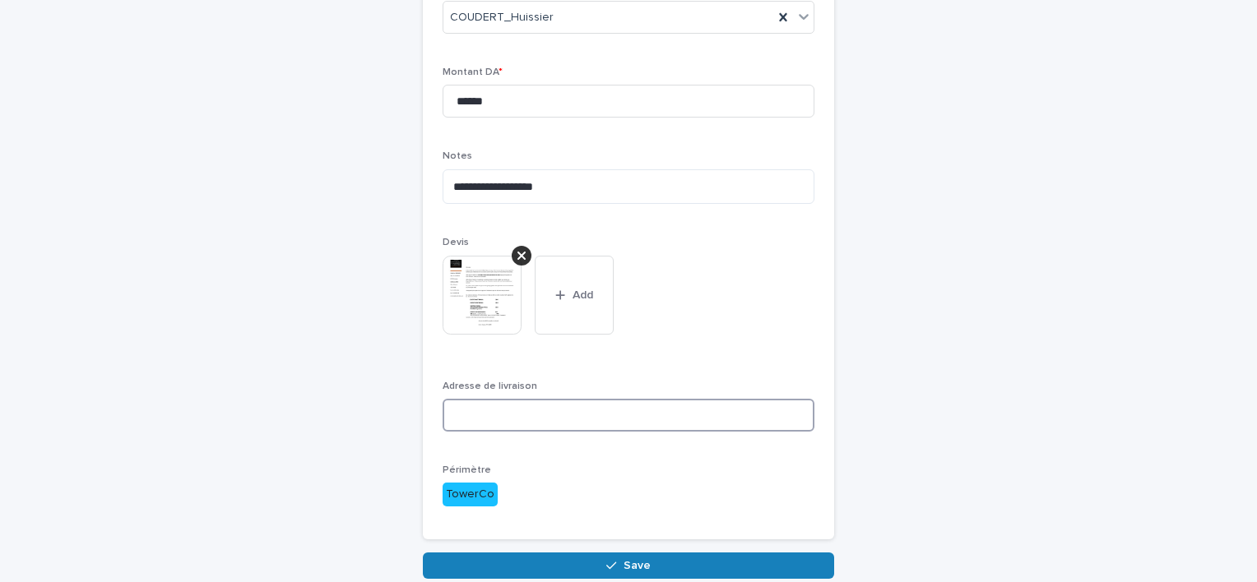
scroll to position [263, 0]
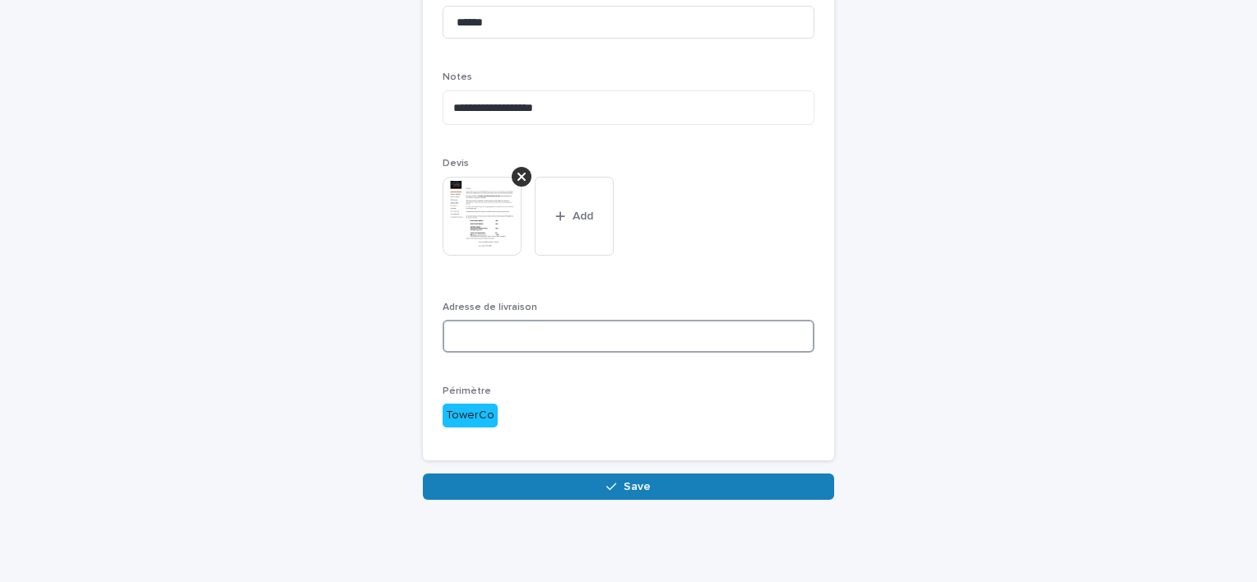
click at [530, 336] on input at bounding box center [629, 336] width 372 height 33
paste input "**********"
type input "**********"
click at [560, 408] on p "TowerCo" at bounding box center [629, 416] width 372 height 24
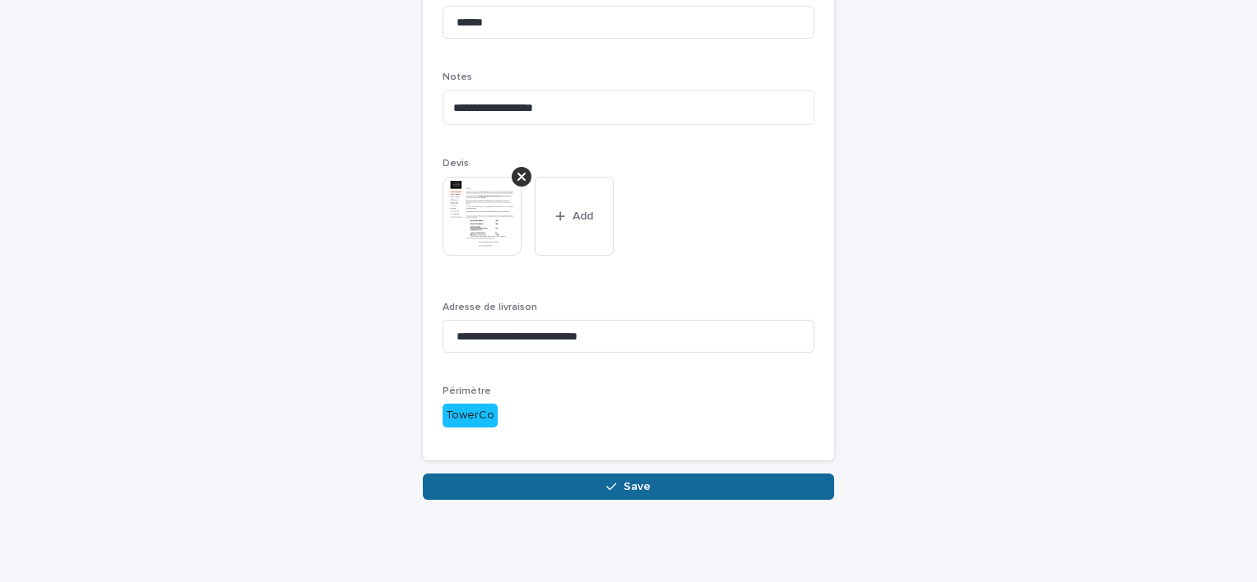
click at [536, 476] on button "Save" at bounding box center [628, 487] width 411 height 26
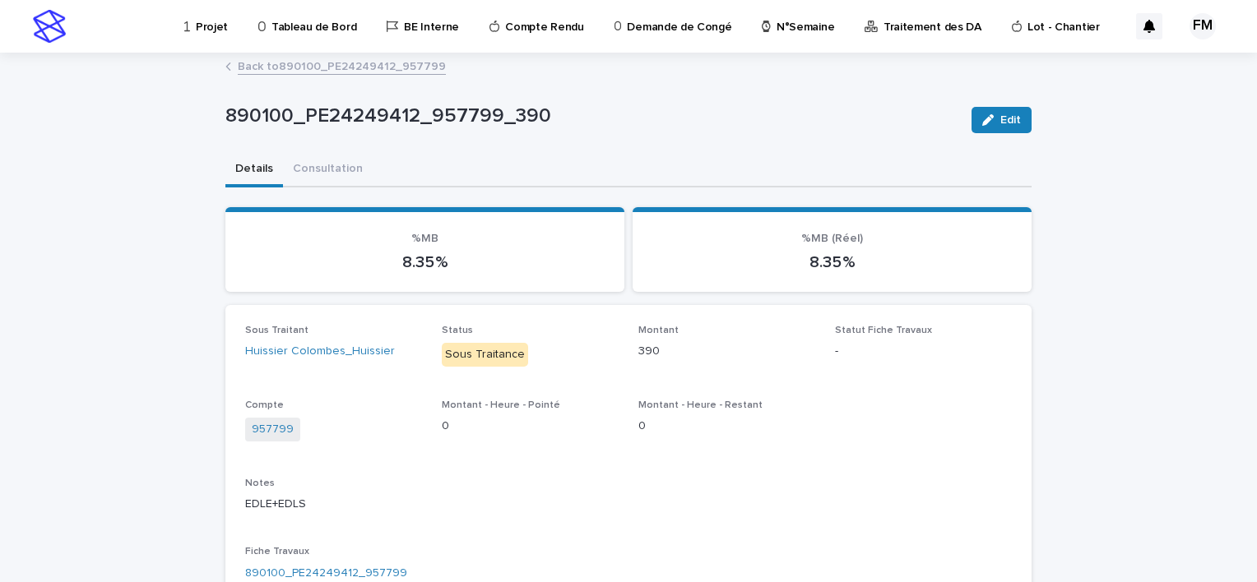
click at [285, 62] on link "Back to 890100_PE24249412_957799" at bounding box center [342, 65] width 208 height 19
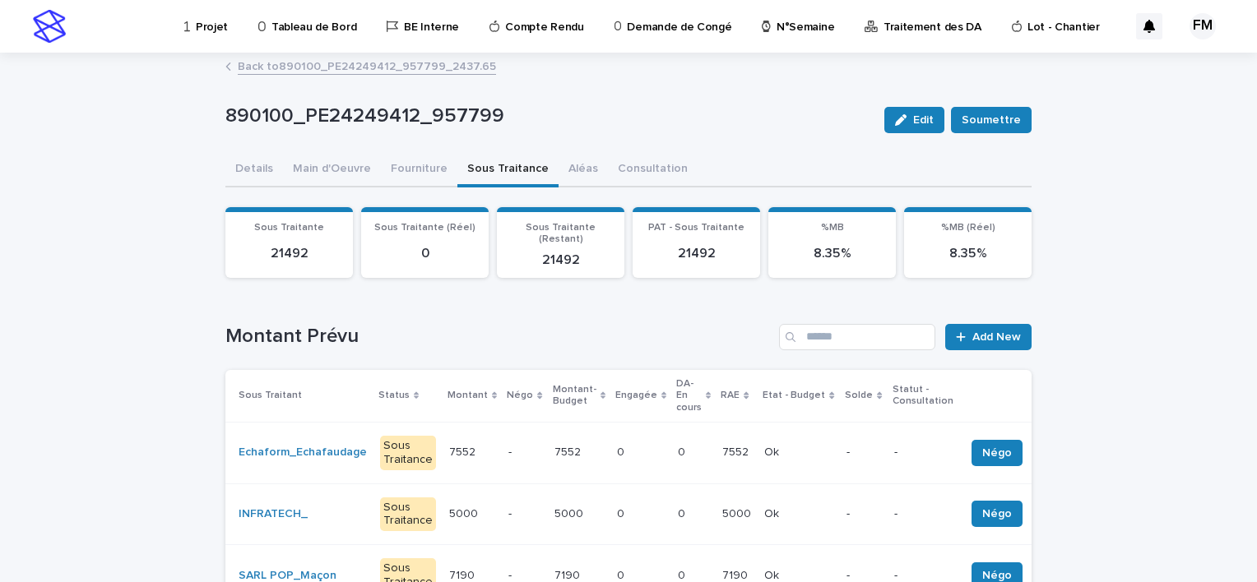
click at [285, 64] on link "Back to 890100_PE24249412_957799_2437.65" at bounding box center [367, 65] width 258 height 19
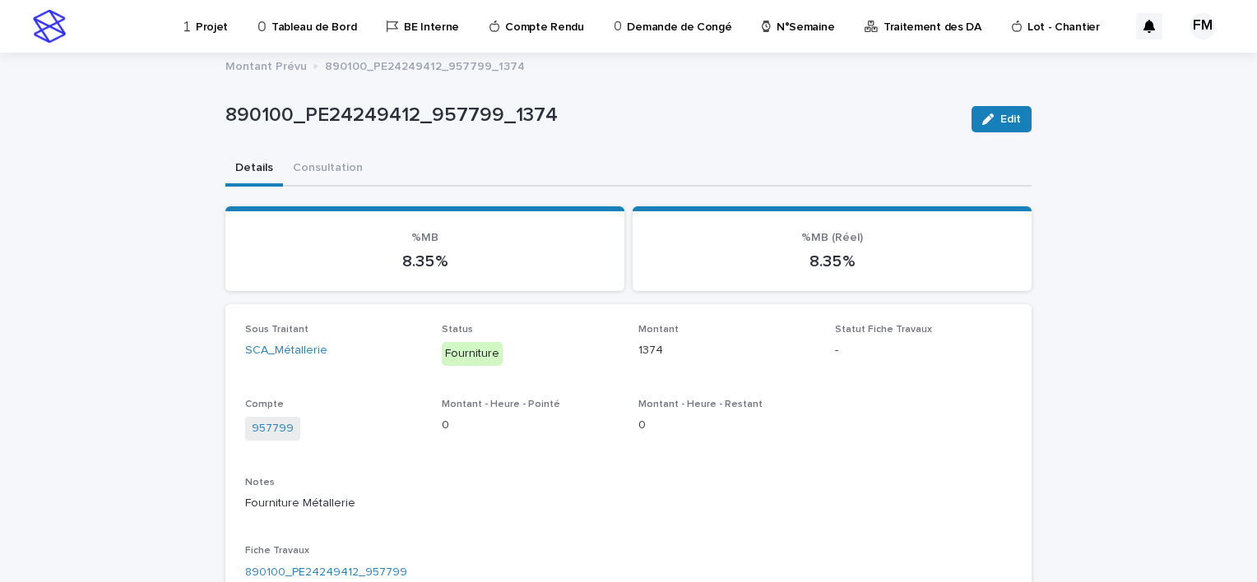
click at [220, 36] on link "Projet" at bounding box center [209, 25] width 53 height 51
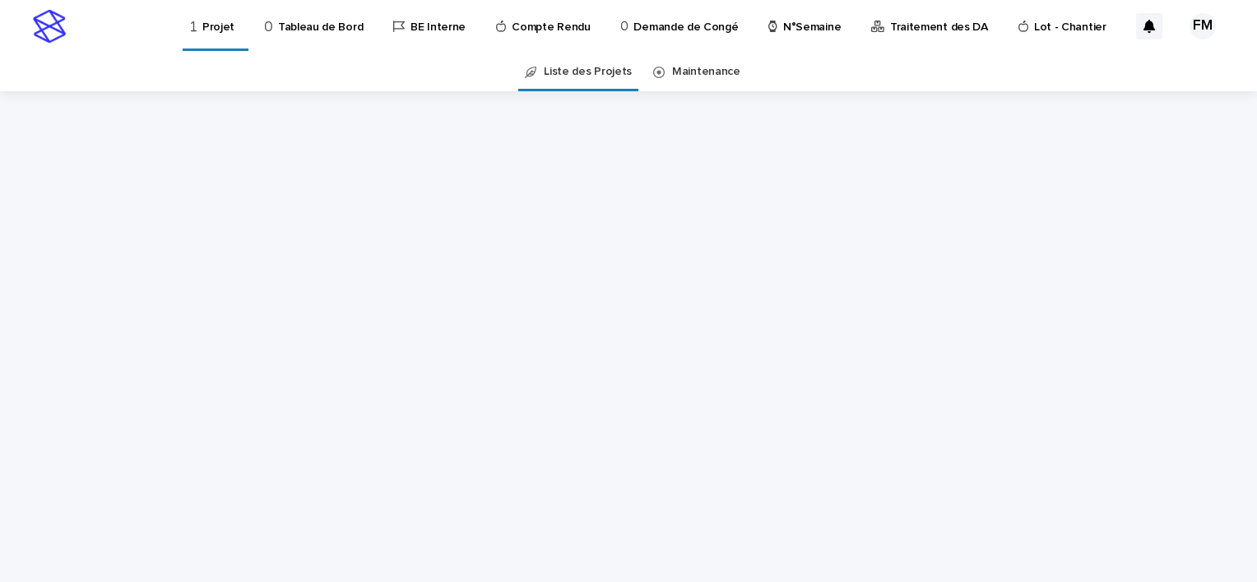
drag, startPoint x: 0, startPoint y: 0, endPoint x: 57, endPoint y: 43, distance: 71.1
click at [63, 46] on div "Projet Tableau de Bord BE Interne Compte Rendu Demande de Congé N°Semaine Trait…" at bounding box center [628, 26] width 1257 height 53
click at [57, 43] on div "Projet Tableau de Bord BE Interne Compte Rendu Demande de Congé N°Semaine Trait…" at bounding box center [628, 26] width 1257 height 53
click at [54, 26] on img at bounding box center [49, 26] width 33 height 33
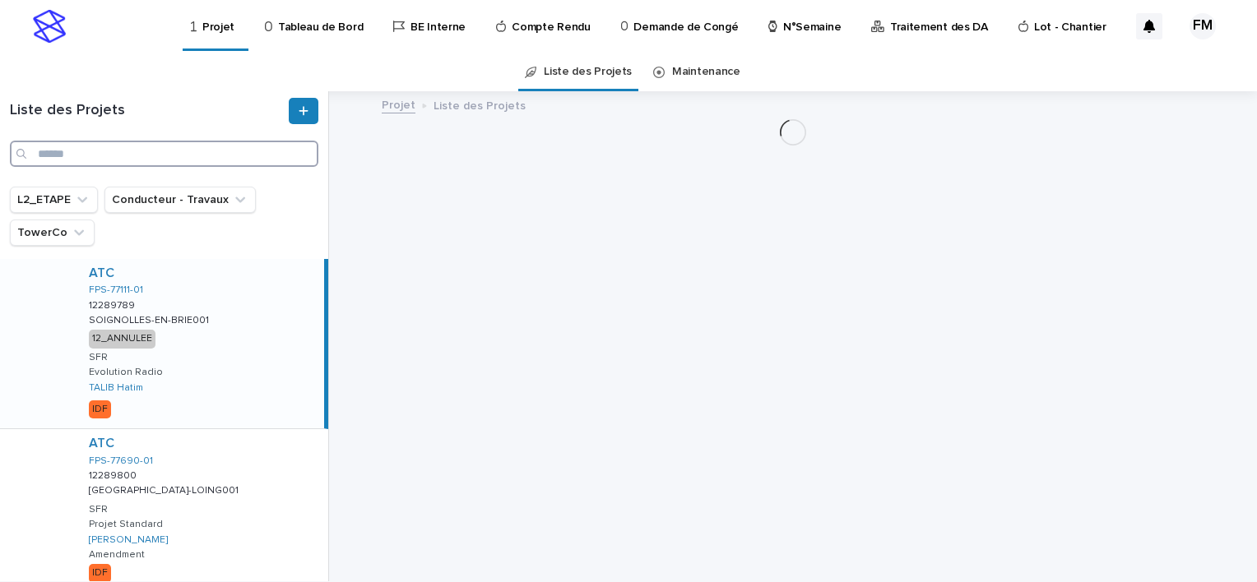
click at [114, 166] on input "Search" at bounding box center [164, 154] width 308 height 26
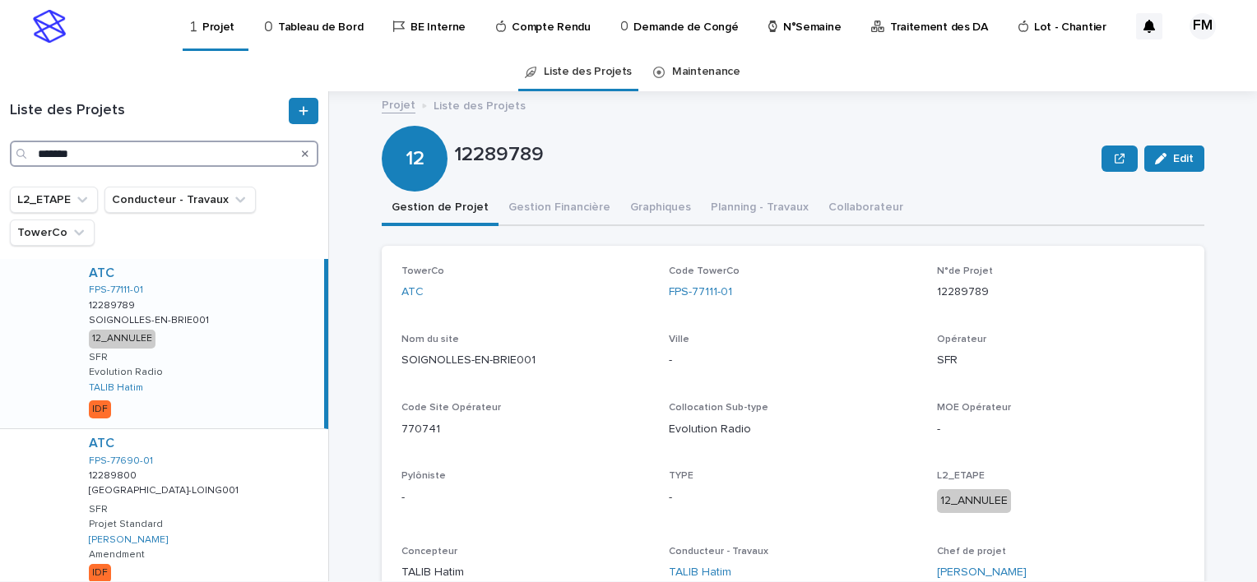
type input "*******"
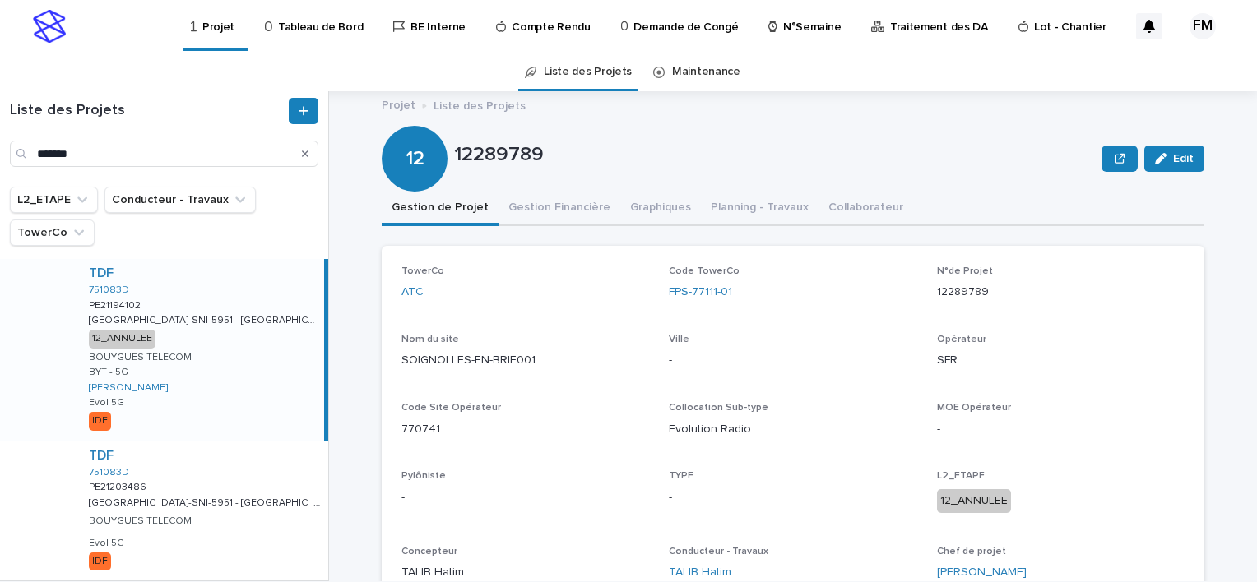
click at [254, 352] on div "TDF 751083D PE21194102 PE21194102 PARIS-SNI-5951 - LONDRES PARIS-SNI-5951 - LON…" at bounding box center [200, 350] width 248 height 182
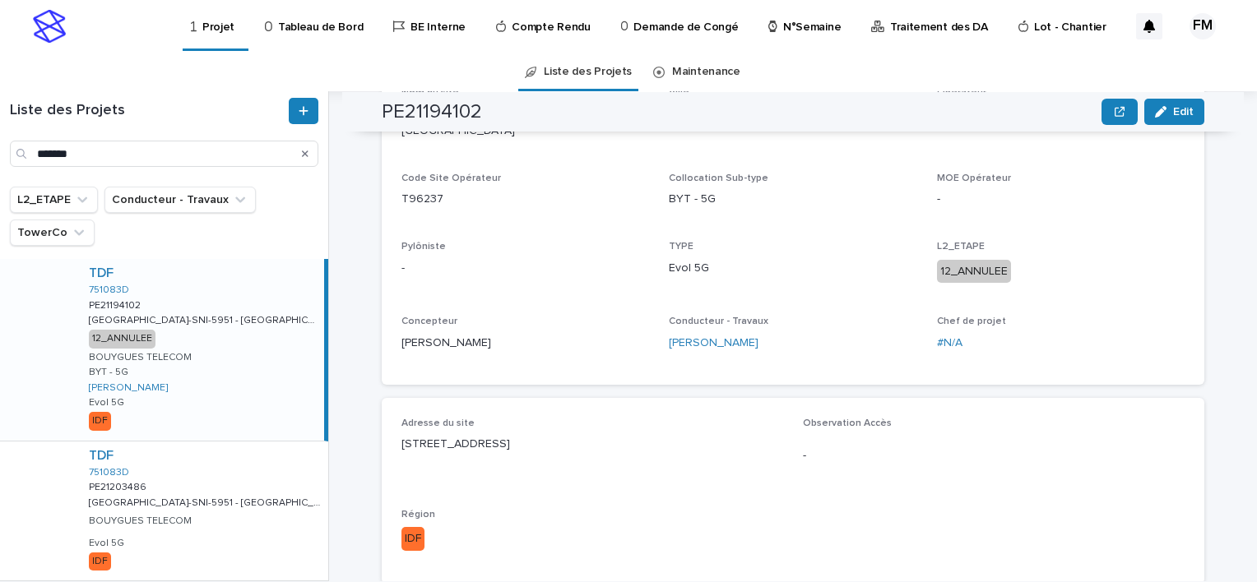
click at [471, 428] on div "Adresse du site 52 rue de londres 75008 Paris Observation Accès - Région IDF" at bounding box center [792, 491] width 783 height 146
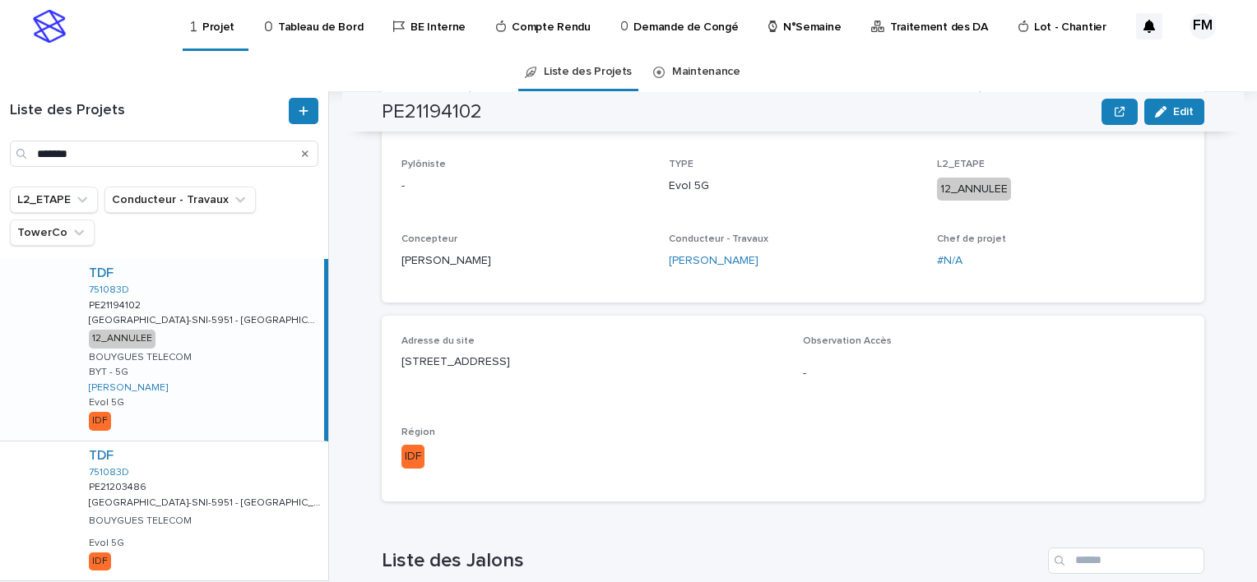
click at [471, 445] on p "IDF" at bounding box center [592, 457] width 382 height 24
drag, startPoint x: 471, startPoint y: 428, endPoint x: 422, endPoint y: 353, distance: 89.2
click at [422, 353] on div "Adresse du site 52 rue de londres 75008 Paris" at bounding box center [592, 360] width 382 height 49
click at [422, 353] on div "Loading... Saving… TowerCo TDF Code TowerCo 751083D N°de Projet PE21194102 Nom …" at bounding box center [793, 356] width 823 height 879
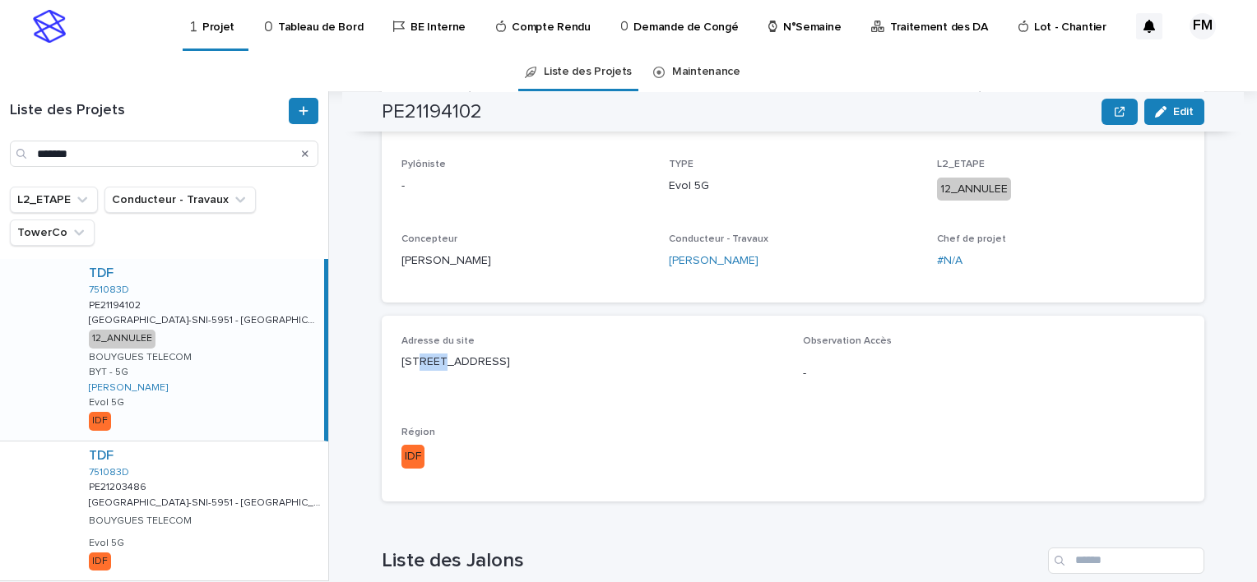
scroll to position [482, 0]
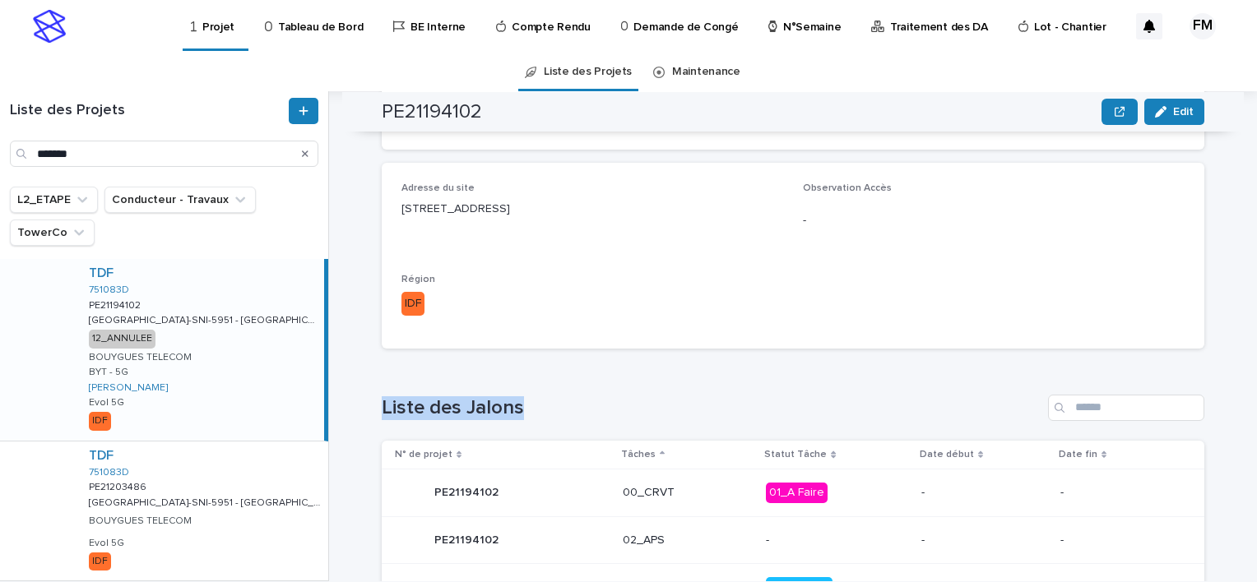
drag, startPoint x: 422, startPoint y: 353, endPoint x: 434, endPoint y: 183, distance: 170.7
click at [434, 197] on div "[STREET_ADDRESS]" at bounding box center [592, 207] width 382 height 21
drag, startPoint x: 434, startPoint y: 183, endPoint x: 434, endPoint y: 191, distance: 8.3
click at [434, 201] on p "[STREET_ADDRESS]" at bounding box center [592, 209] width 382 height 17
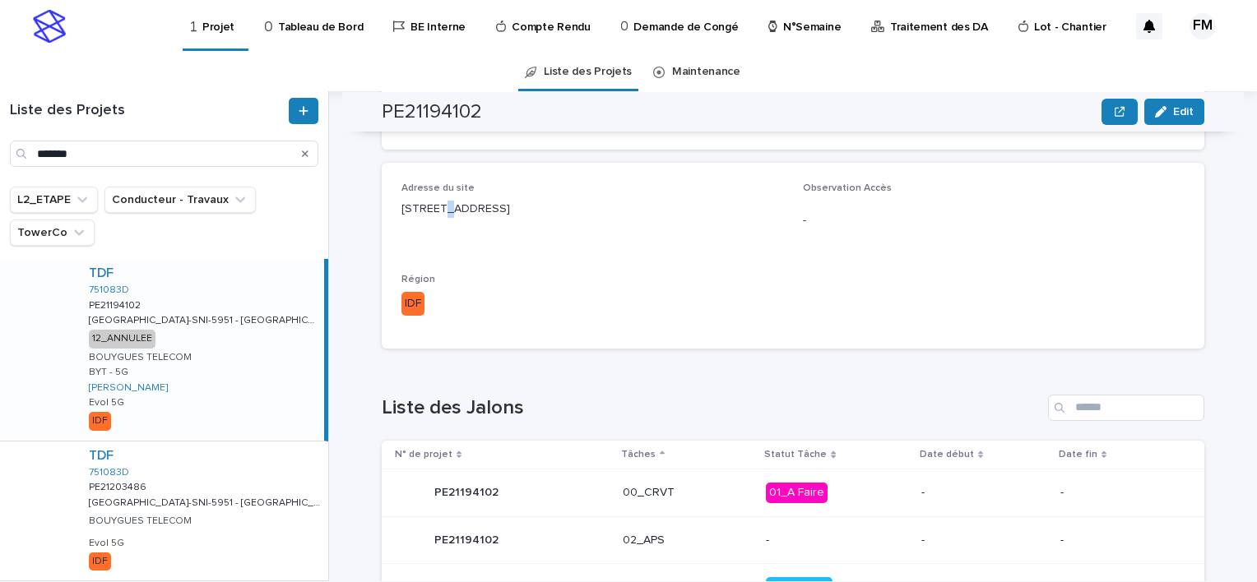
click at [434, 201] on p "[STREET_ADDRESS]" at bounding box center [592, 209] width 382 height 17
copy p "[STREET_ADDRESS]"
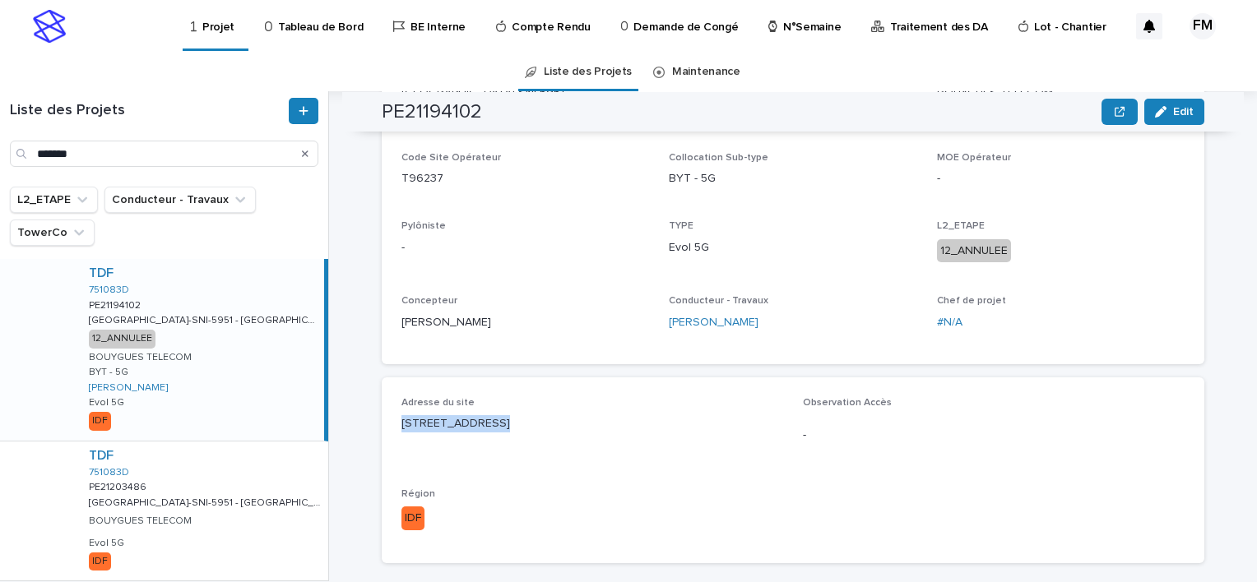
scroll to position [235, 0]
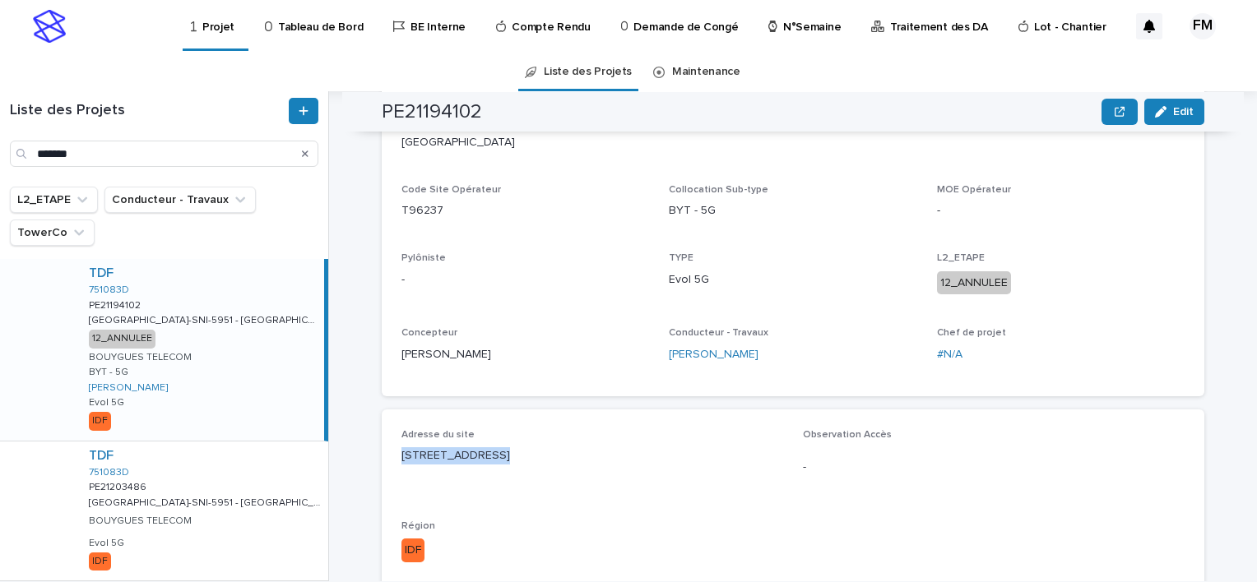
click at [299, 23] on p "Tableau de Bord" at bounding box center [320, 17] width 85 height 35
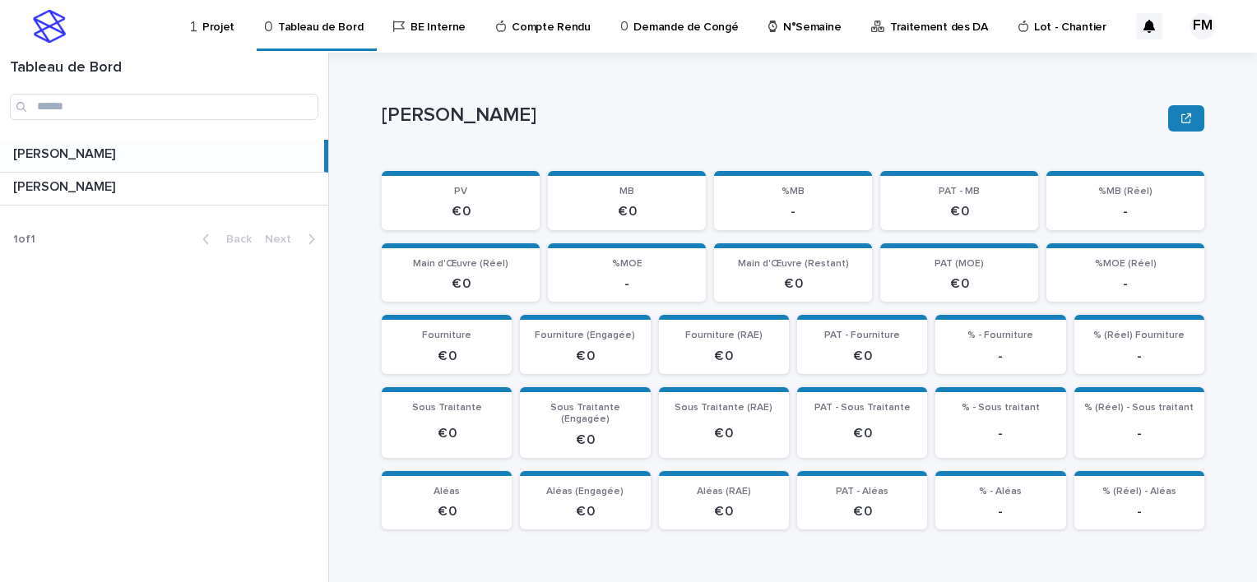
click at [300, 35] on link "Tableau de Bord" at bounding box center [316, 24] width 107 height 49
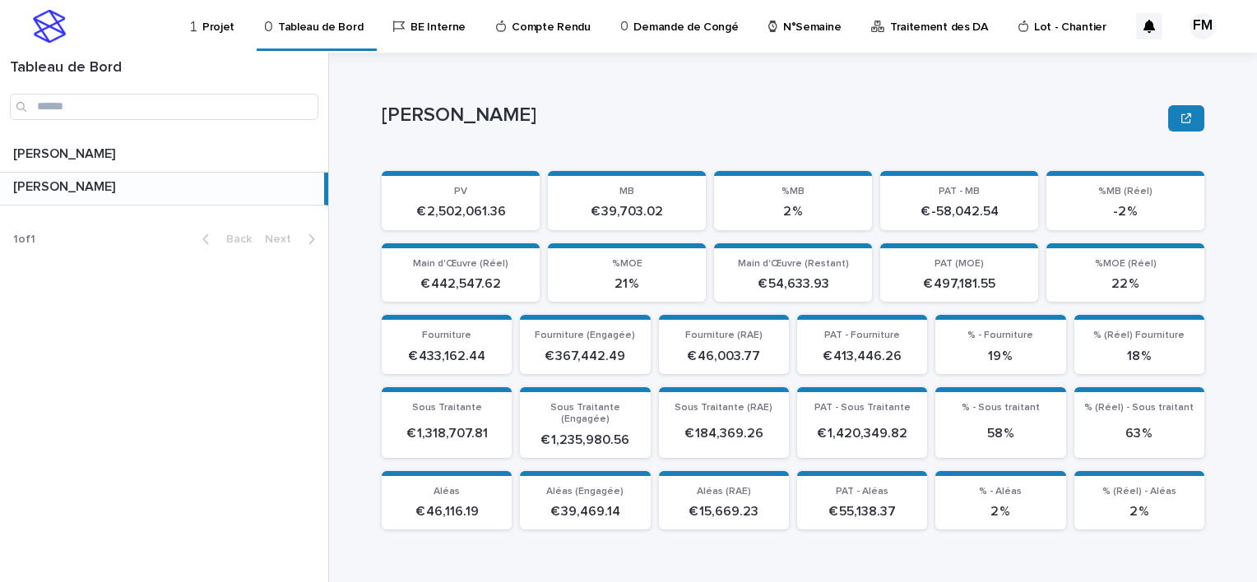
click at [225, 29] on p "Projet" at bounding box center [218, 17] width 32 height 35
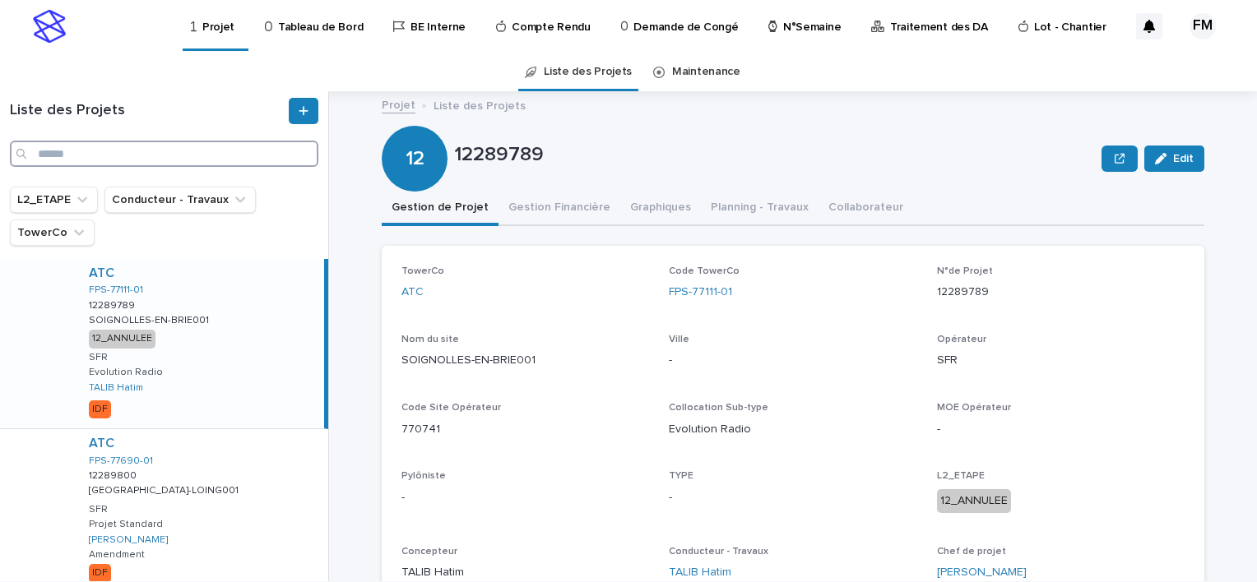
click at [185, 165] on input "Search" at bounding box center [164, 154] width 308 height 26
click at [293, 35] on link "Tableau de Bord" at bounding box center [316, 25] width 107 height 51
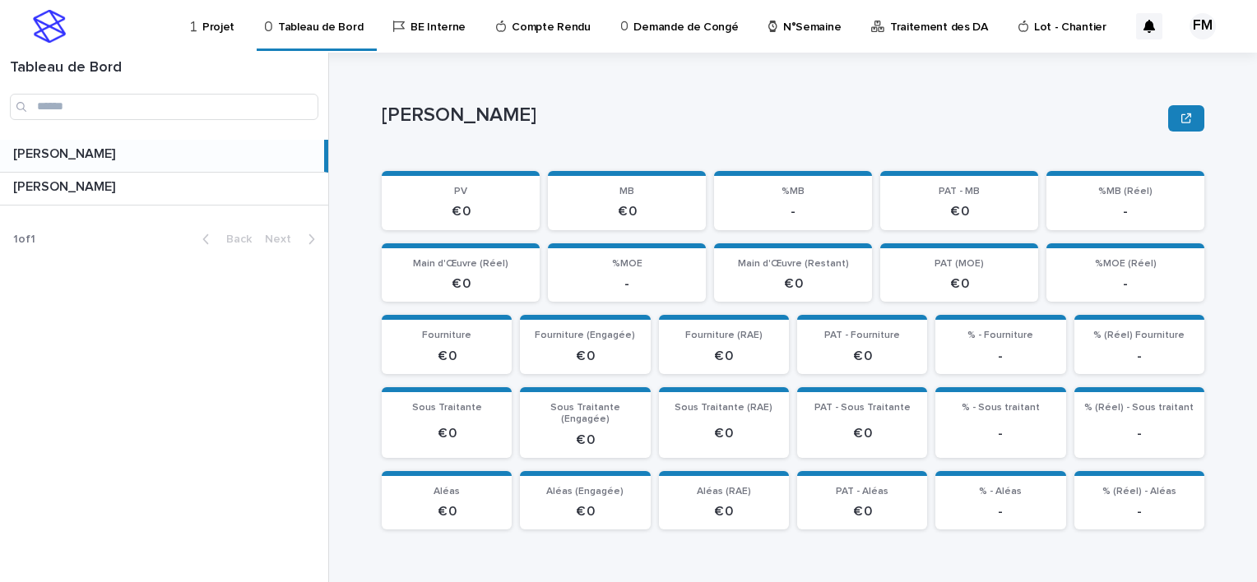
click at [308, 26] on p "Tableau de Bord" at bounding box center [320, 17] width 85 height 35
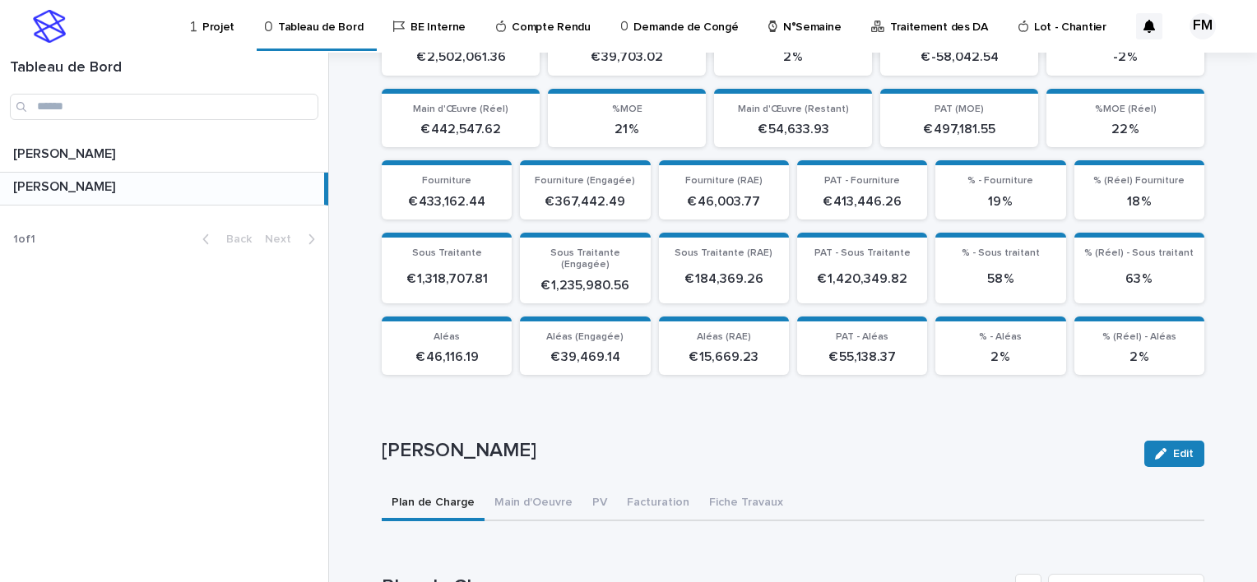
scroll to position [411, 0]
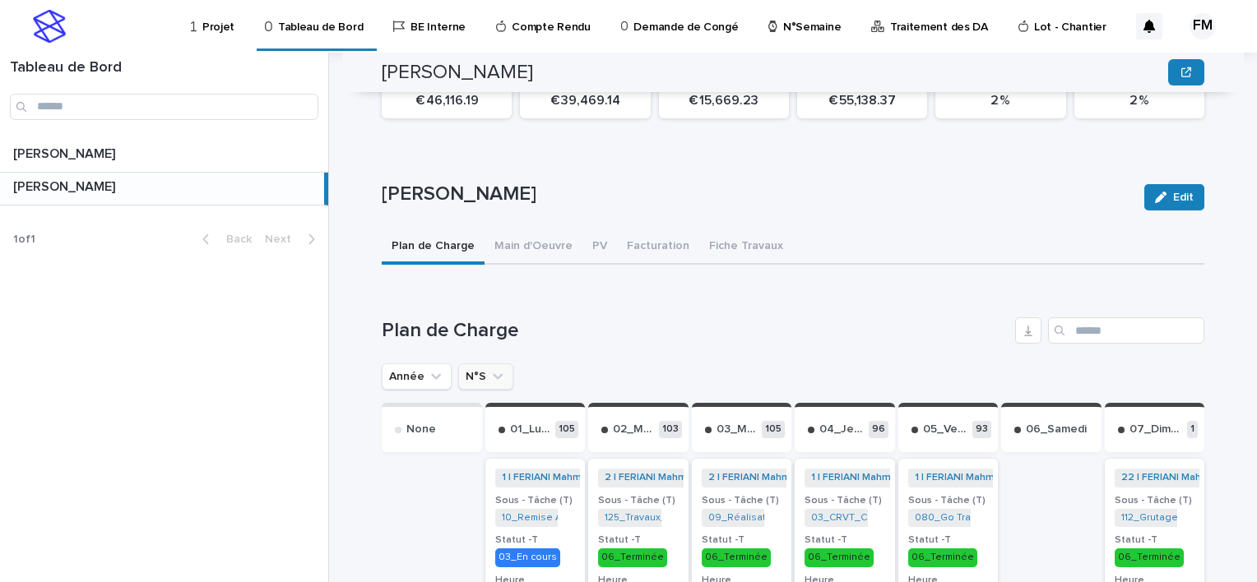
drag, startPoint x: 483, startPoint y: 370, endPoint x: 492, endPoint y: 373, distance: 9.6
click at [489, 371] on icon "N°S" at bounding box center [497, 377] width 16 height 16
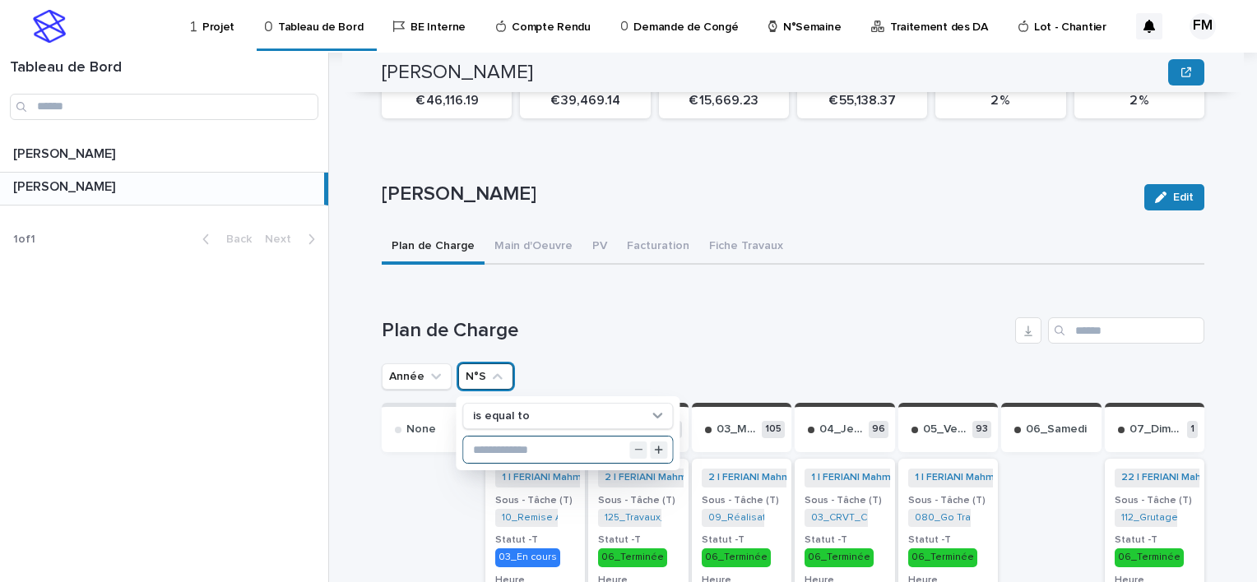
click at [486, 437] on input "text" at bounding box center [567, 450] width 209 height 26
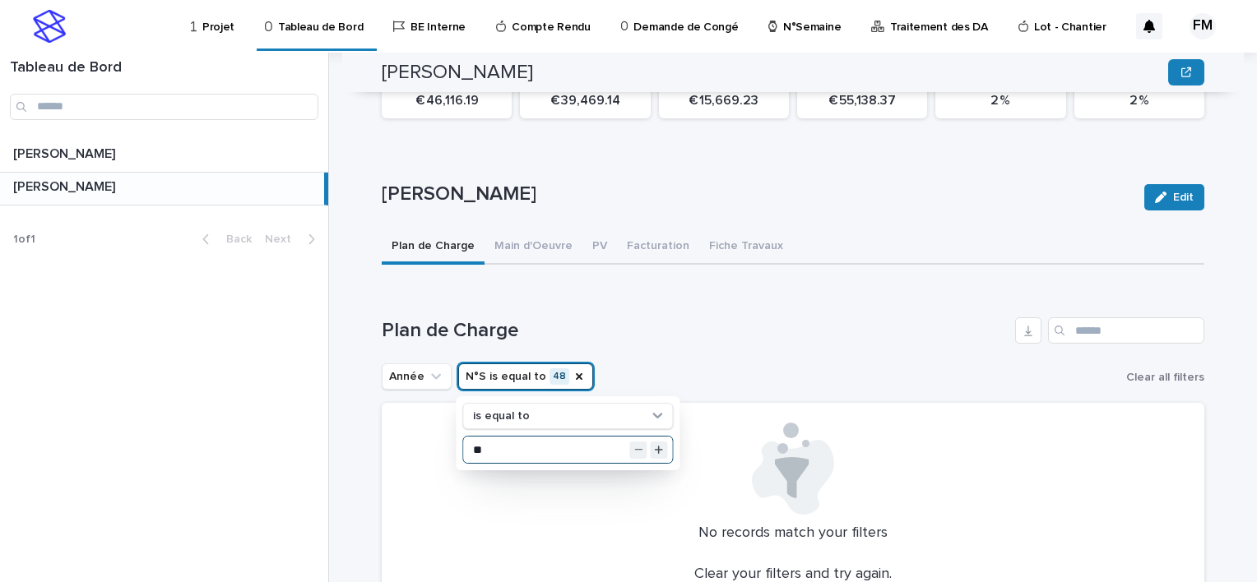
type input "*"
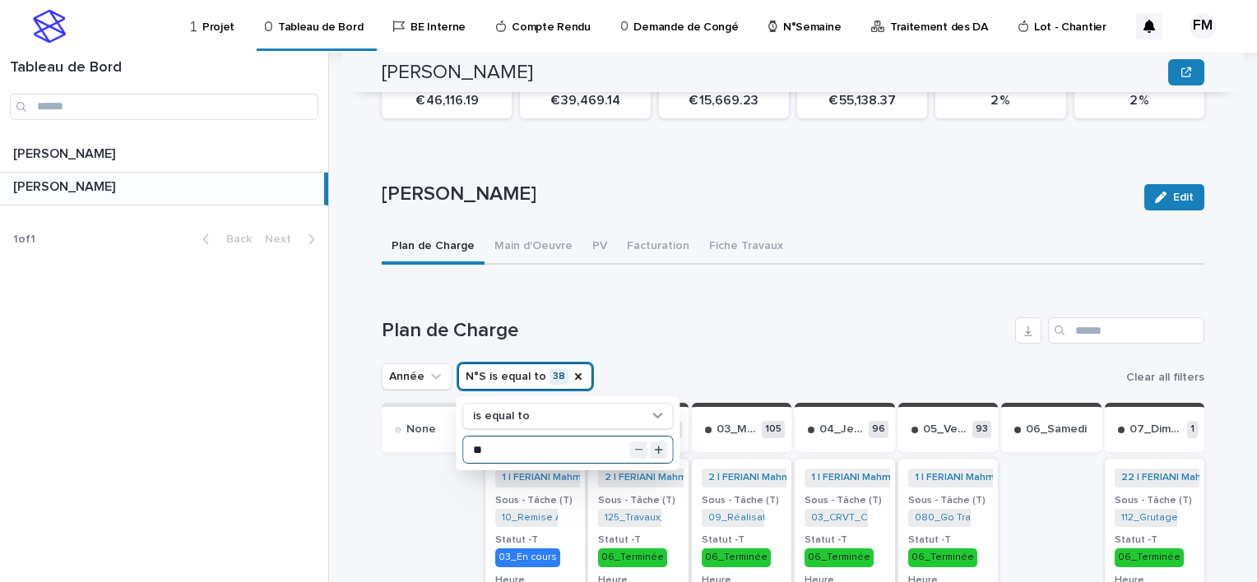
type input "**"
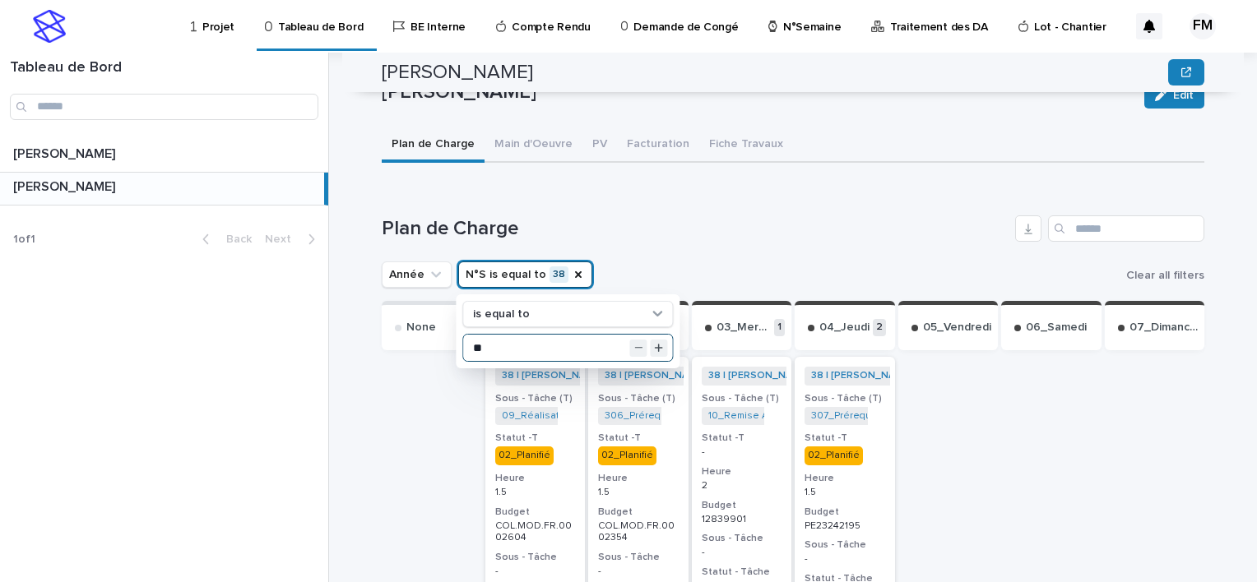
scroll to position [494, 0]
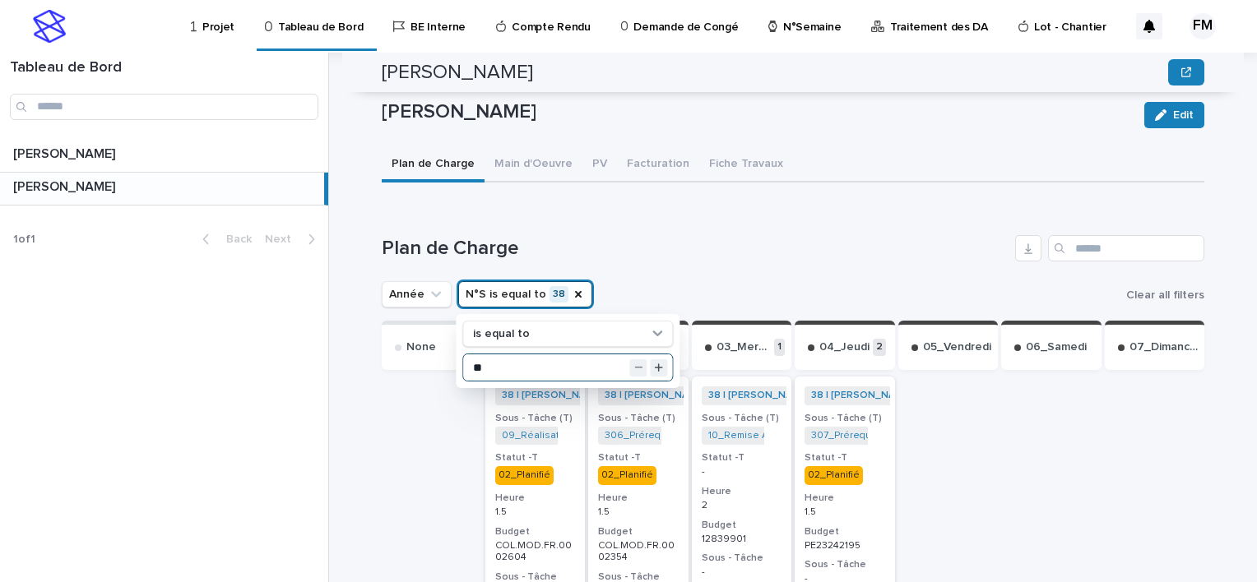
click at [555, 476] on div "38 | FERIANI Mahmoud | 2025 + 0 Sous - Tâche (T) 09_Réalisation Chiffrage_COL.M…" at bounding box center [535, 508] width 100 height 263
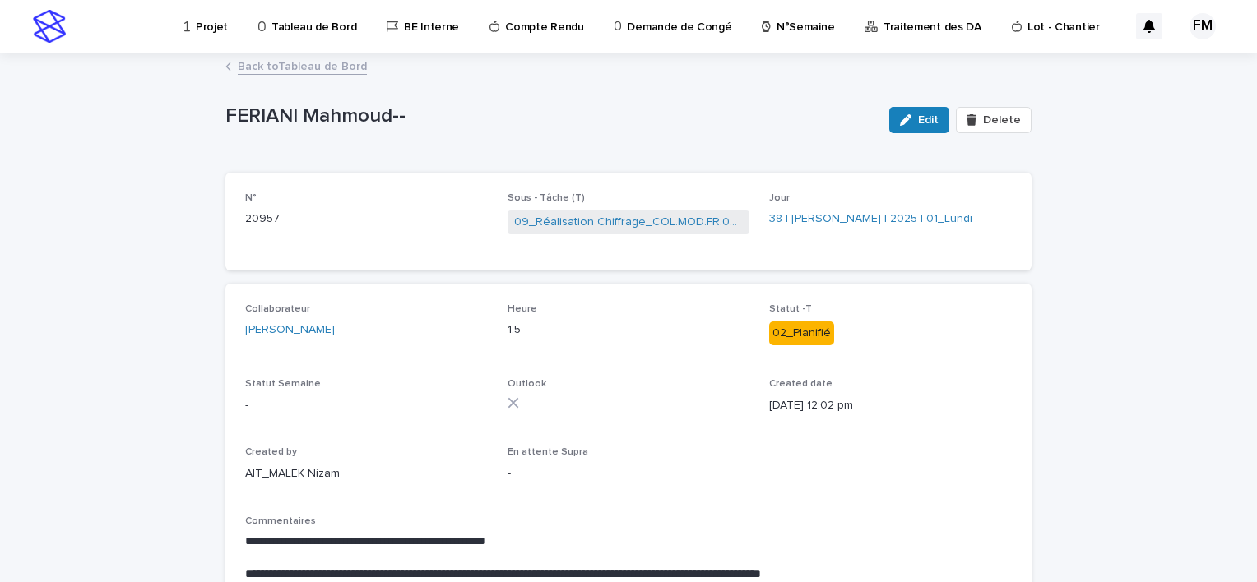
click at [278, 66] on link "Back to Tableau de Bord" at bounding box center [302, 65] width 129 height 19
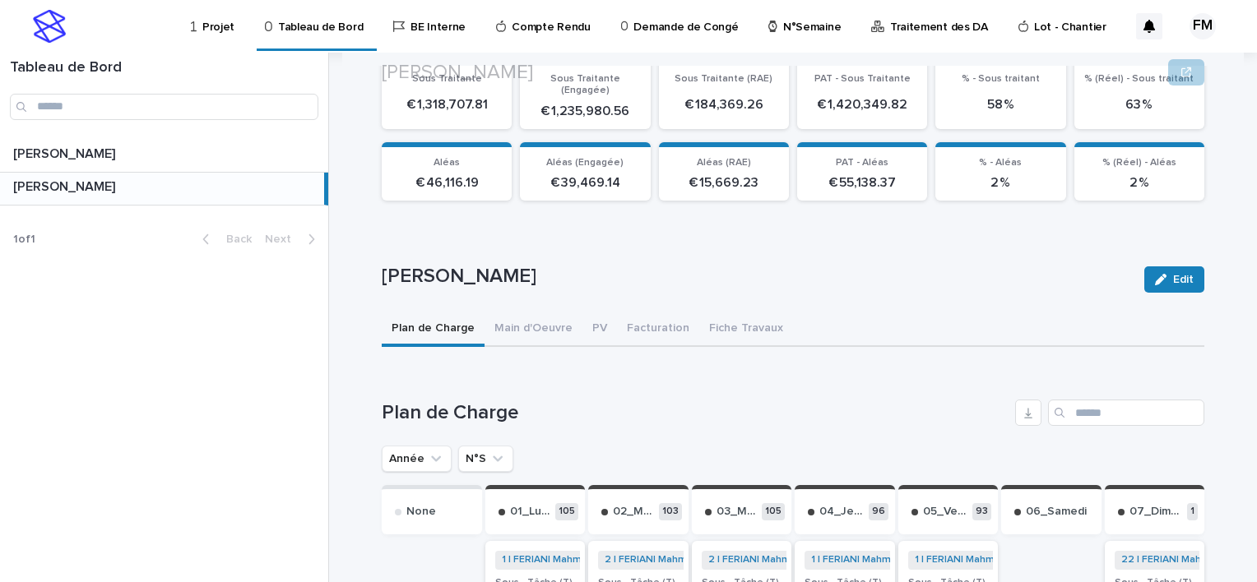
scroll to position [411, 0]
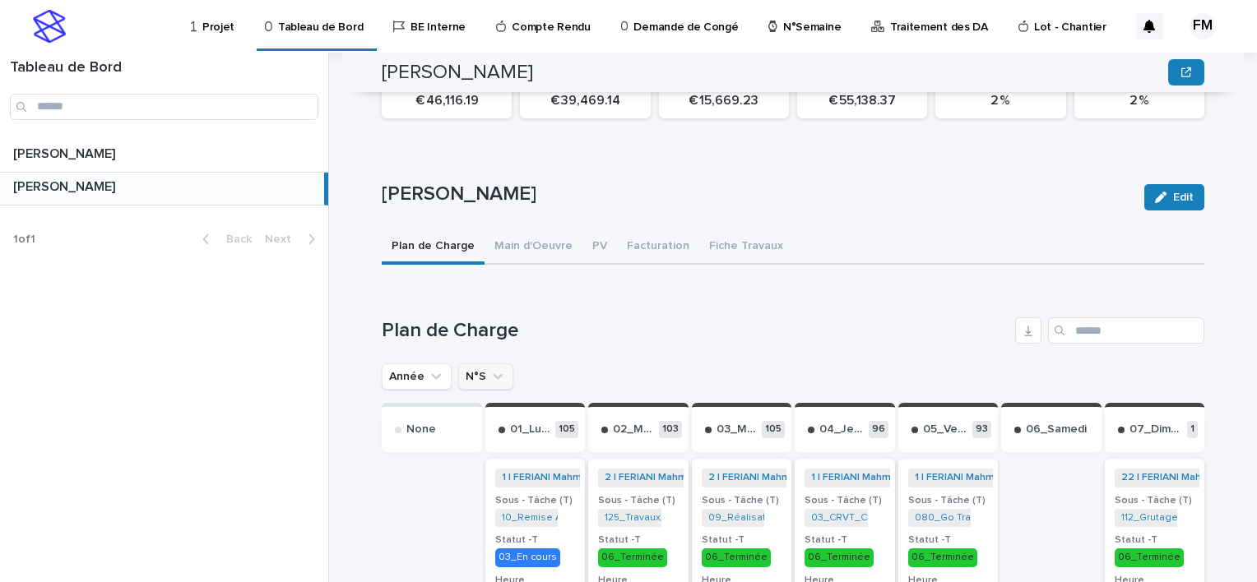
click at [475, 364] on button "N°S" at bounding box center [485, 377] width 55 height 26
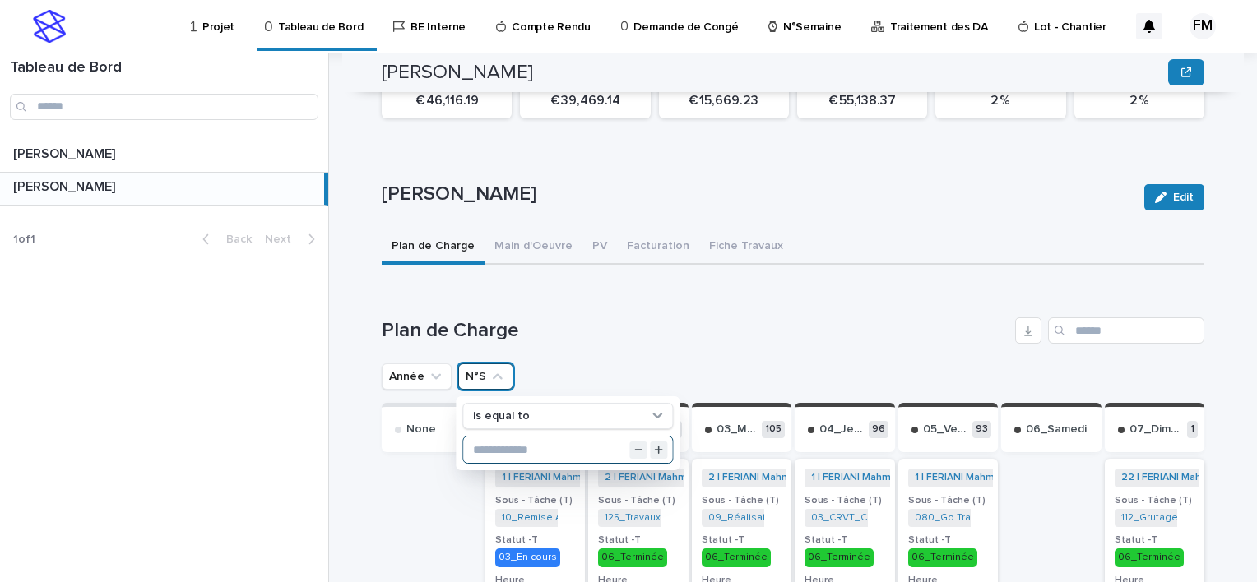
click at [494, 437] on input "text" at bounding box center [567, 450] width 209 height 26
type input "**"
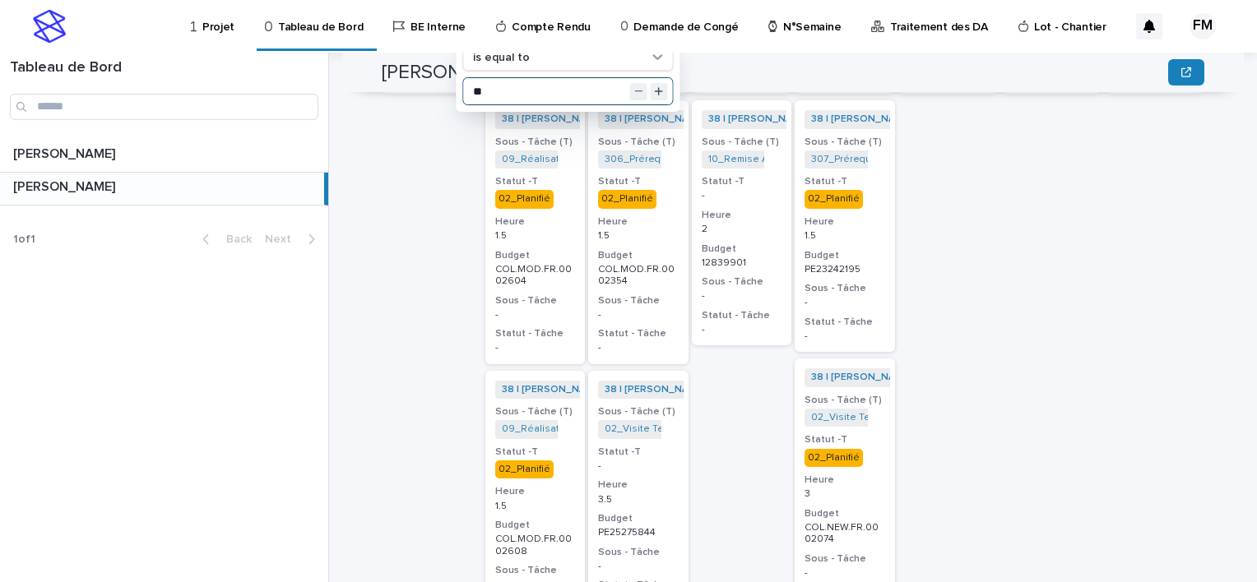
scroll to position [823, 0]
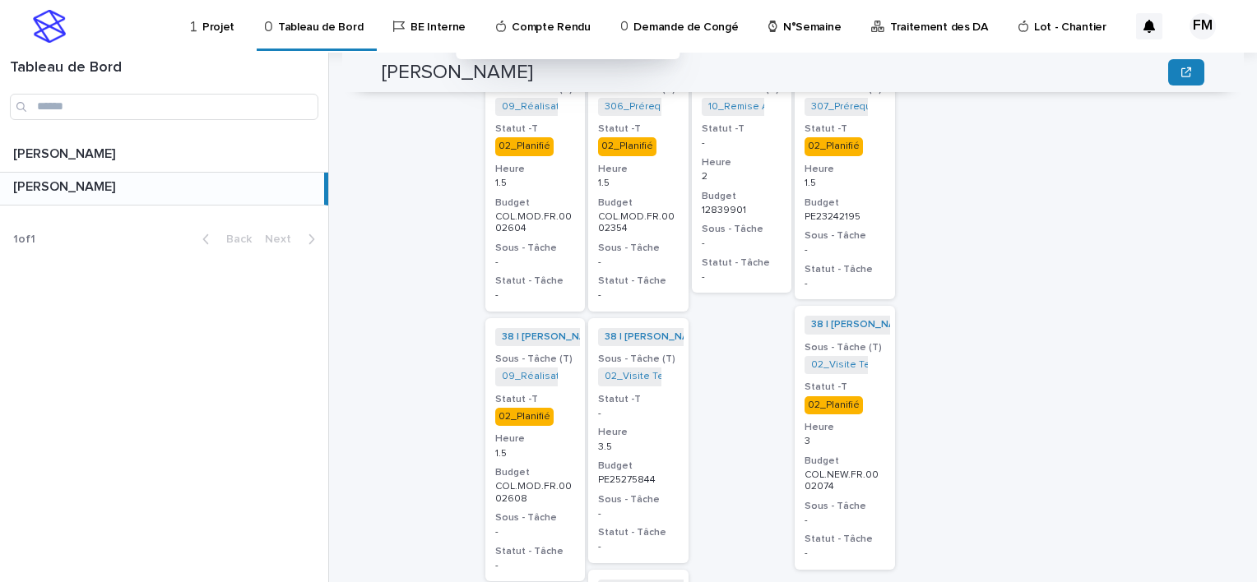
click at [556, 445] on div "1.5" at bounding box center [535, 452] width 81 height 15
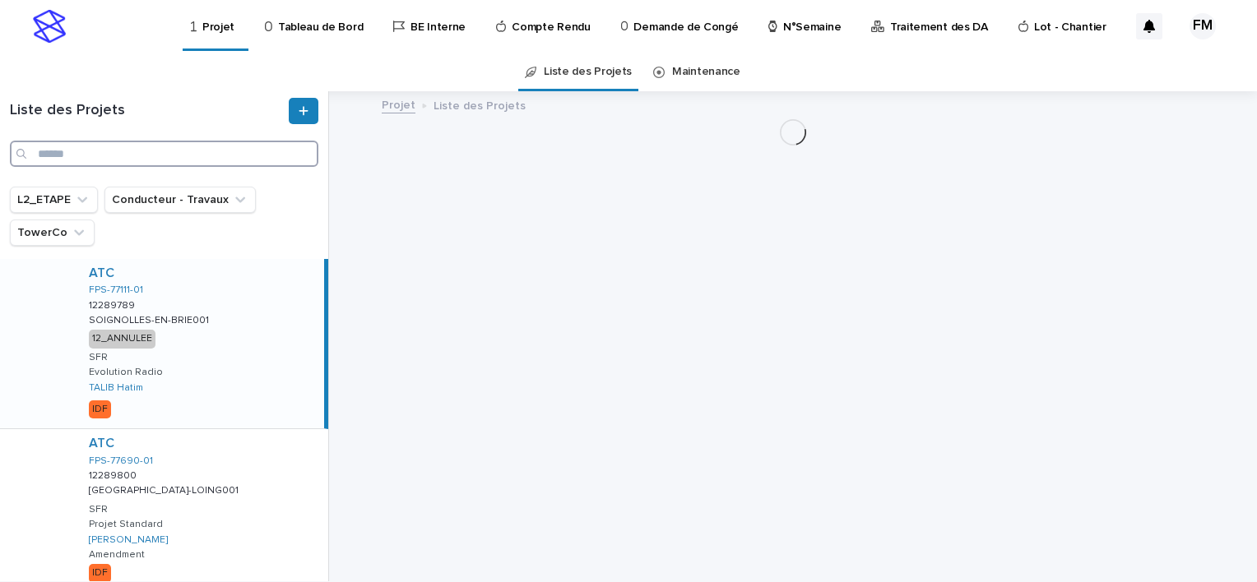
click at [193, 159] on input "Search" at bounding box center [164, 154] width 308 height 26
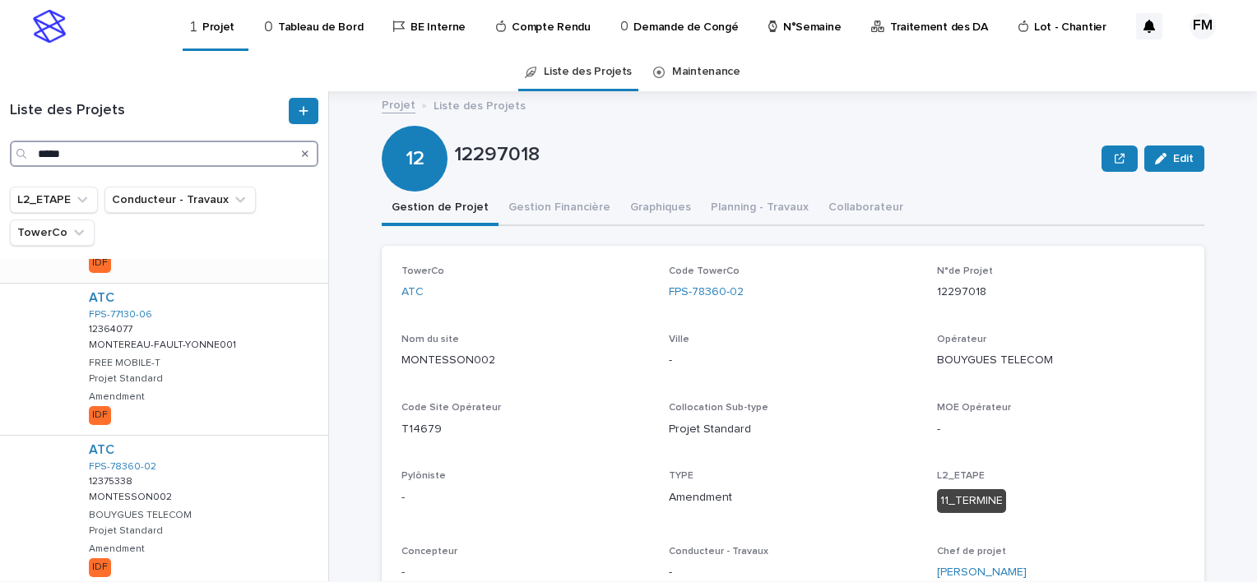
scroll to position [740, 0]
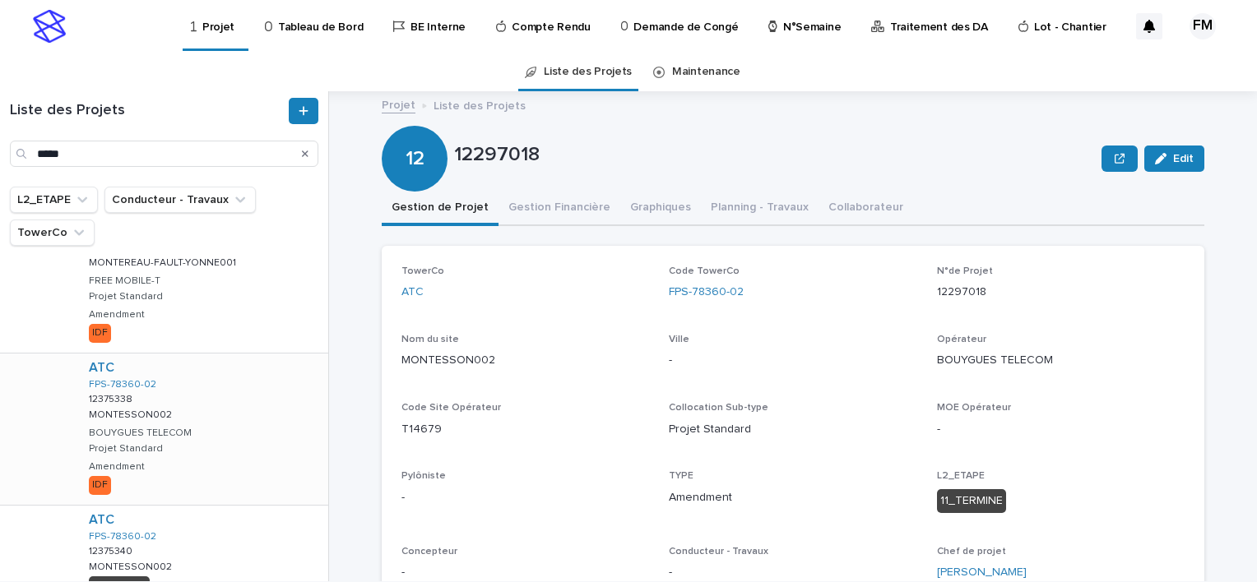
click at [217, 405] on div "ATC FPS-78360-02 12375338 12375338 MONTESSON002 MONTESSON002 BOUYGUES TELECOM P…" at bounding box center [202, 429] width 253 height 151
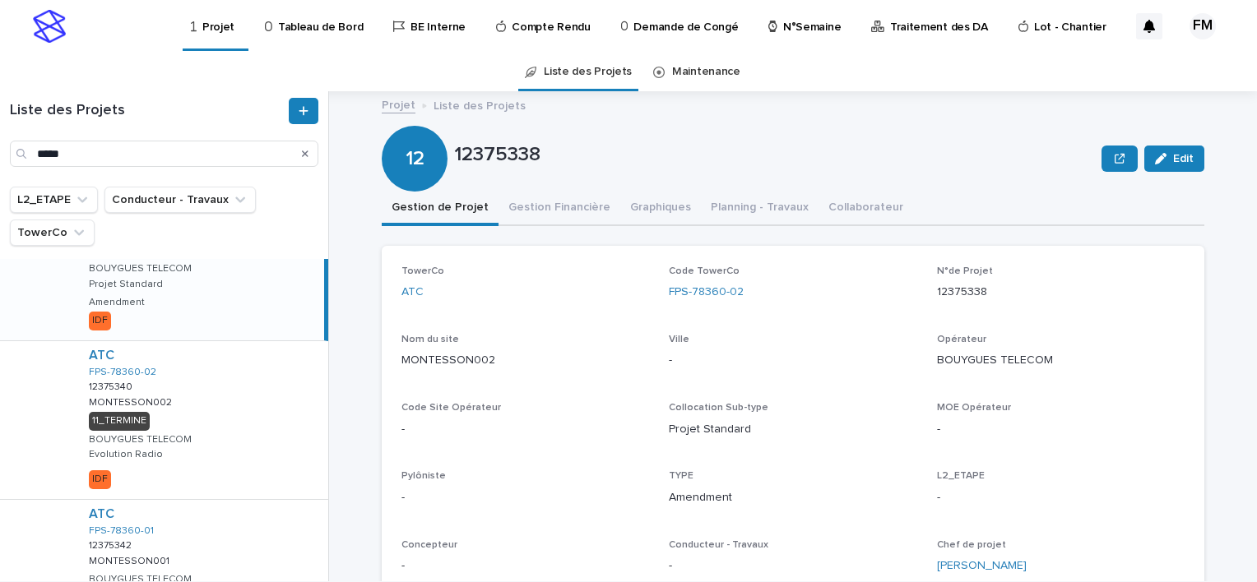
scroll to position [1356, 0]
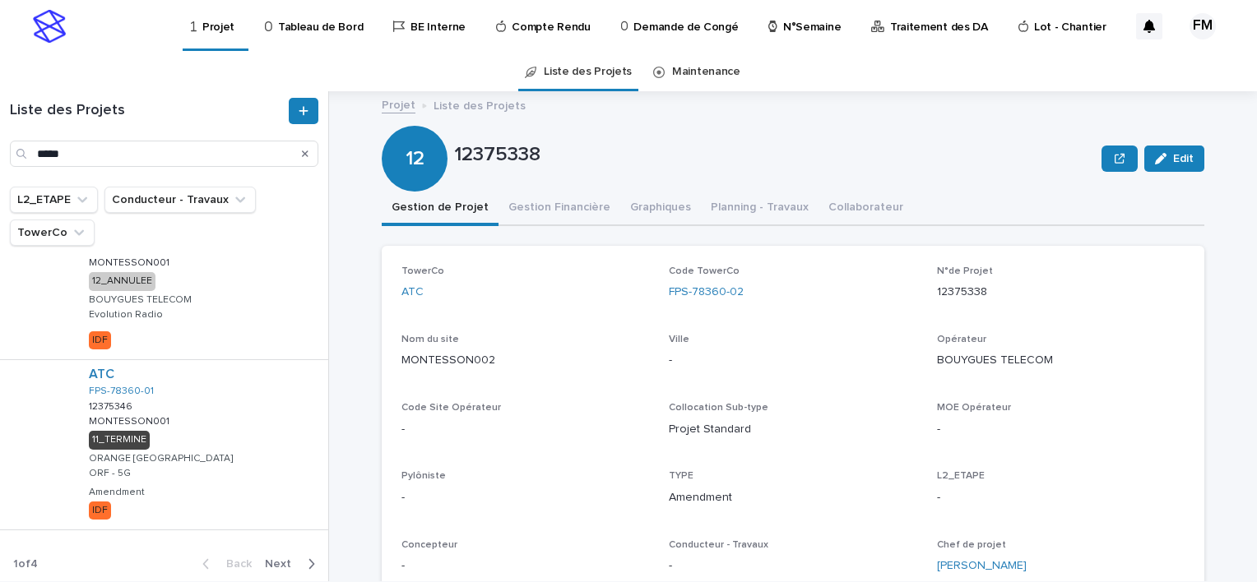
click at [275, 562] on span "Next" at bounding box center [283, 565] width 36 height 12
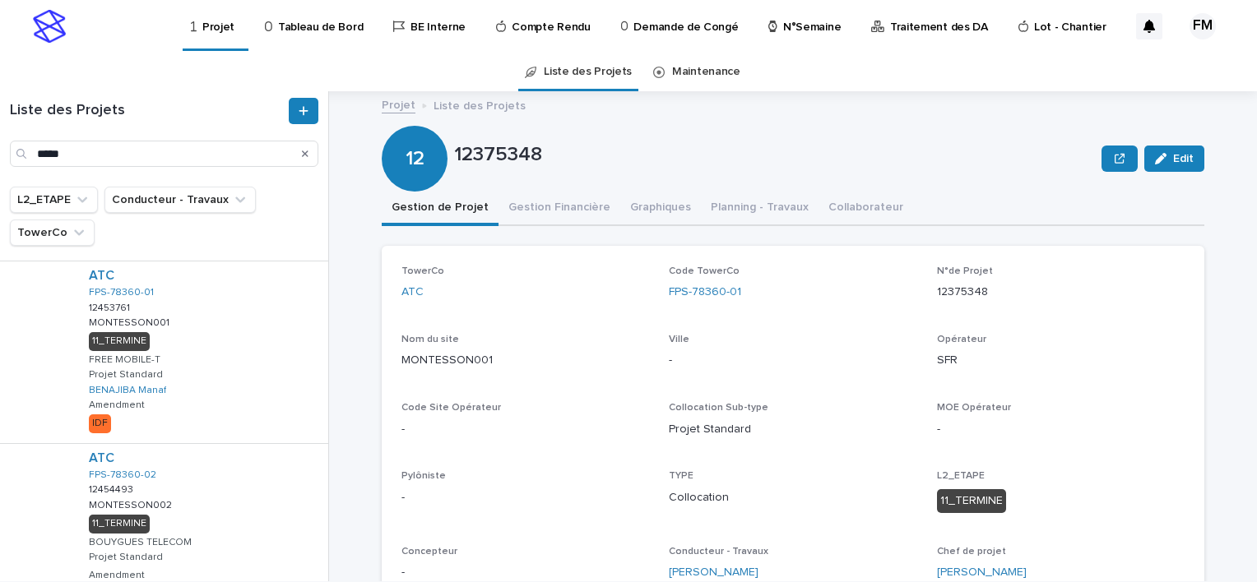
scroll to position [1452, 0]
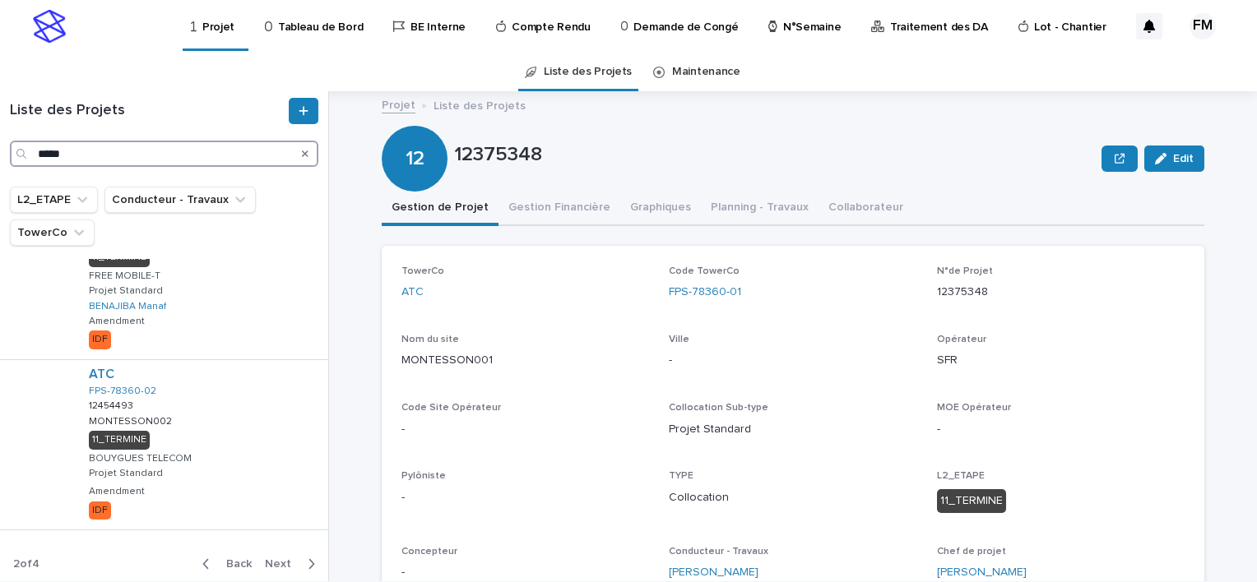
click at [165, 156] on input "*****" at bounding box center [164, 154] width 308 height 26
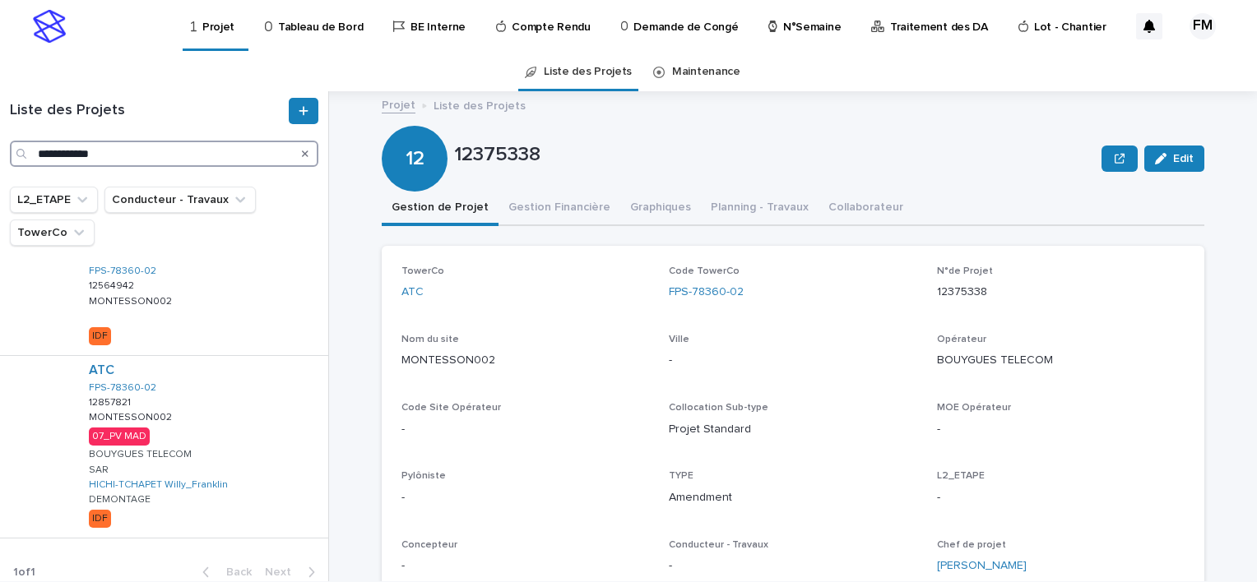
scroll to position [986, 0]
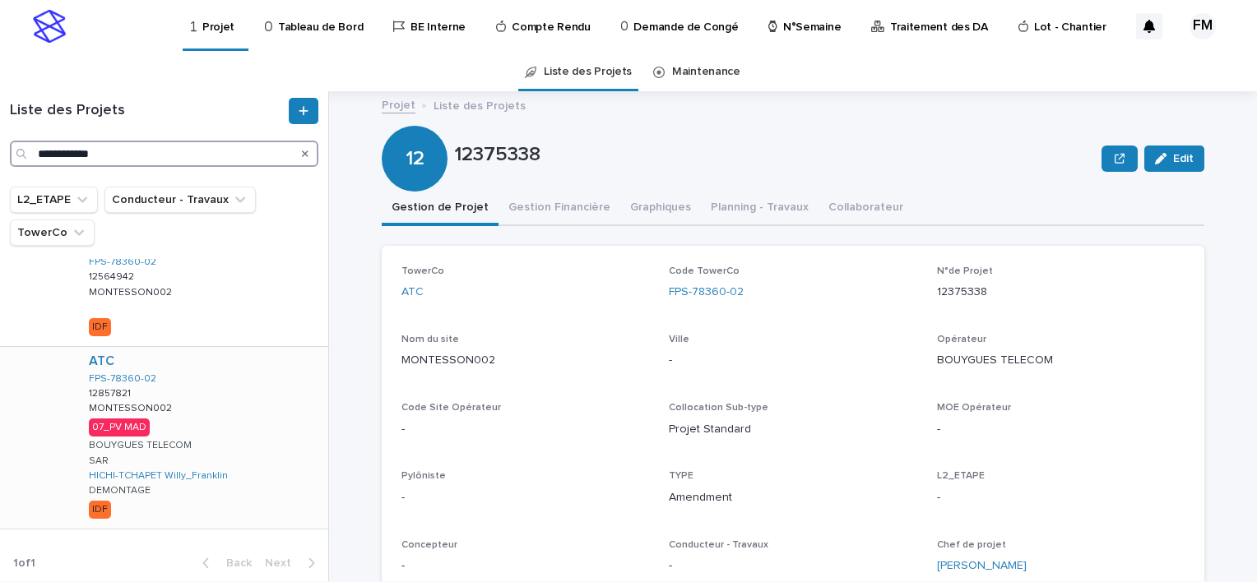
type input "**********"
click at [207, 408] on div "ATC FPS-78360-02 12857821 12857821 MONTESSON002 MONTESSON002 07_PV MAD BOUYGUES…" at bounding box center [202, 438] width 253 height 182
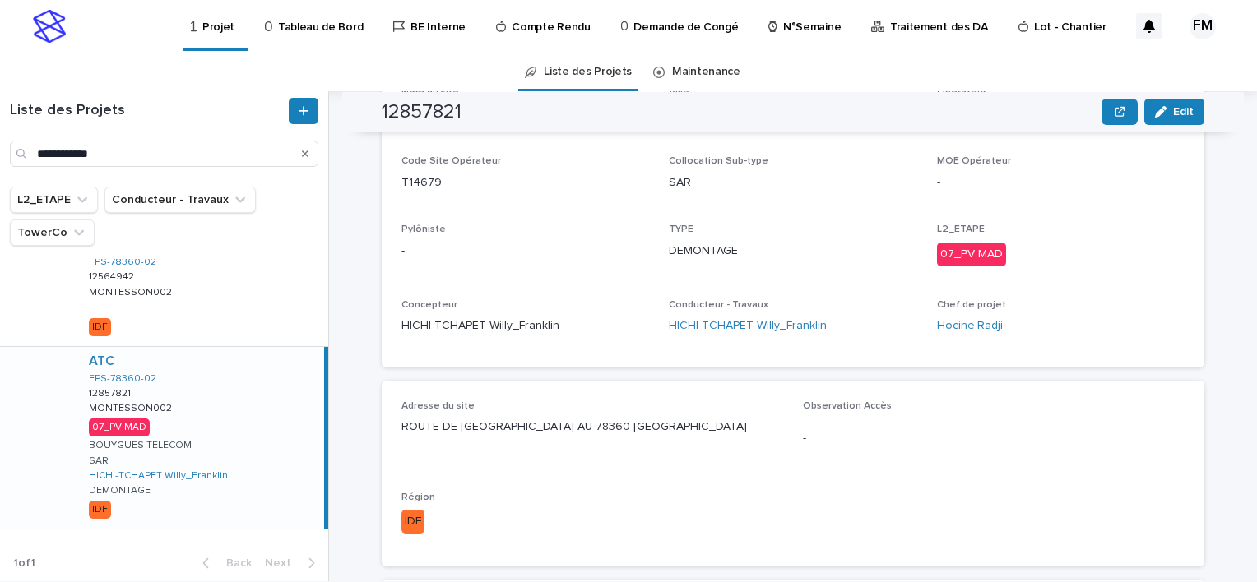
scroll to position [400, 0]
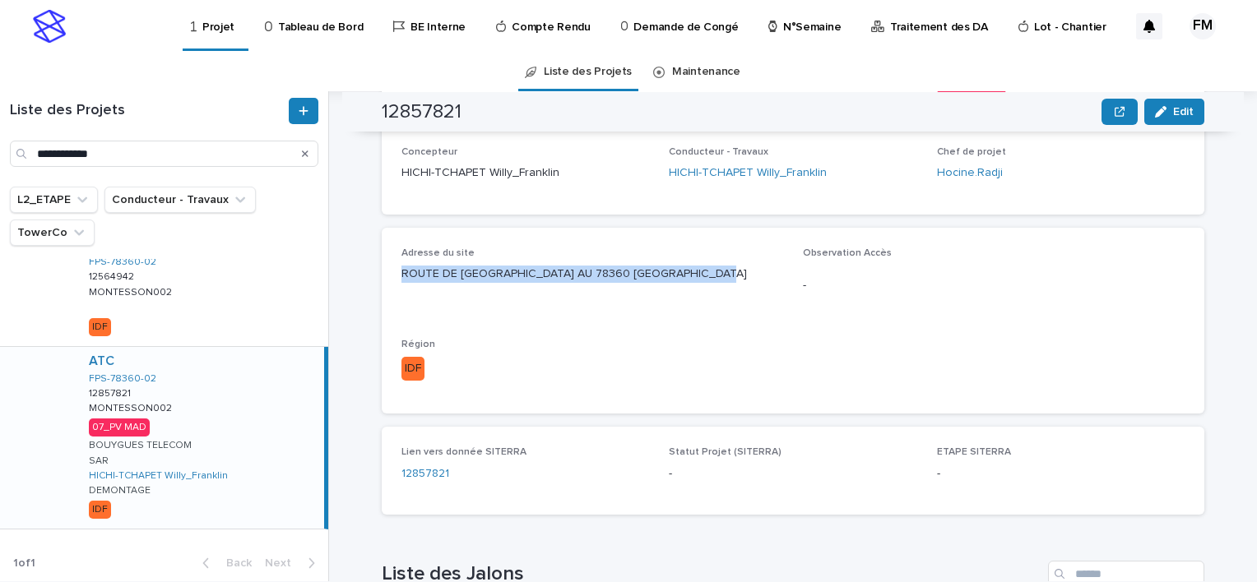
drag, startPoint x: 726, startPoint y: 273, endPoint x: 390, endPoint y: 275, distance: 335.6
click at [390, 275] on div "Adresse du site ROUTE DE SARTROUVILLE - LA HALLE AU 78360 MONTESSON Observation…" at bounding box center [793, 321] width 823 height 186
drag, startPoint x: 390, startPoint y: 275, endPoint x: 464, endPoint y: 276, distance: 74.1
copy p "ROUTE DE SARTROUVILLE - LA HALLE AU 78360 MONTESSON"
